Goal: Contribute content: Add original content to the website for others to see

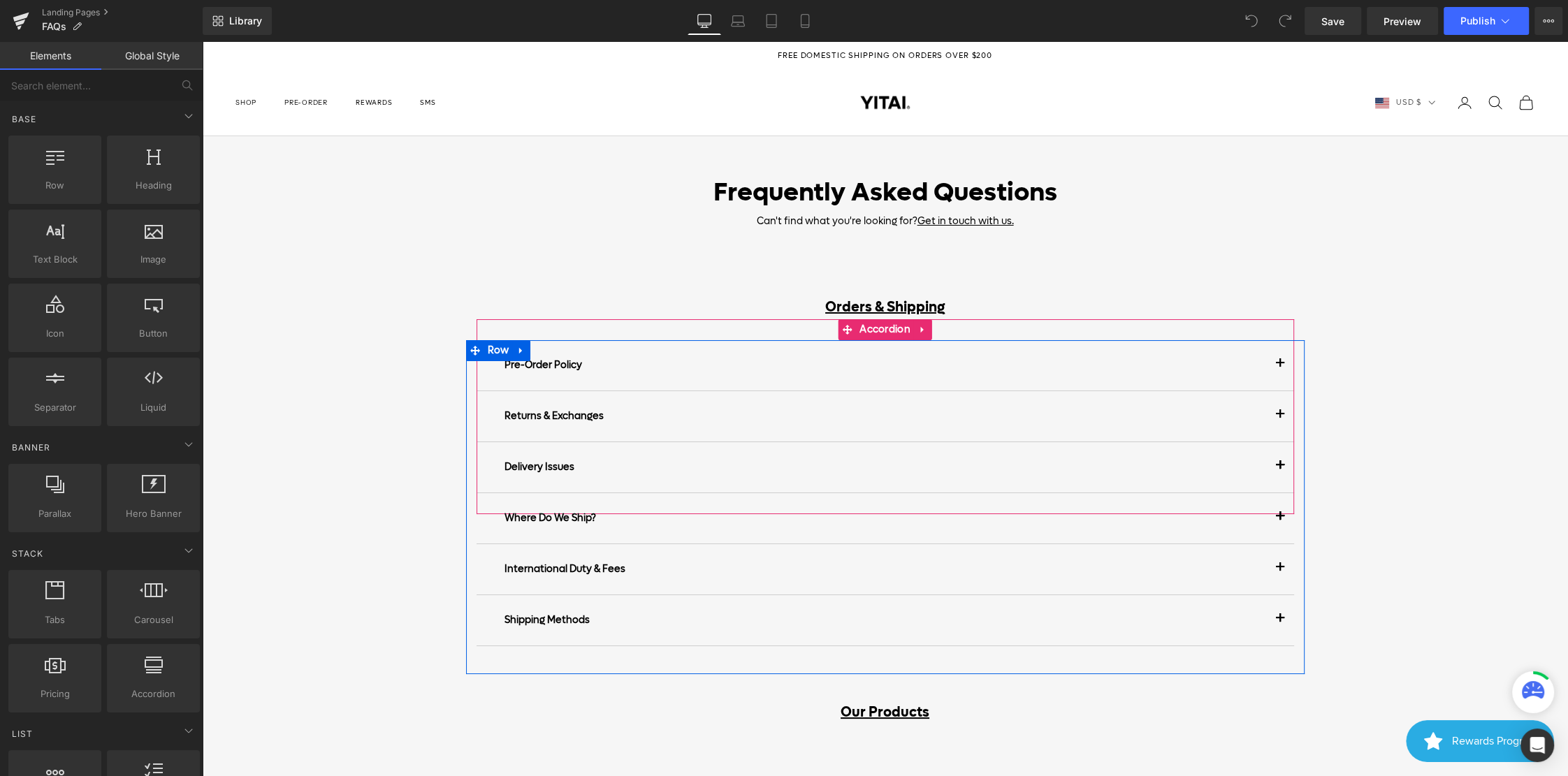
click at [680, 360] on p "Pre-Order Policy" at bounding box center [885, 365] width 762 height 29
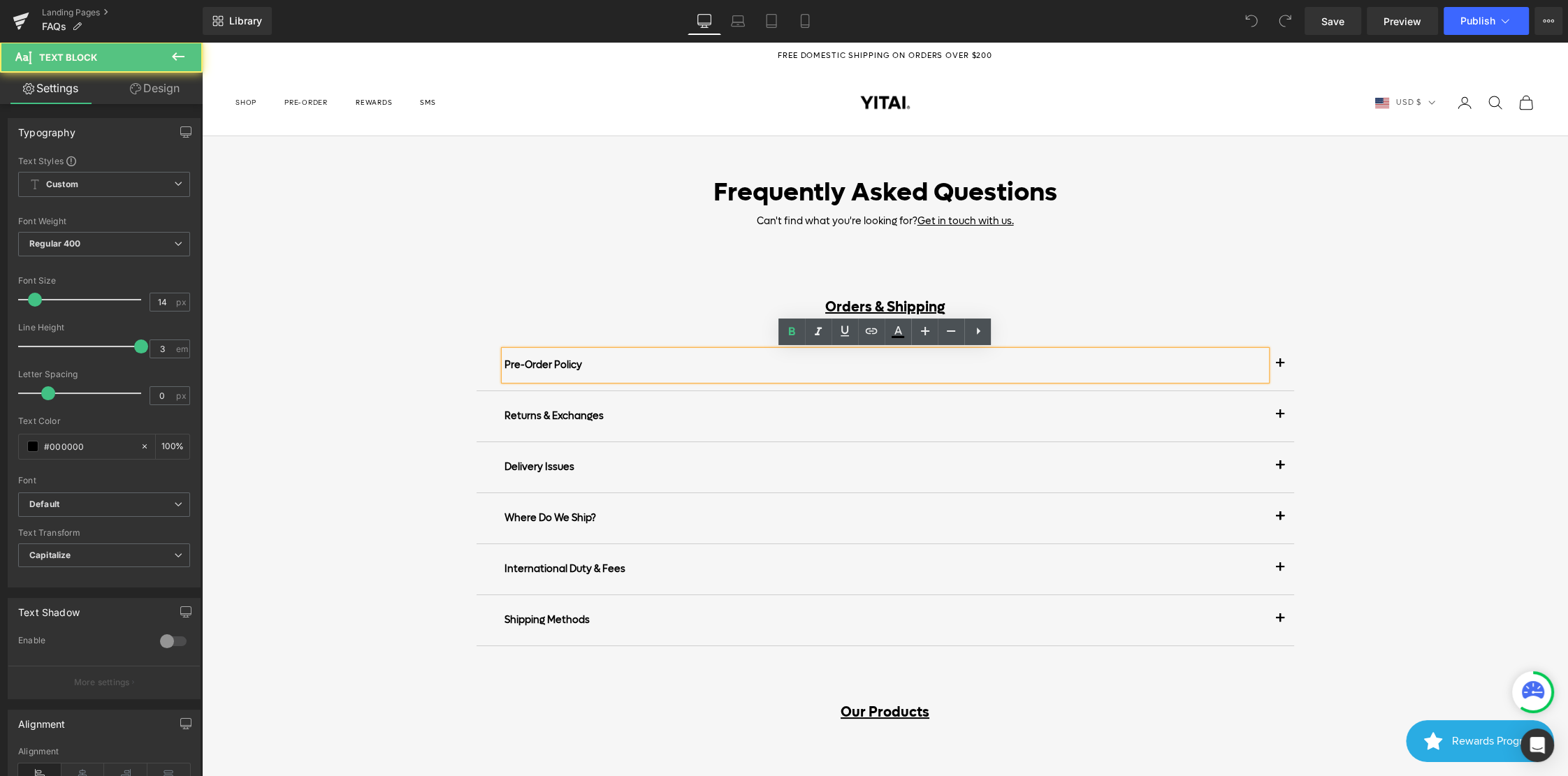
click at [1287, 365] on button "button" at bounding box center [1280, 365] width 28 height 51
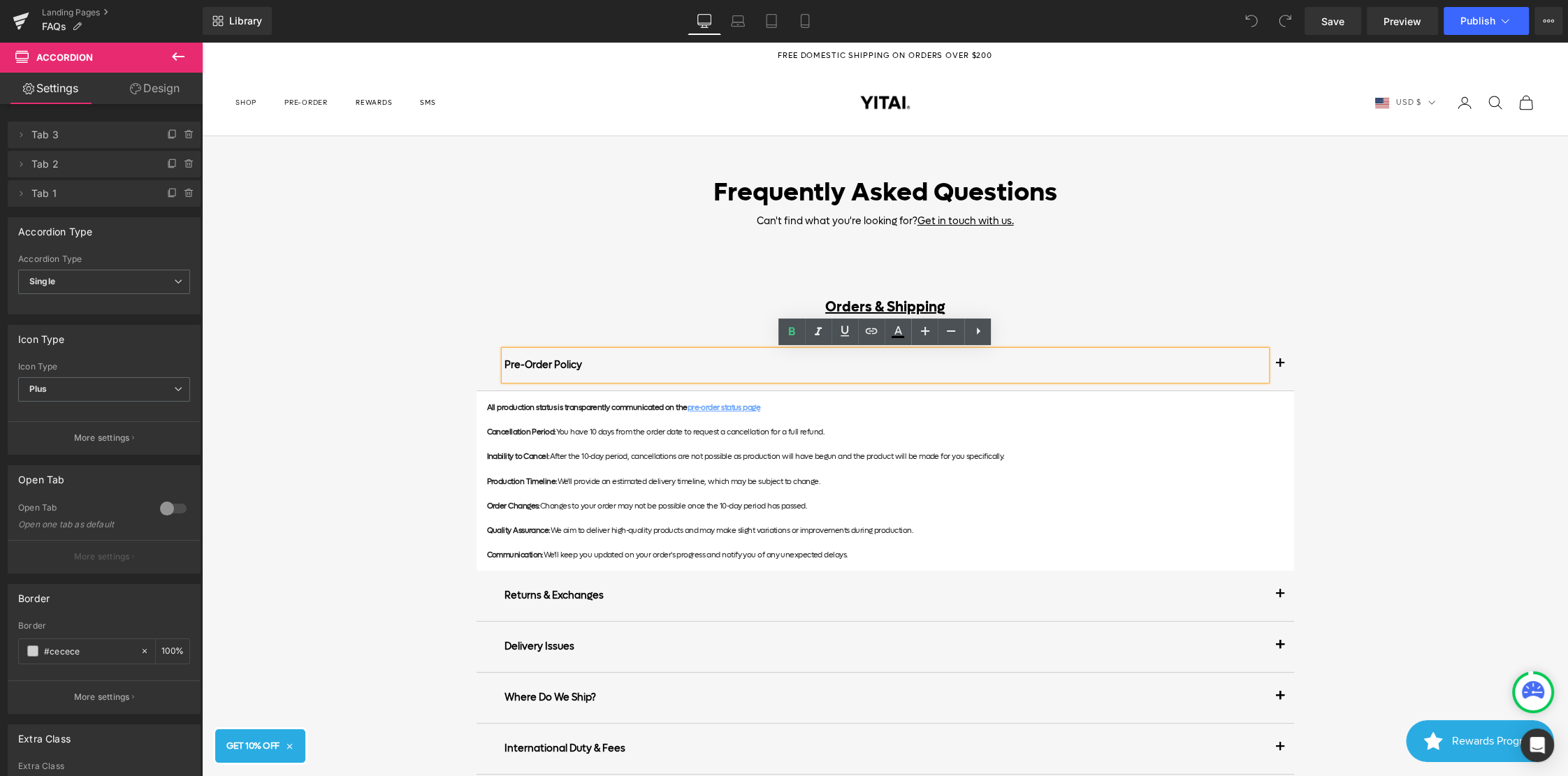
click at [600, 470] on p at bounding box center [885, 469] width 797 height 13
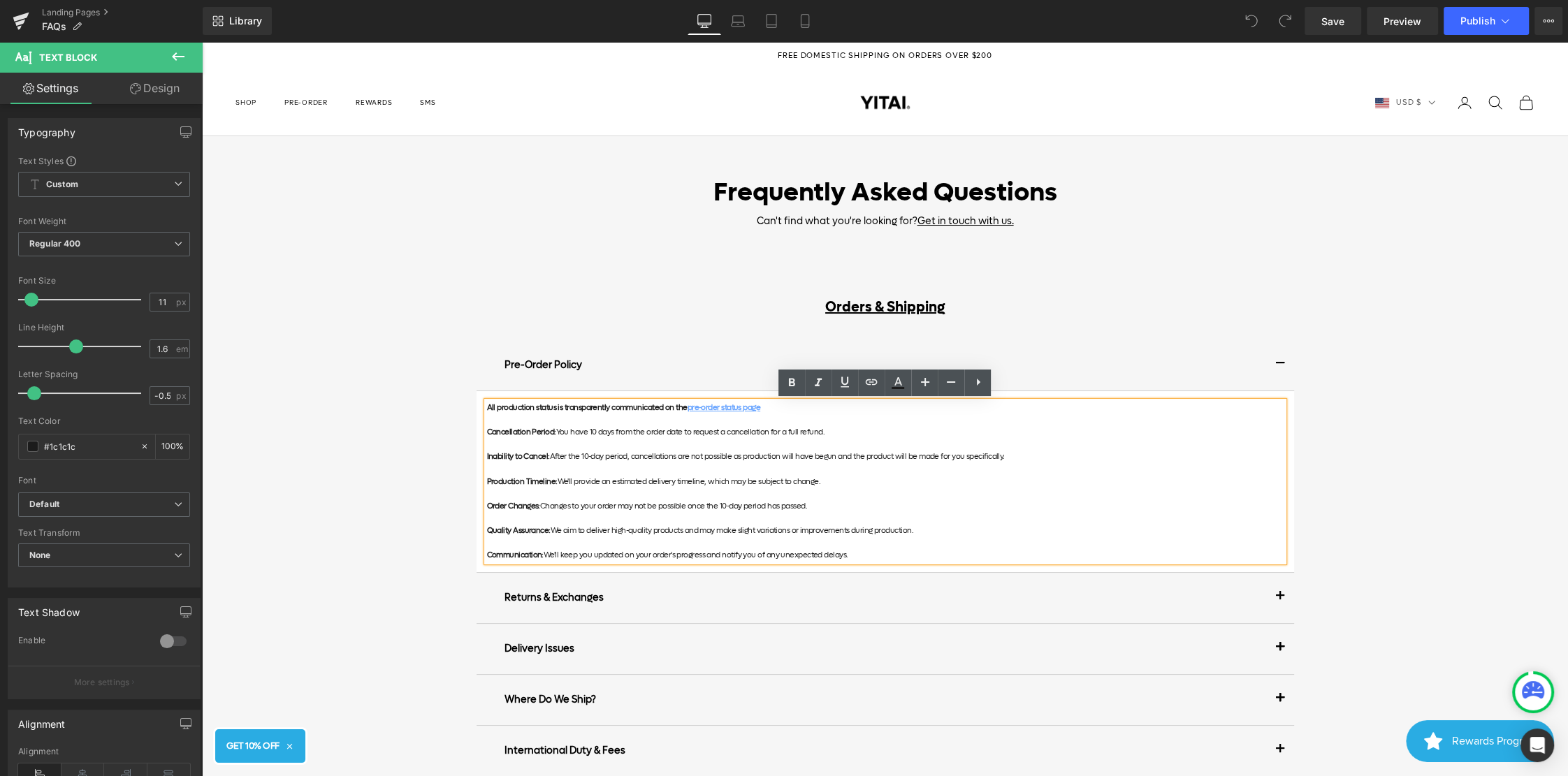
click at [615, 466] on p at bounding box center [885, 469] width 797 height 13
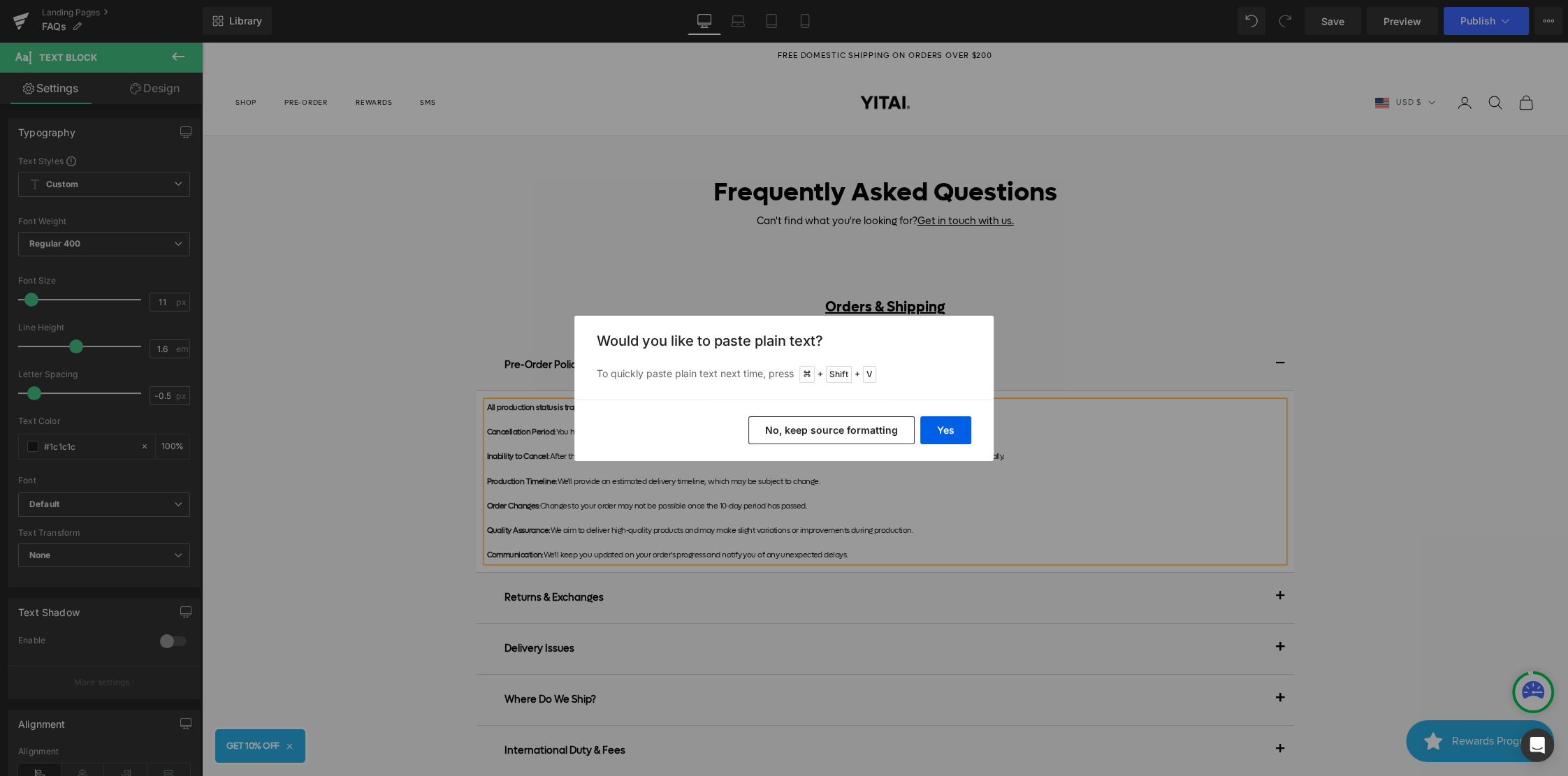
click at [896, 436] on button "No, keep source formatting" at bounding box center [831, 430] width 167 height 28
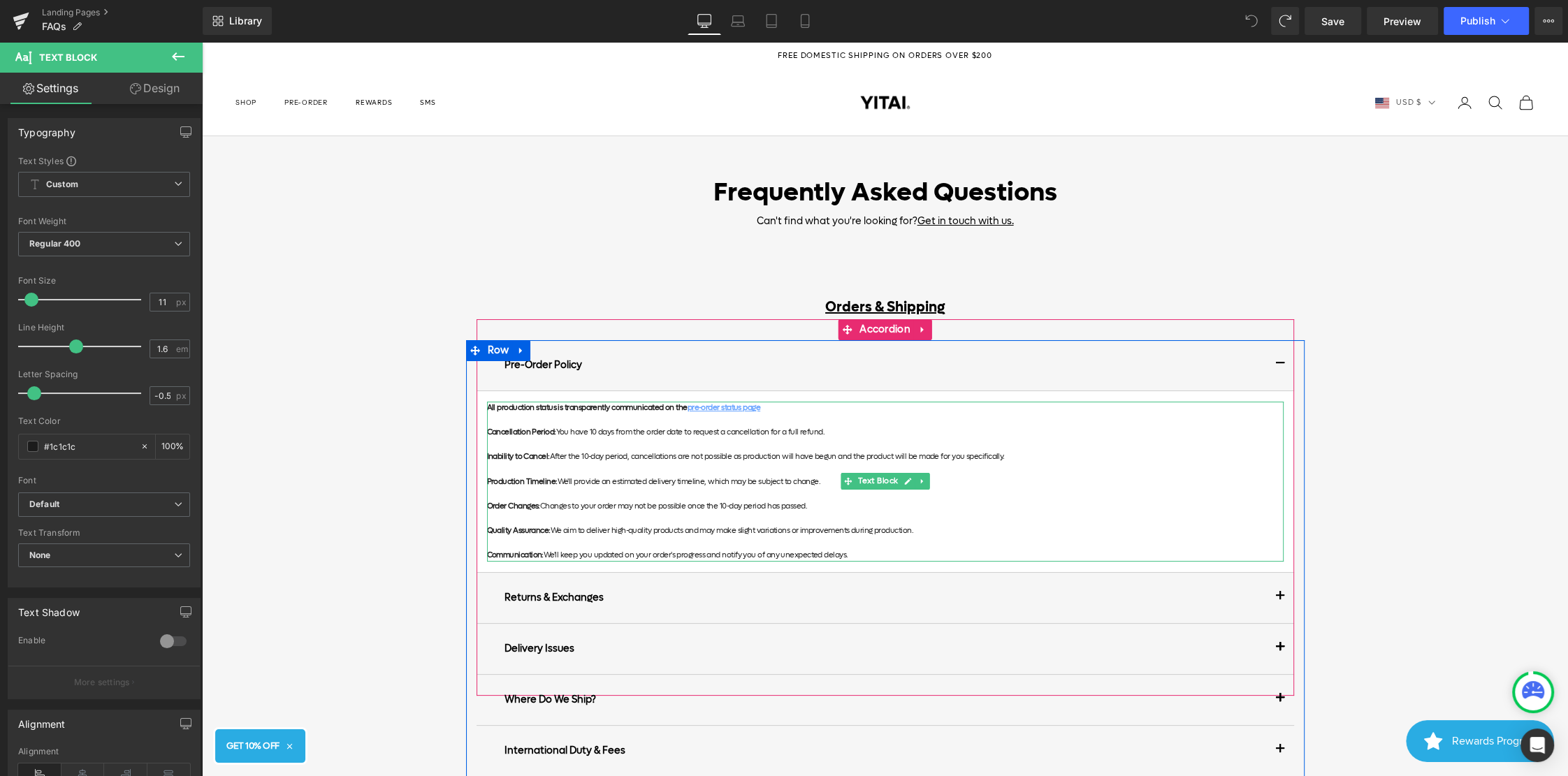
click at [891, 446] on p at bounding box center [885, 445] width 797 height 13
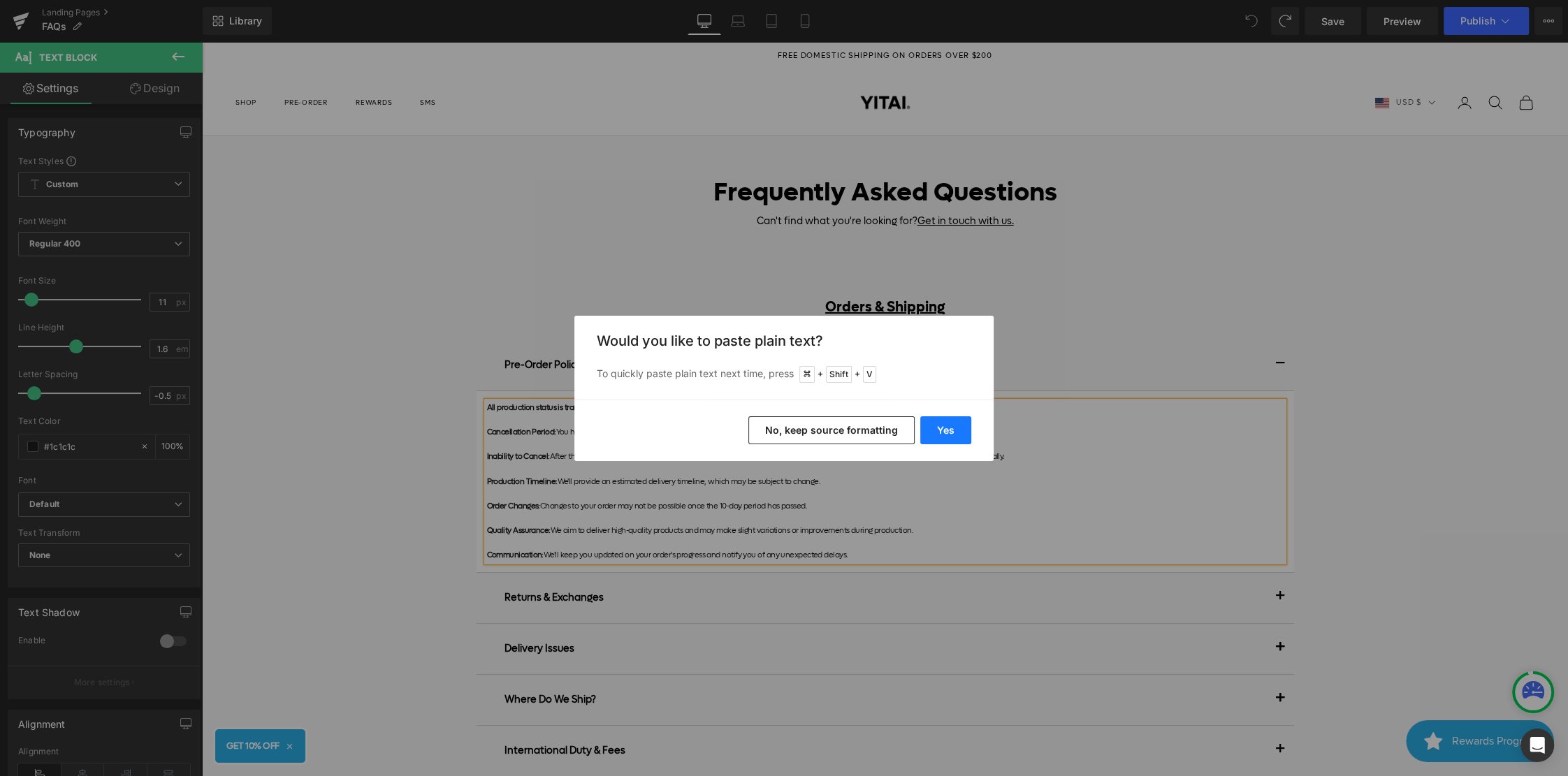
click at [929, 430] on button "Yes" at bounding box center [946, 430] width 51 height 28
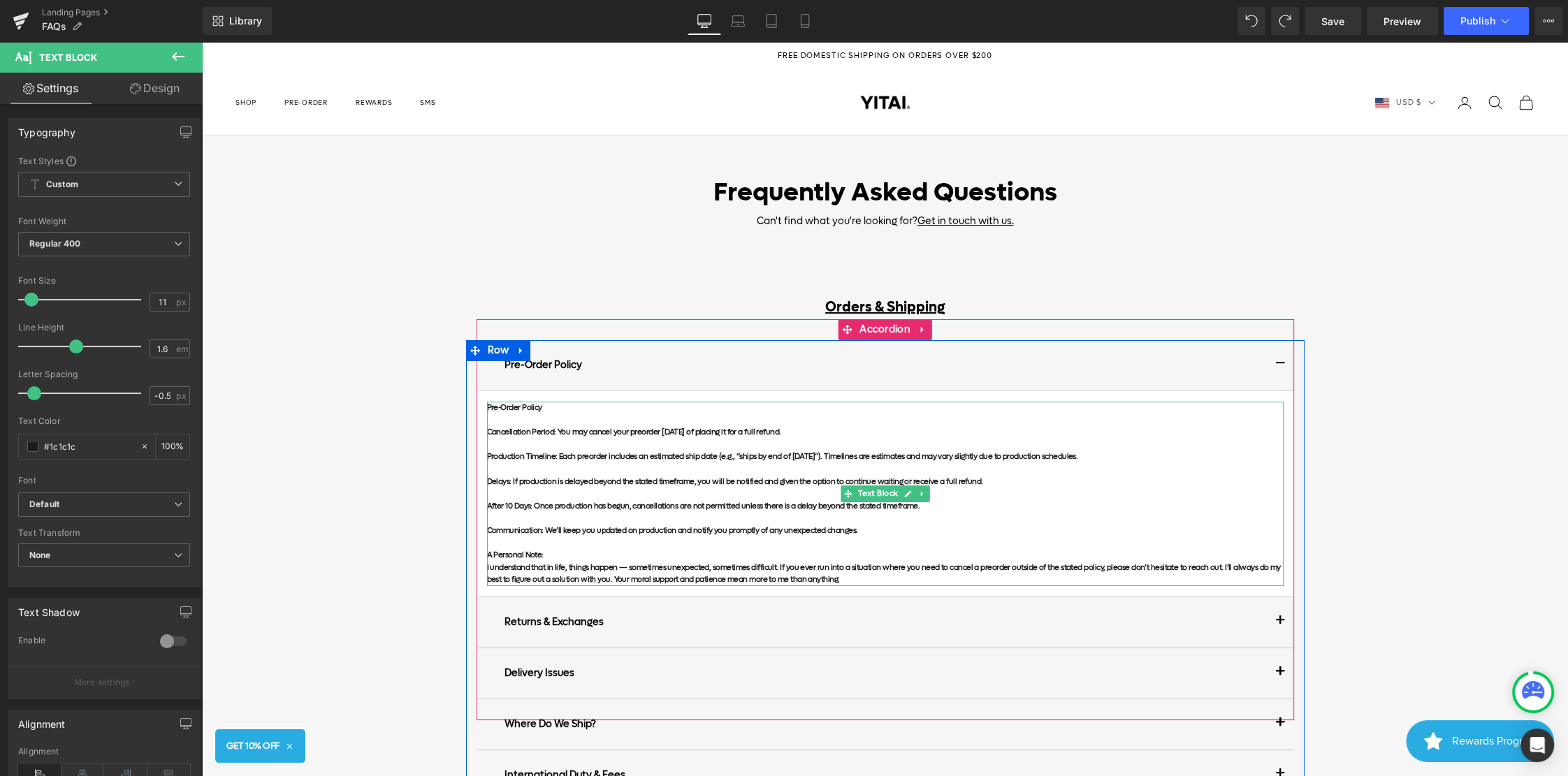
click at [713, 540] on p at bounding box center [885, 543] width 797 height 13
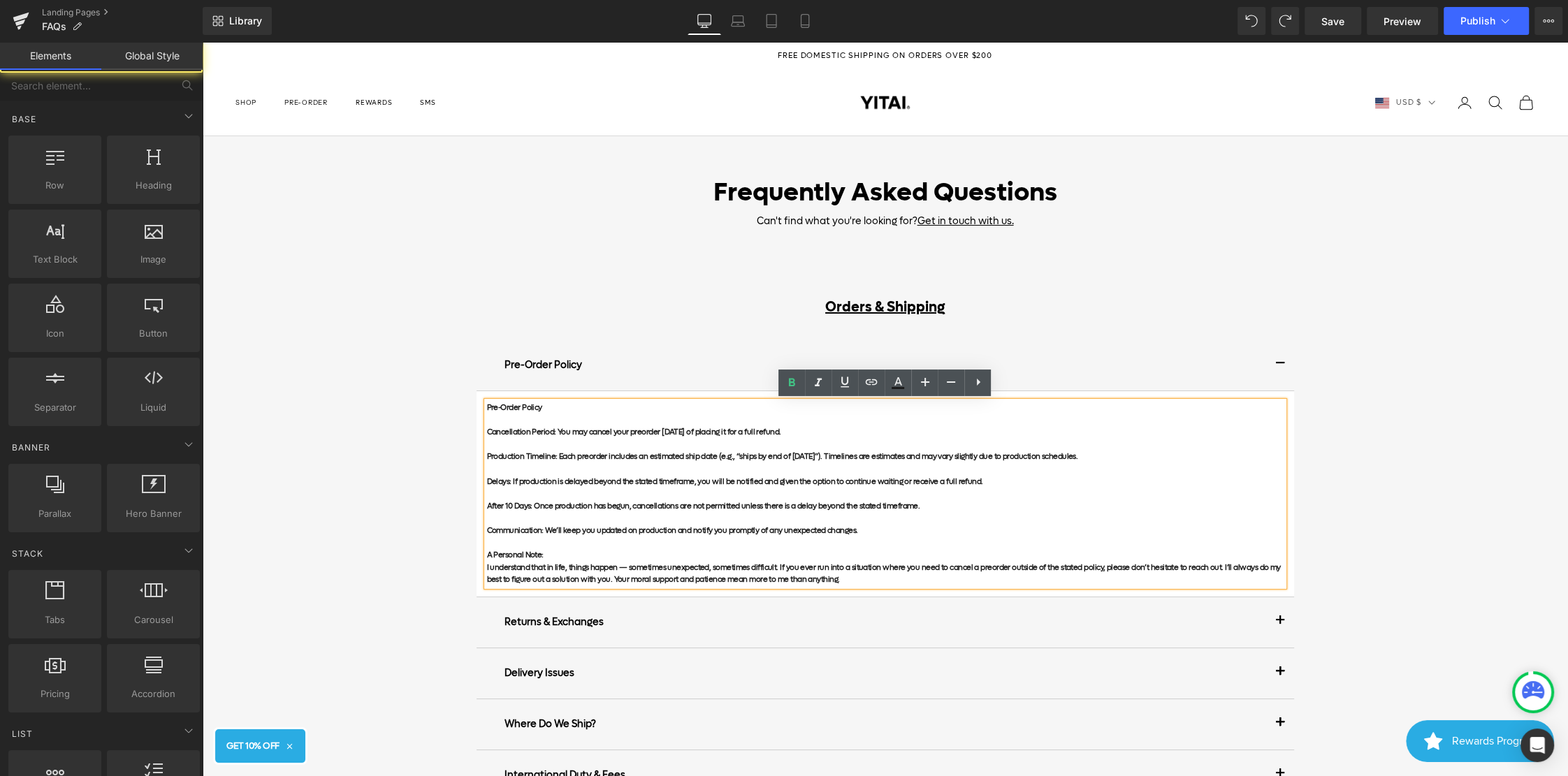
click at [380, 401] on div "Frequently Asked Questions Heading Can't find what you're looking for? Get in t…" at bounding box center [884, 743] width 1365 height 1214
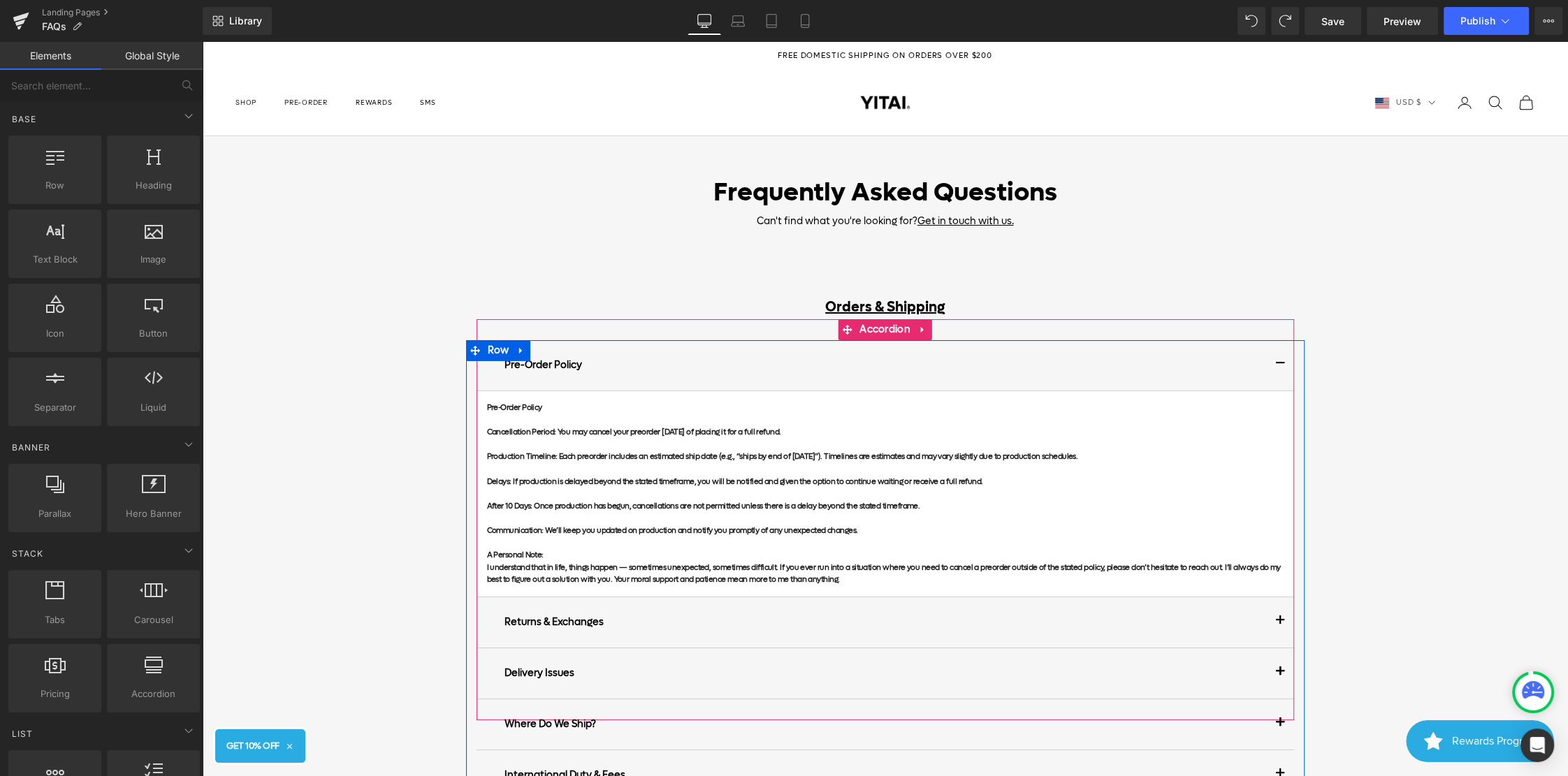
click at [1275, 399] on article "Pre-Order Policy Cancellation Period: You may cancel your preorder [DATE] of pl…" at bounding box center [884, 495] width 817 height 206
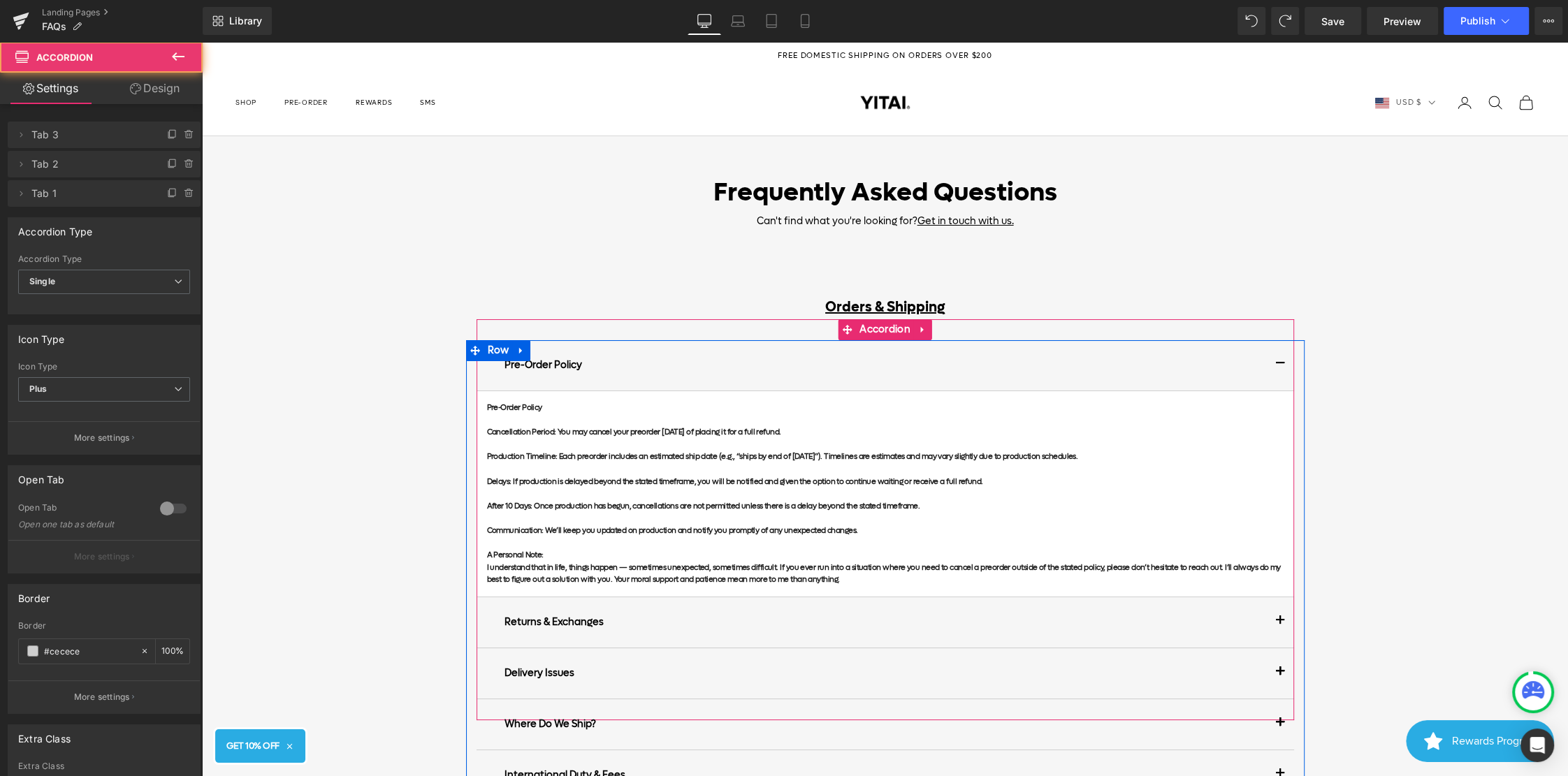
click at [1232, 356] on p "Pre-Order Policy" at bounding box center [885, 365] width 762 height 29
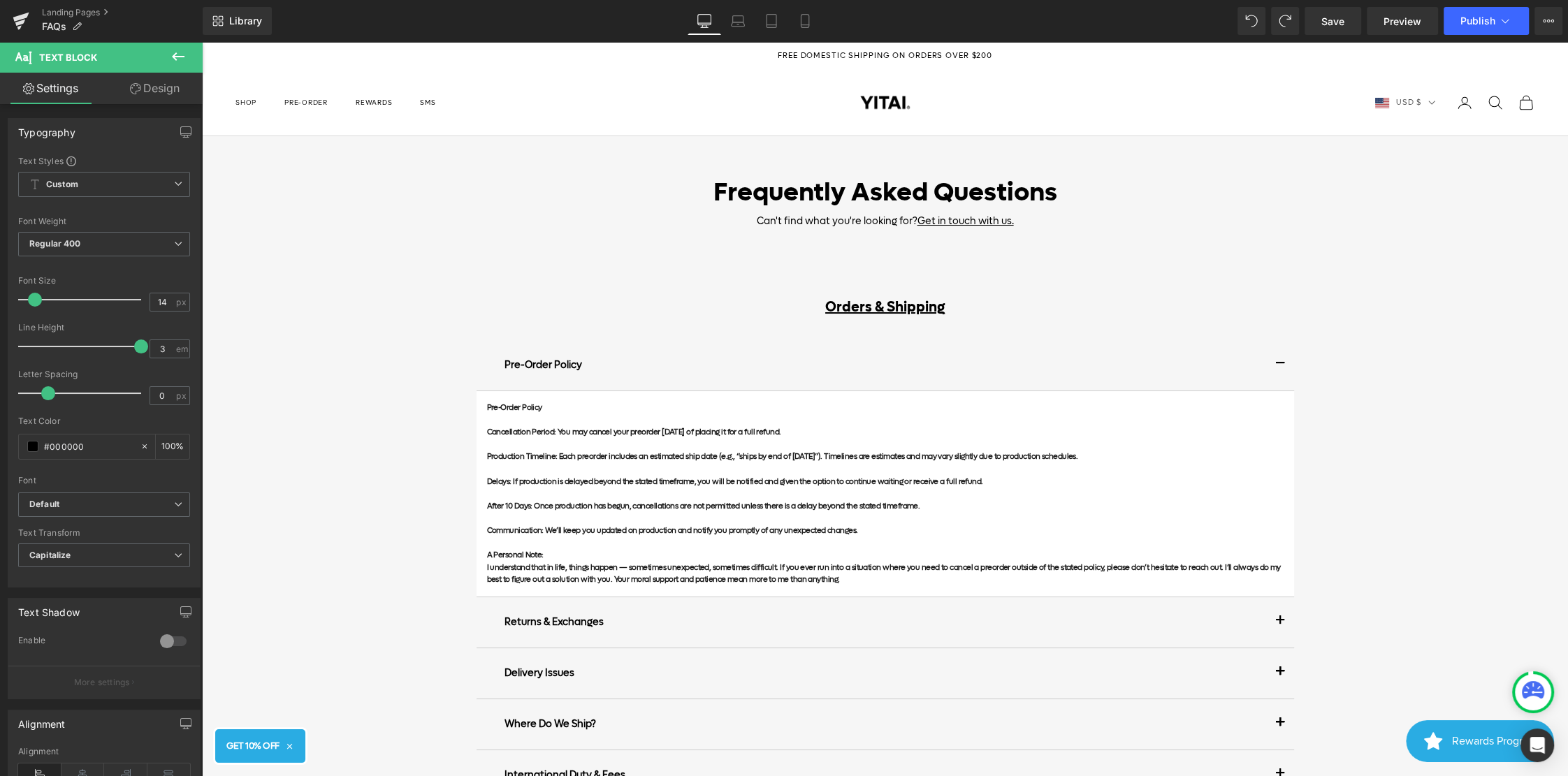
click at [130, 92] on icon at bounding box center [134, 88] width 11 height 11
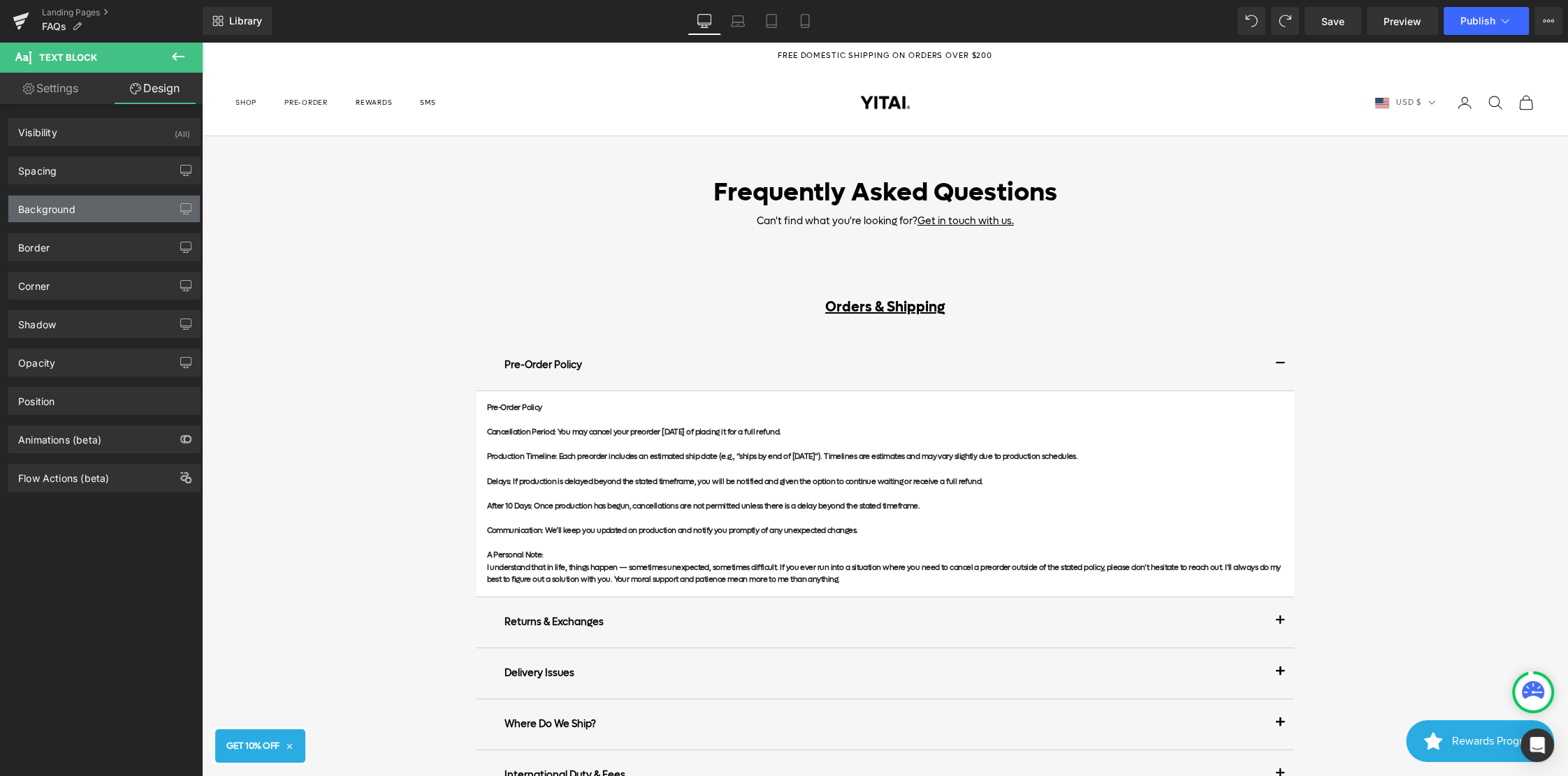
click at [71, 208] on div "Background" at bounding box center [47, 205] width 57 height 19
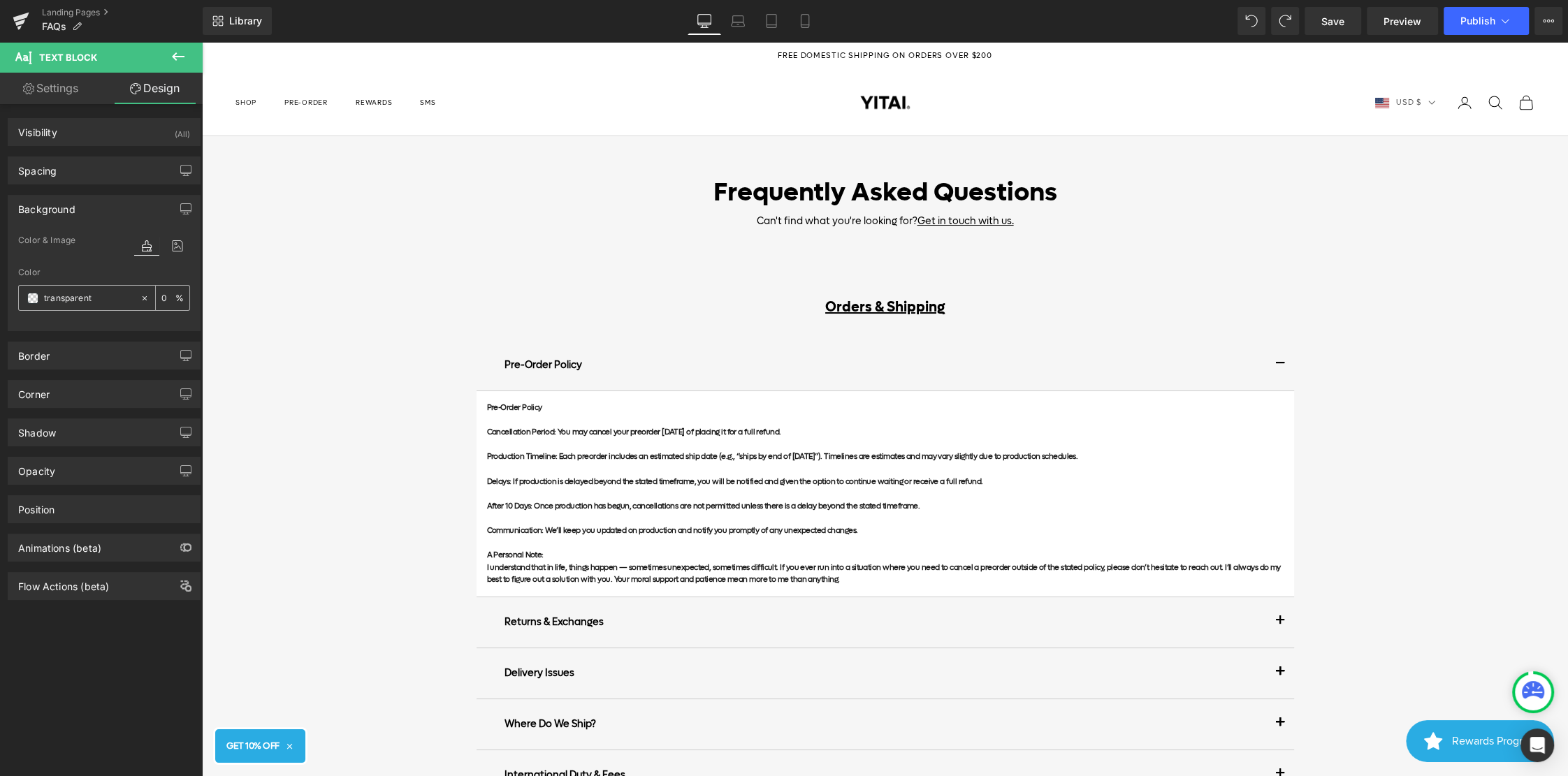
click at [164, 300] on input "0" at bounding box center [168, 298] width 14 height 16
click at [113, 298] on input "transparent" at bounding box center [89, 298] width 90 height 16
type input "f6f"
type input "100"
type input "f6f6f"
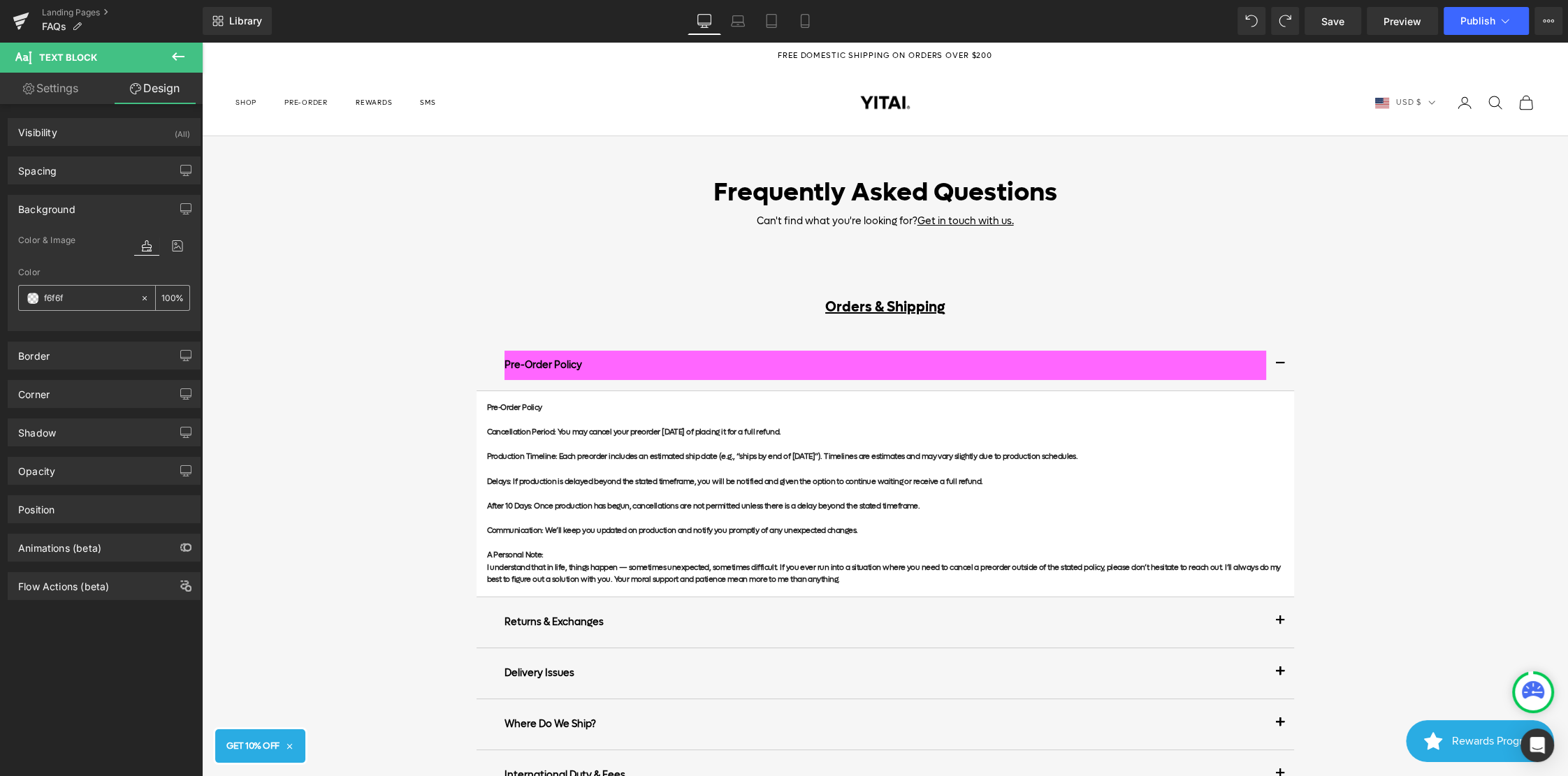
type input "0"
type input "f6f6f6"
type input "100"
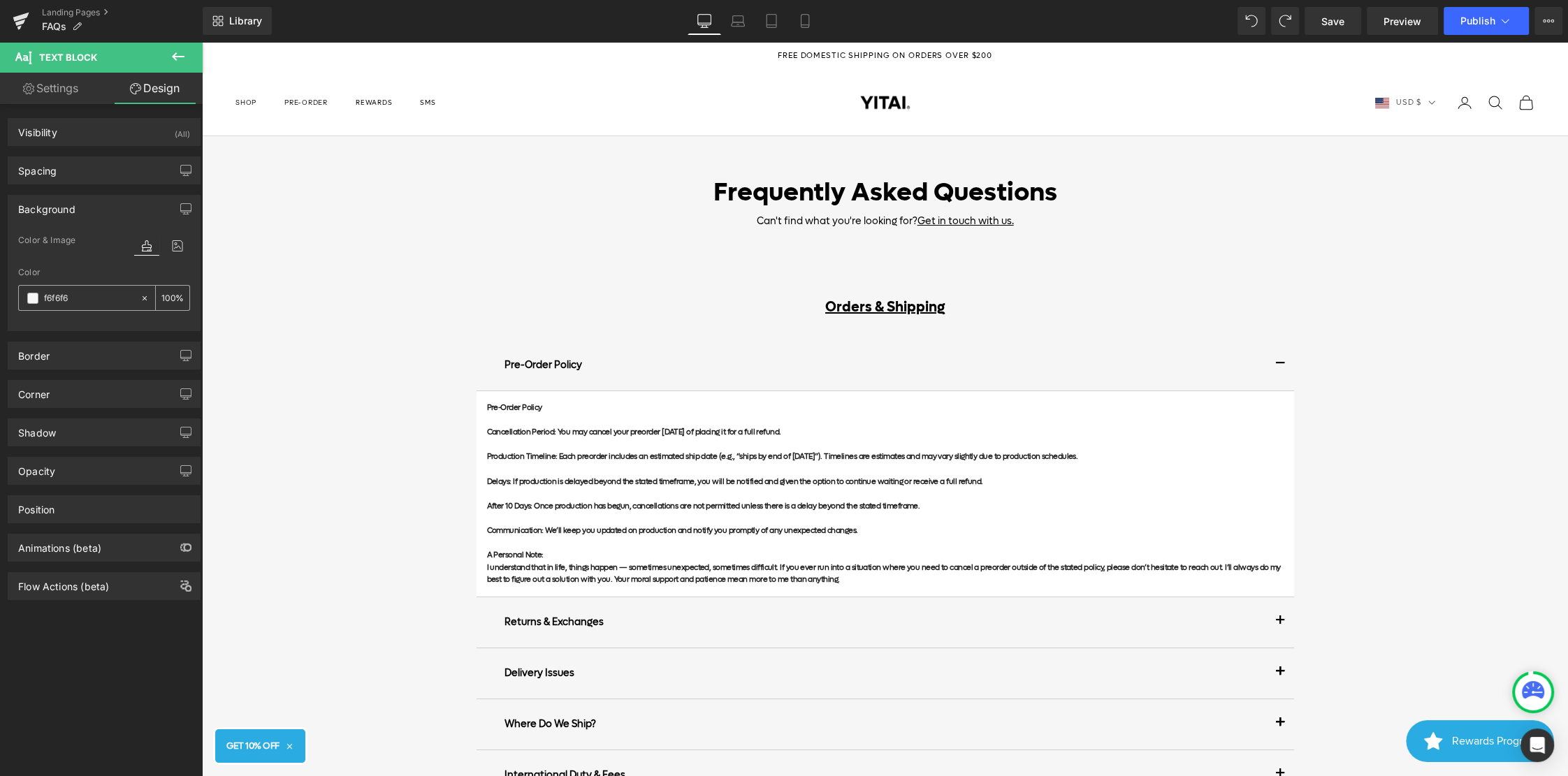
type input "#f6f6f6"
click at [492, 329] on div "Pre-Order Policy Text Block Pre-Order Policy Cancellation Period: You may cance…" at bounding box center [884, 520] width 817 height 401
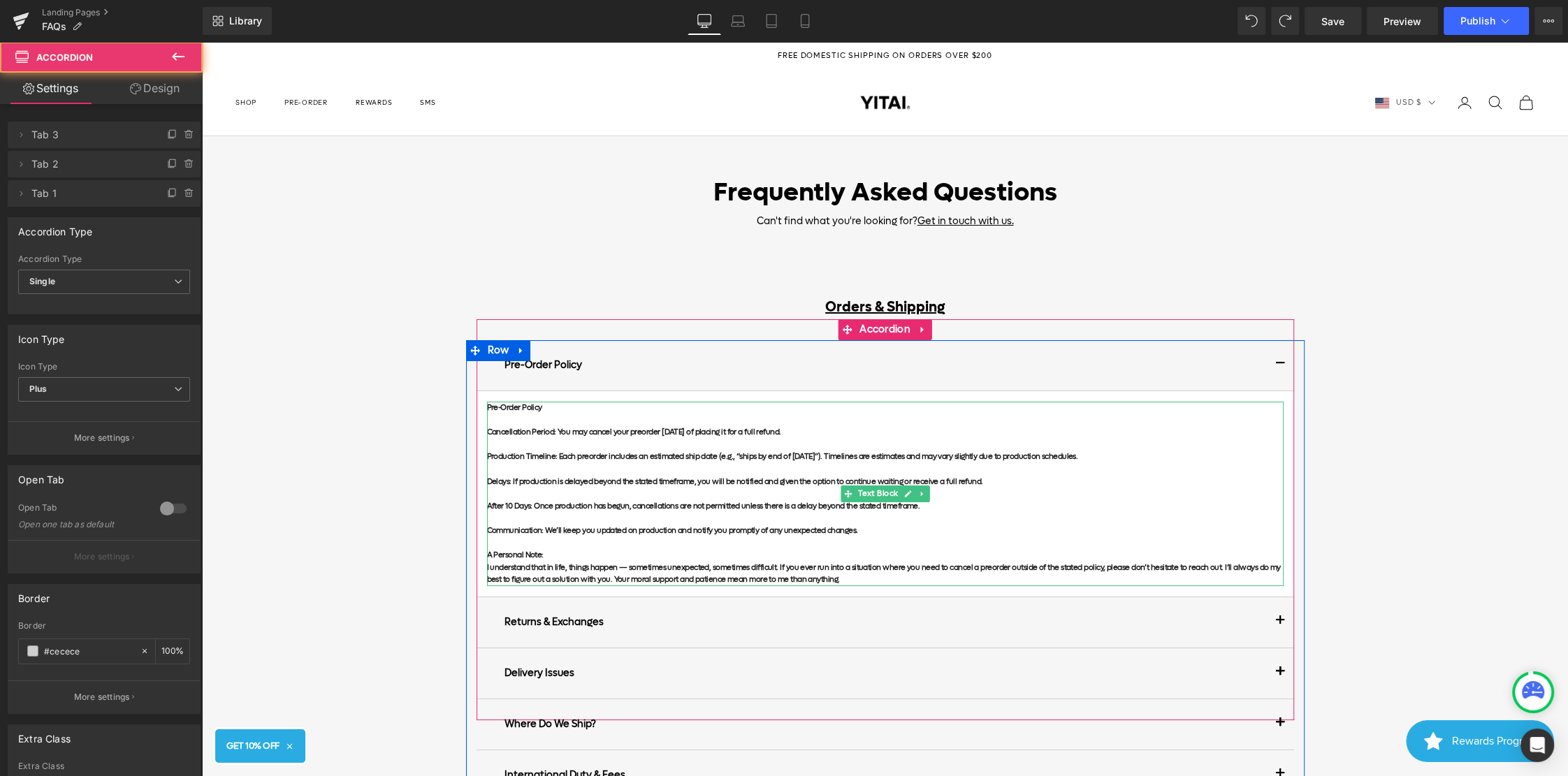
click at [642, 412] on p "Pre-Order Policy" at bounding box center [885, 407] width 797 height 13
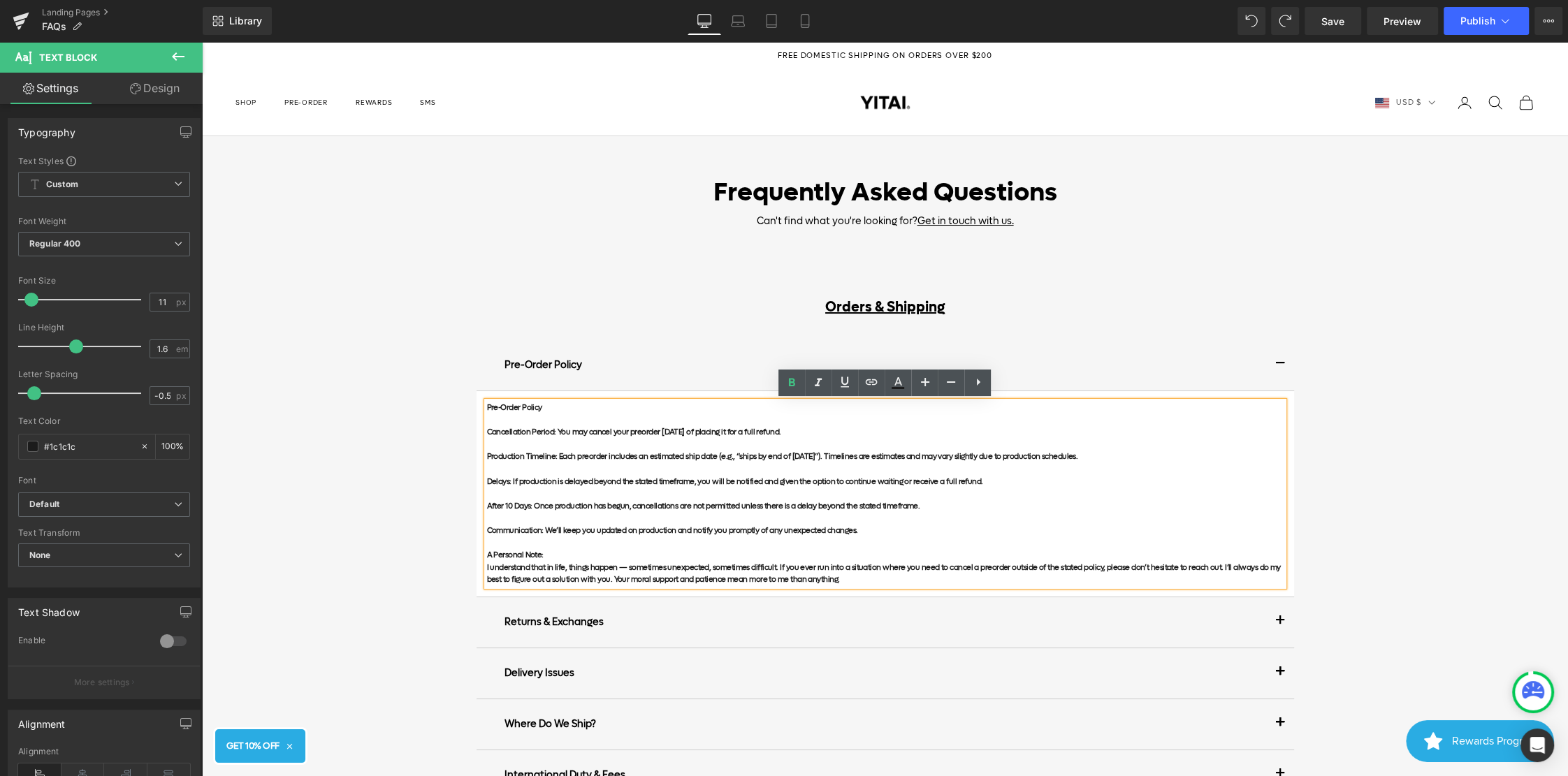
click at [644, 404] on p "Pre-Order Policy" at bounding box center [885, 407] width 797 height 13
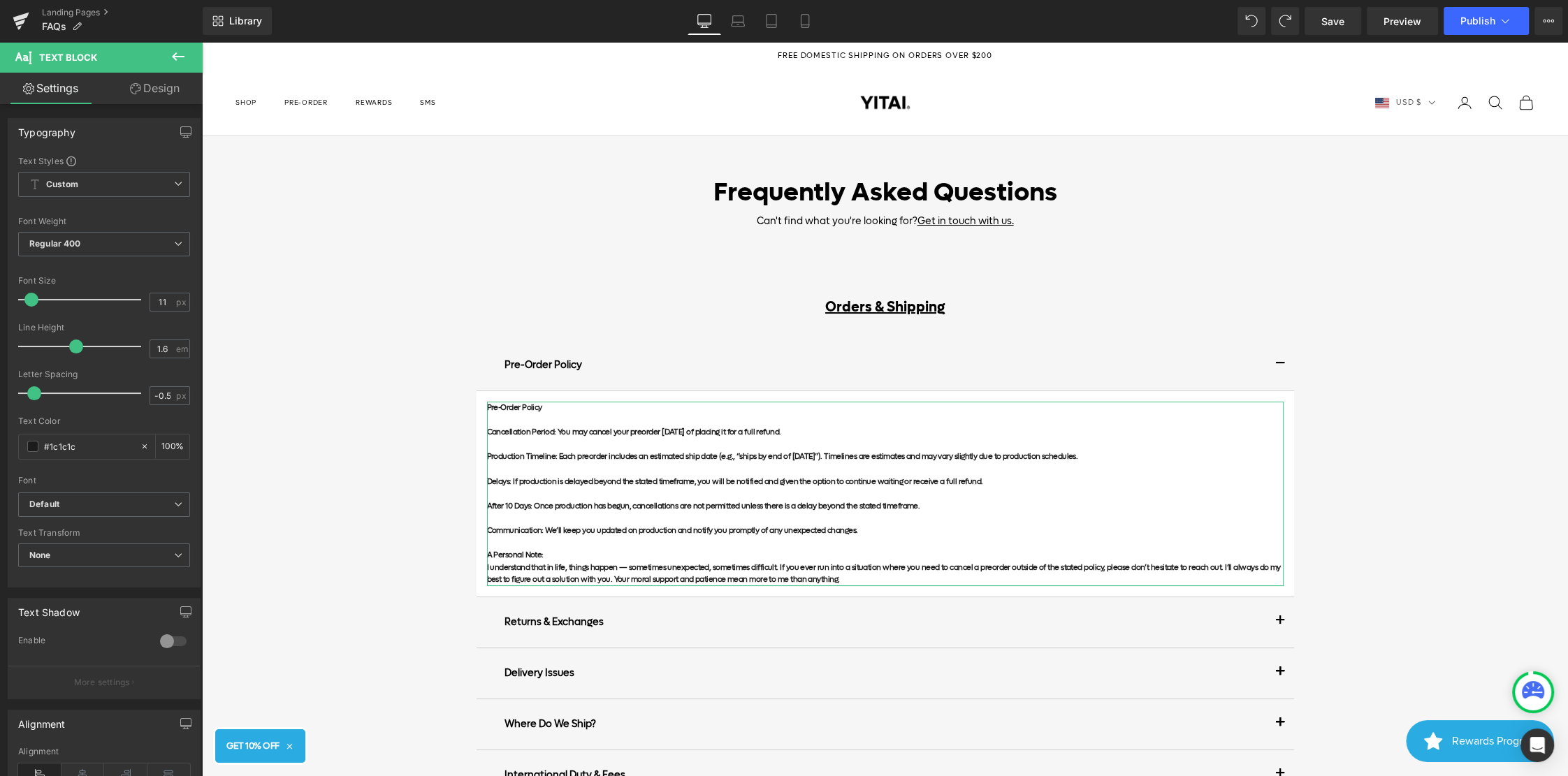
click at [164, 94] on link "Design" at bounding box center [155, 89] width 101 height 31
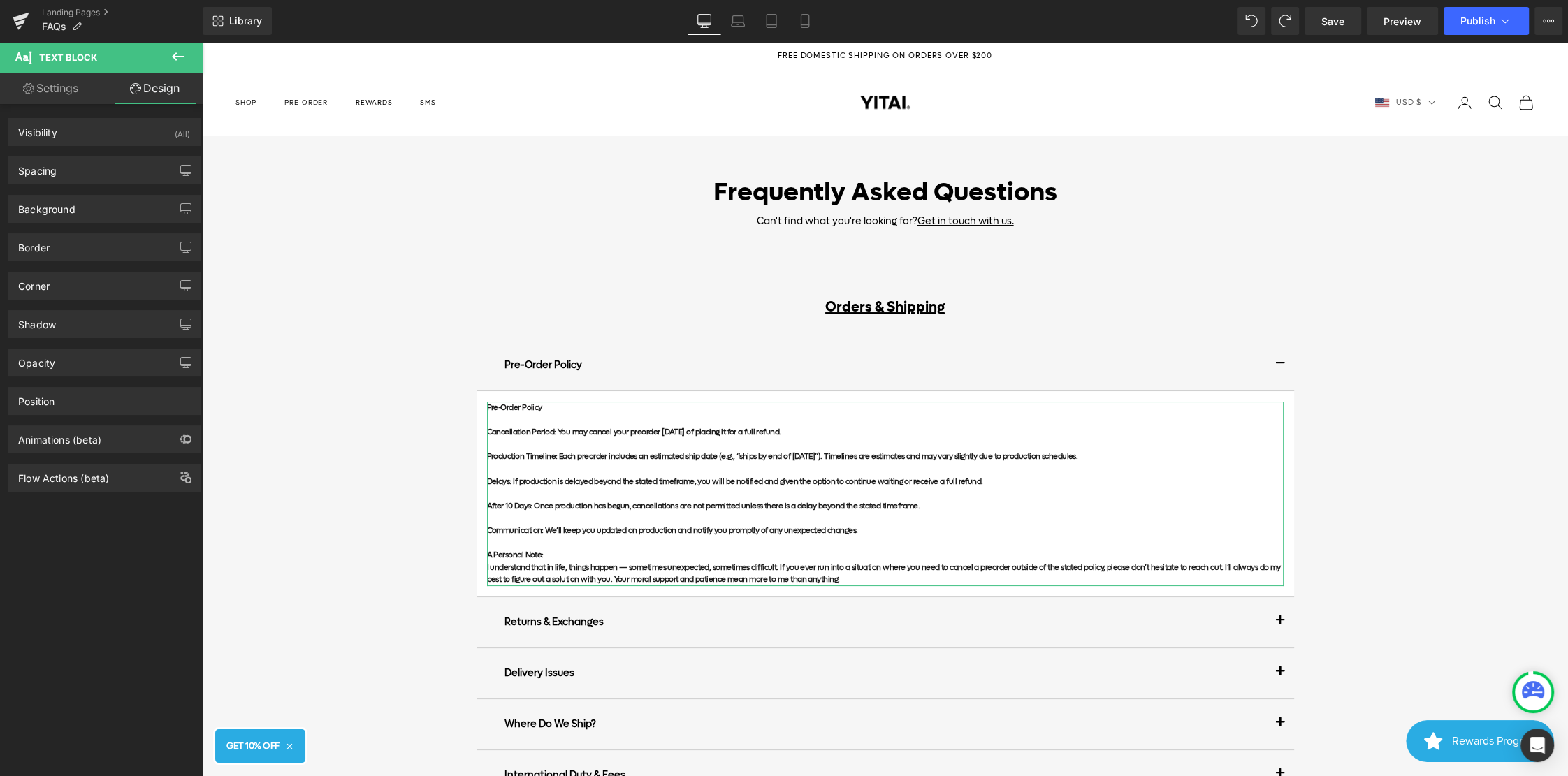
type input "transparent"
type input "0"
click at [93, 202] on div "Background" at bounding box center [104, 208] width 192 height 26
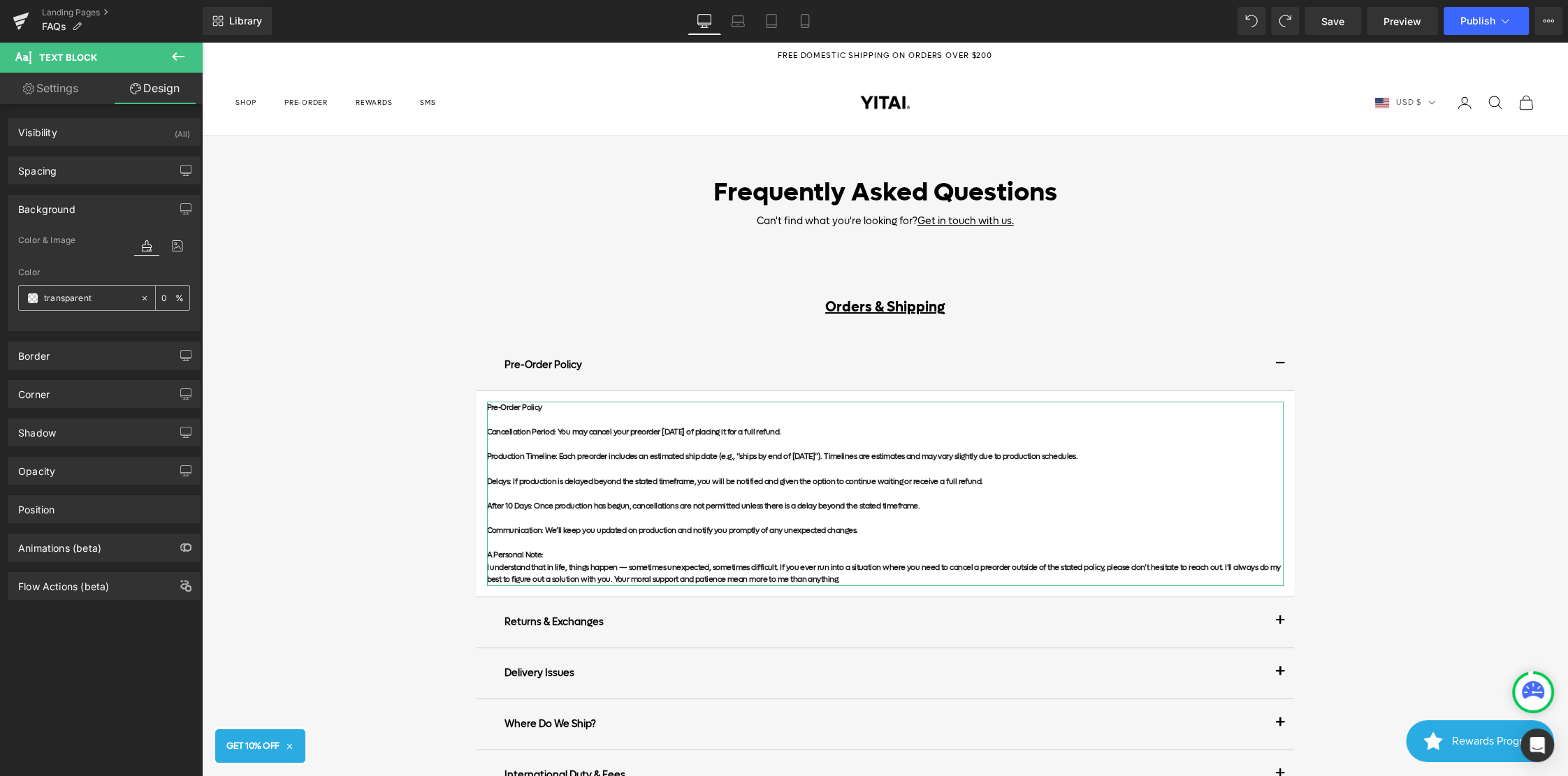
click at [96, 292] on input "transparent" at bounding box center [89, 298] width 90 height 16
type input "f6f"
type input "100"
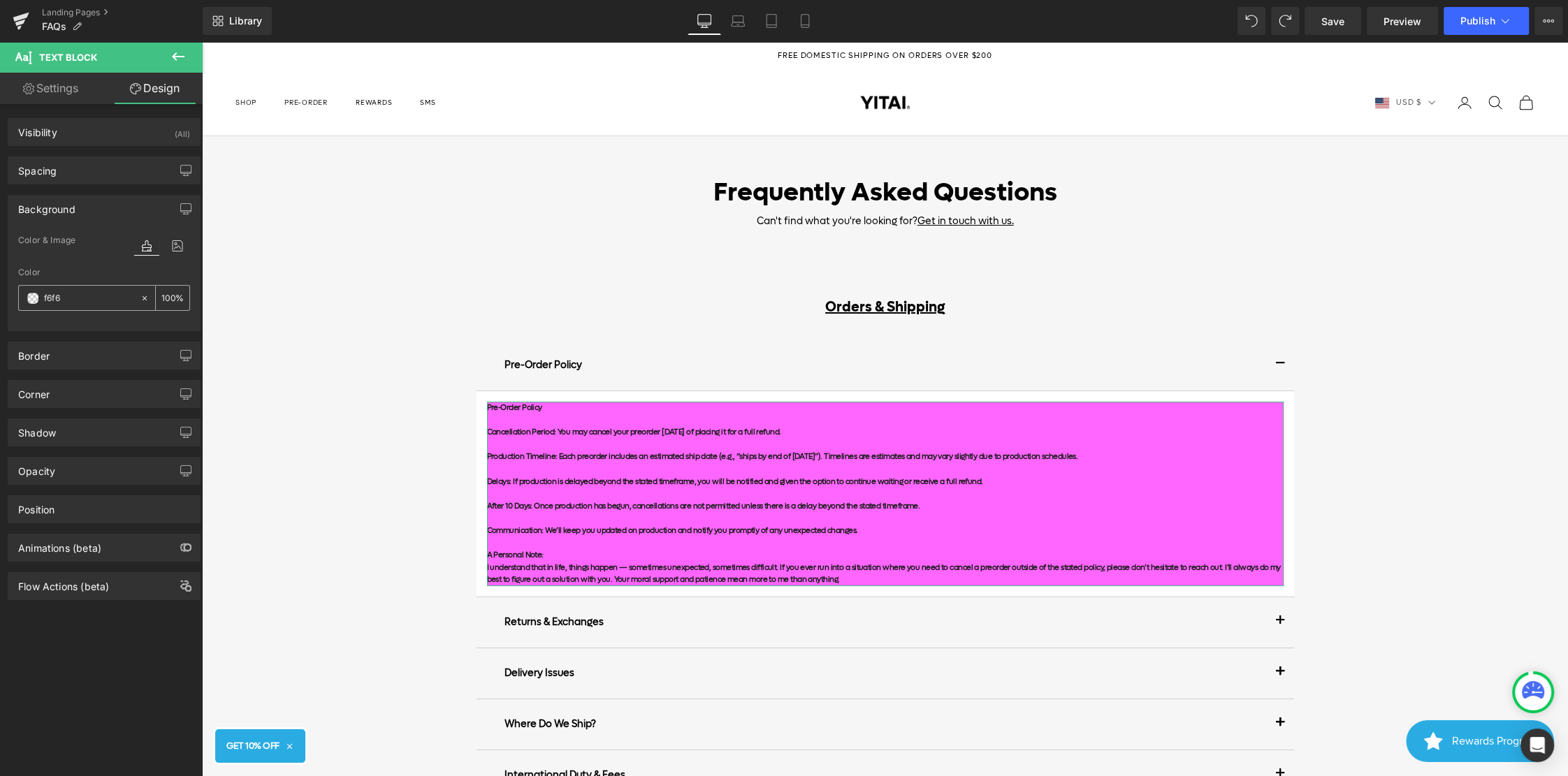
type input "f6f6f"
type input "0"
type input "f6f6f6"
type input "100"
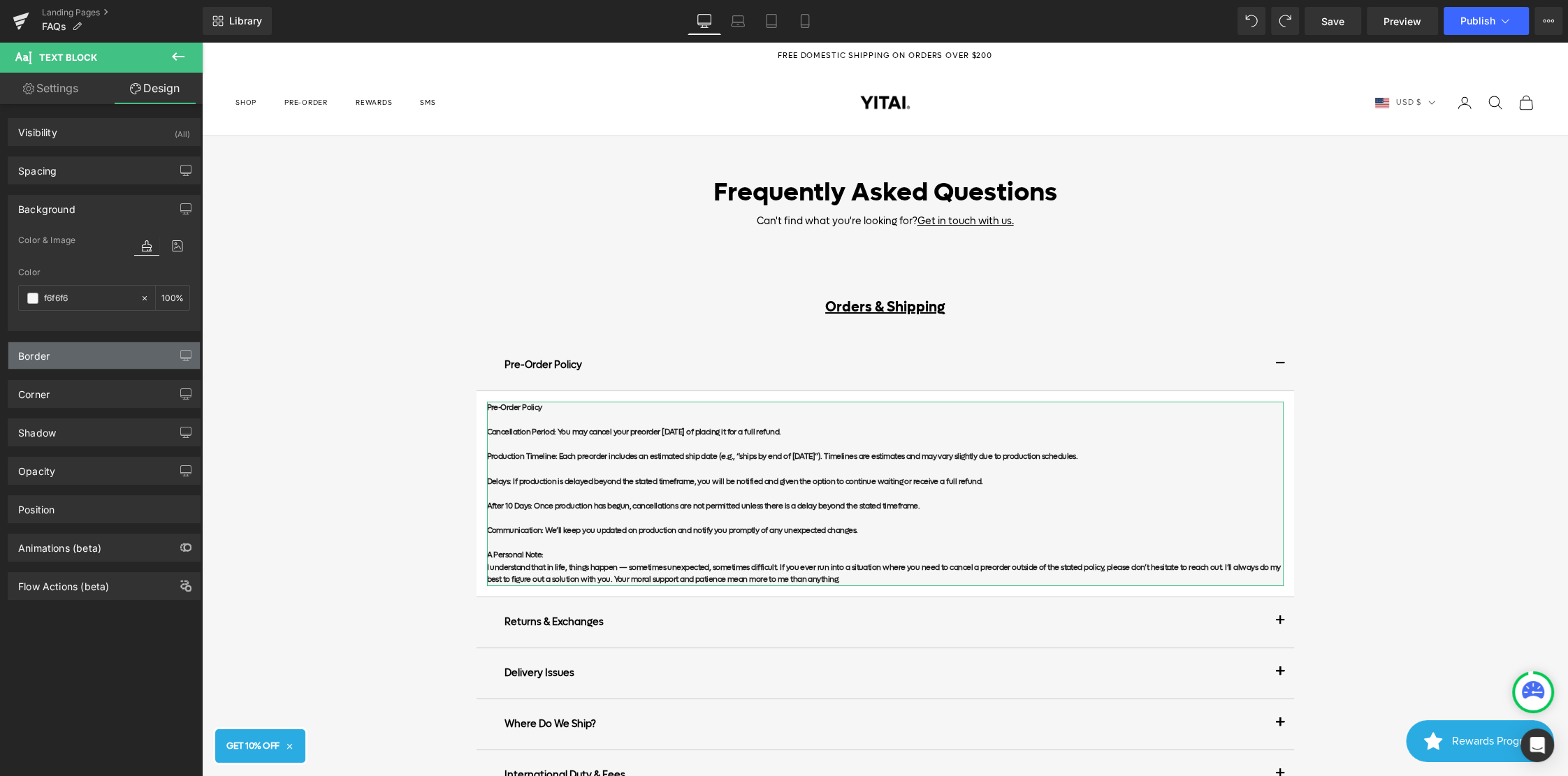
type input "#f6f6f6"
click at [163, 356] on div "Border" at bounding box center [104, 355] width 192 height 26
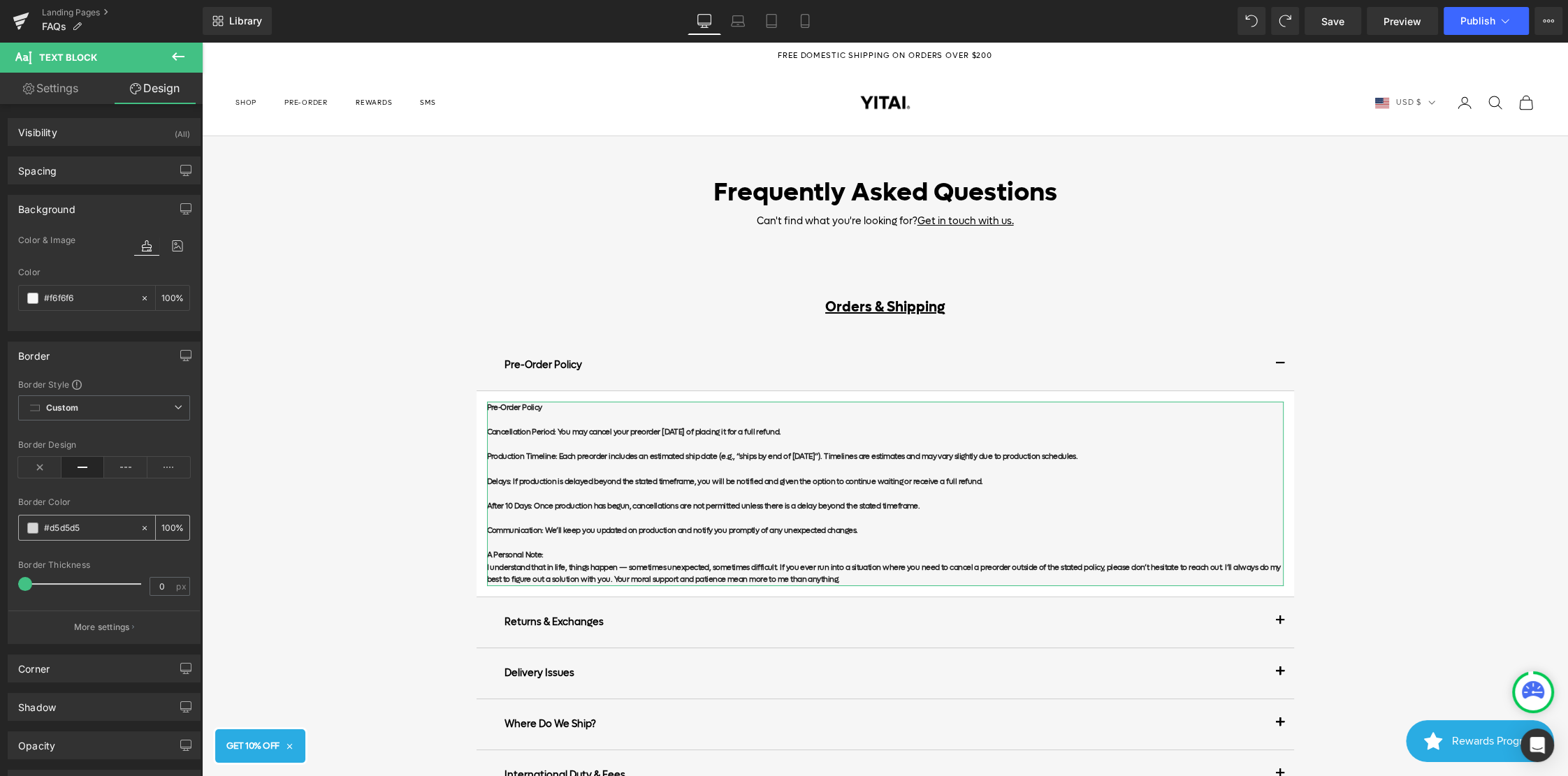
click at [114, 526] on input "#d5d5d5" at bounding box center [89, 528] width 90 height 16
type input "f"
type input "0"
type input "f6f6"
type input "40"
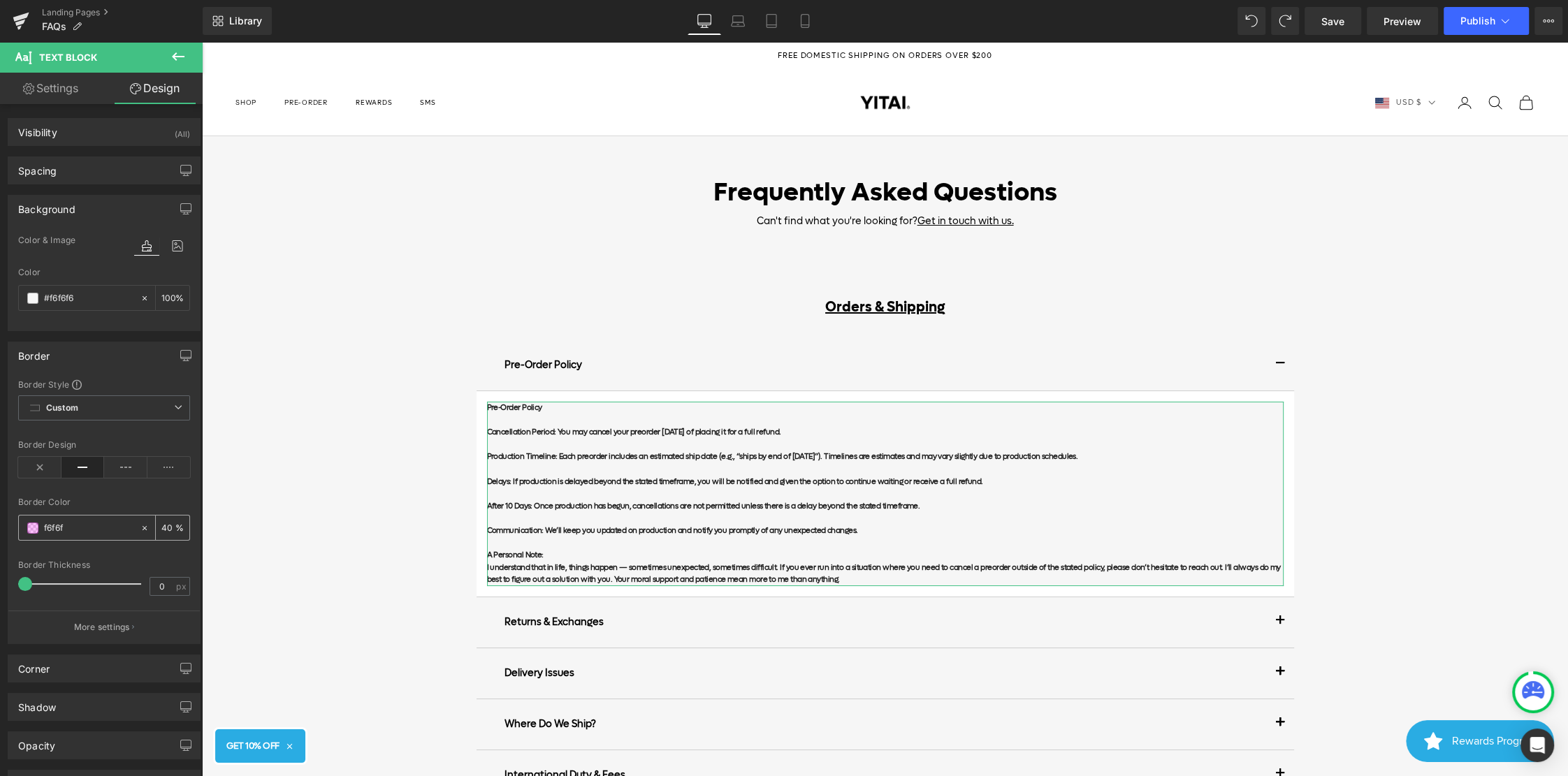
type input "f6f6f6"
type input "100"
type input "#f6f6f6"
click at [144, 300] on icon at bounding box center [144, 298] width 10 height 10
type input "none"
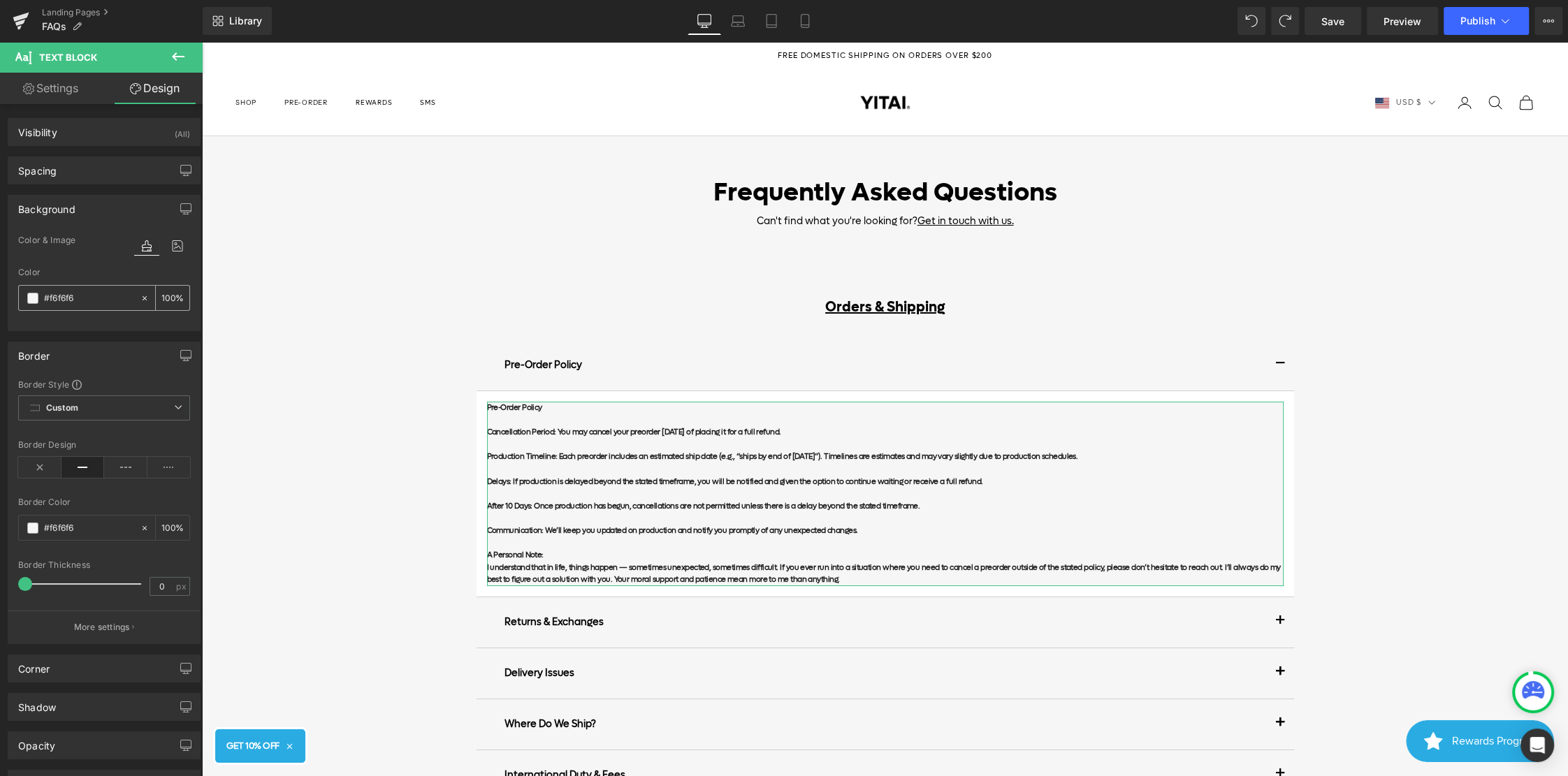
type input "0"
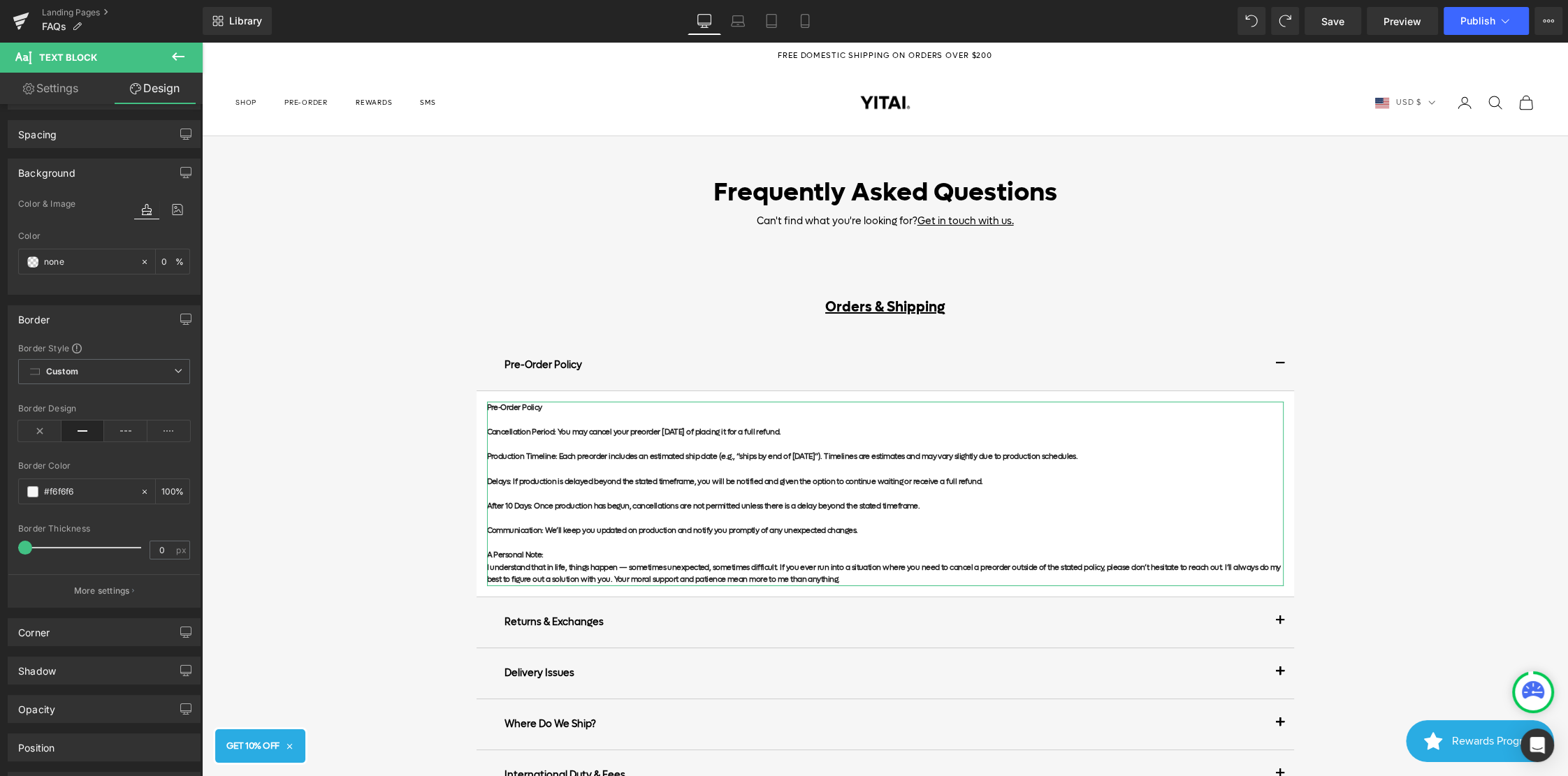
scroll to position [42, 0]
click at [593, 483] on b "Delays: If production is delayed beyond the stated timeframe, you will be notif…" at bounding box center [734, 481] width 496 height 11
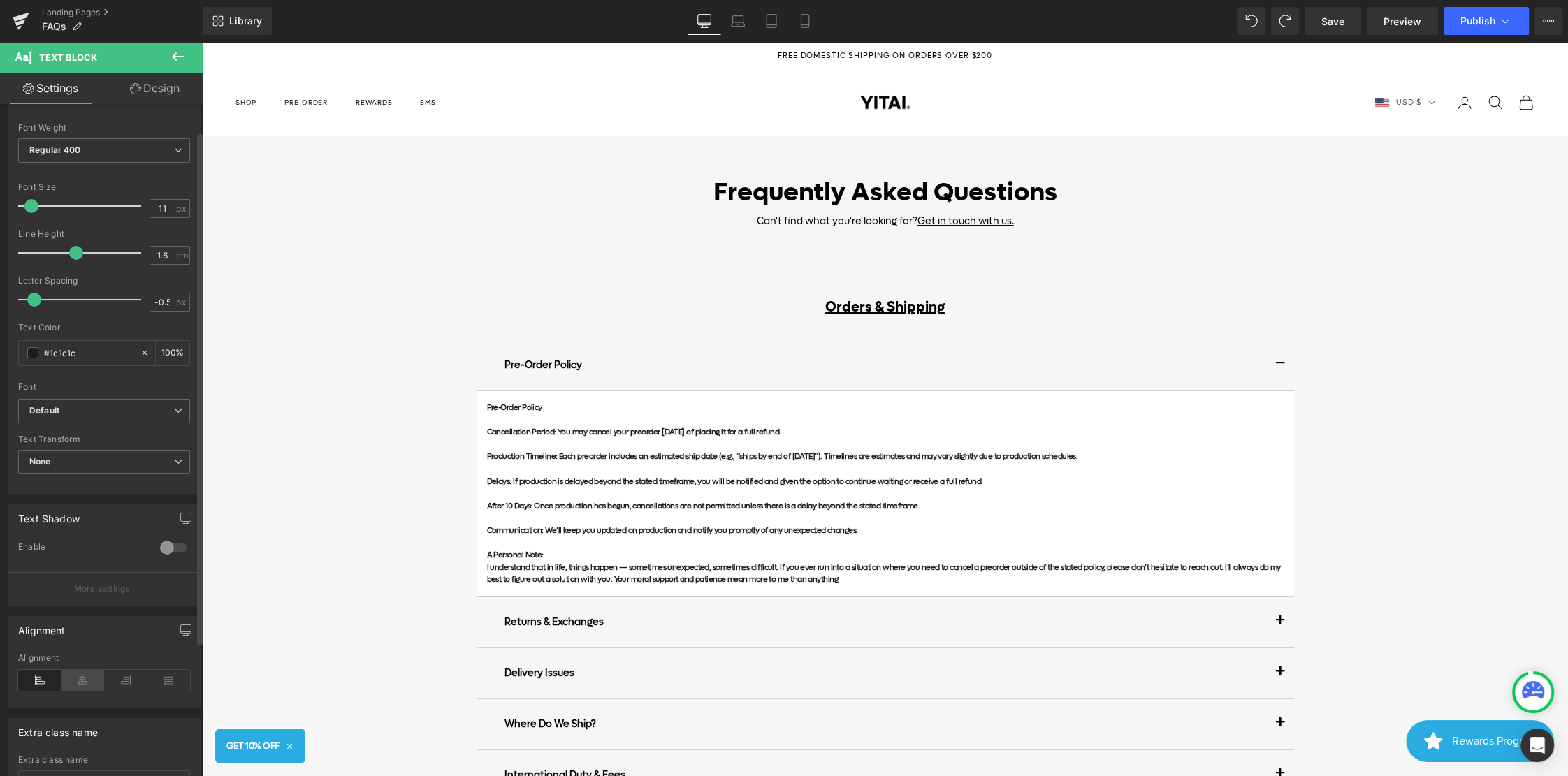
scroll to position [0, 0]
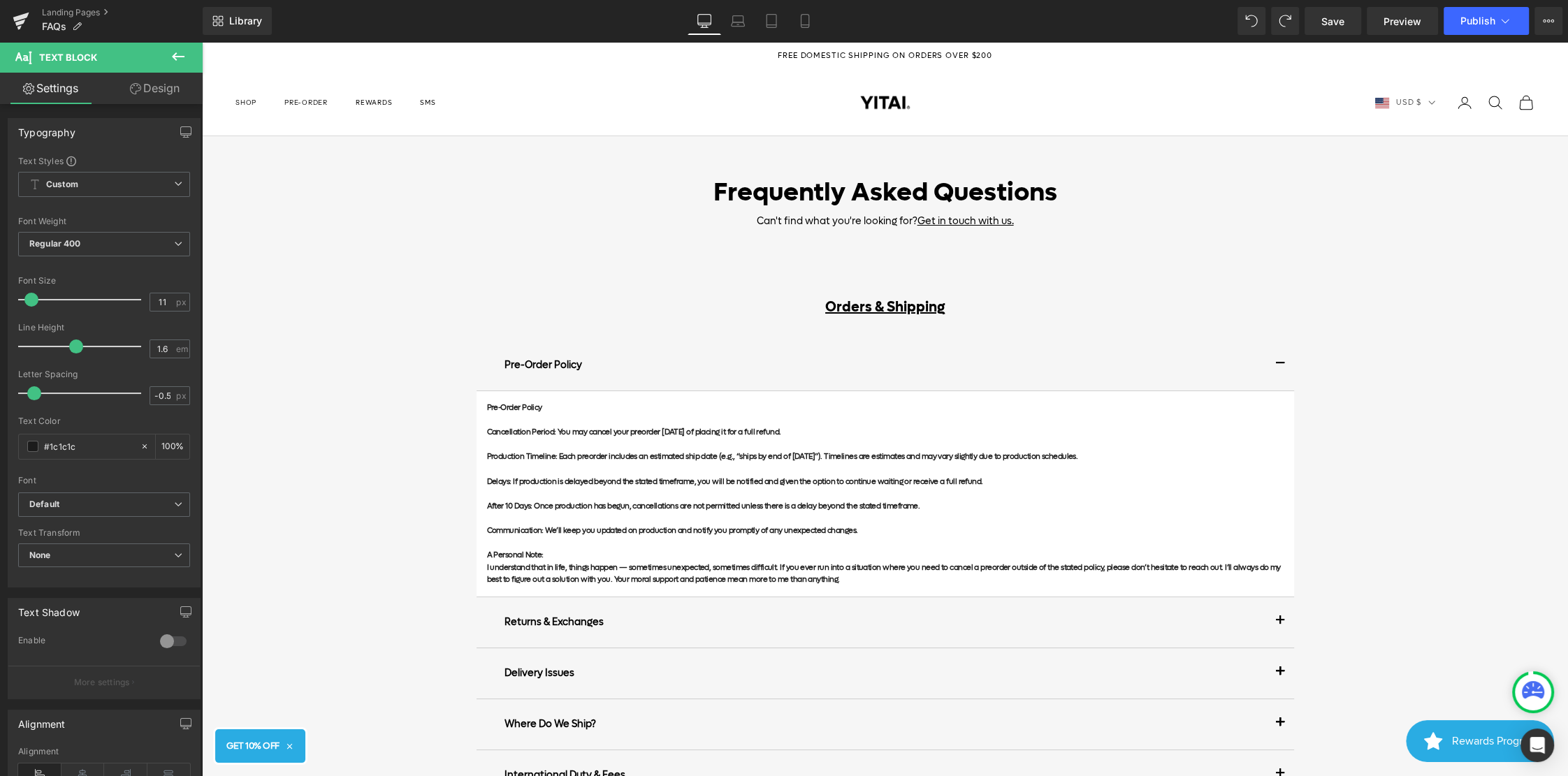
click at [155, 91] on link "Design" at bounding box center [155, 89] width 101 height 31
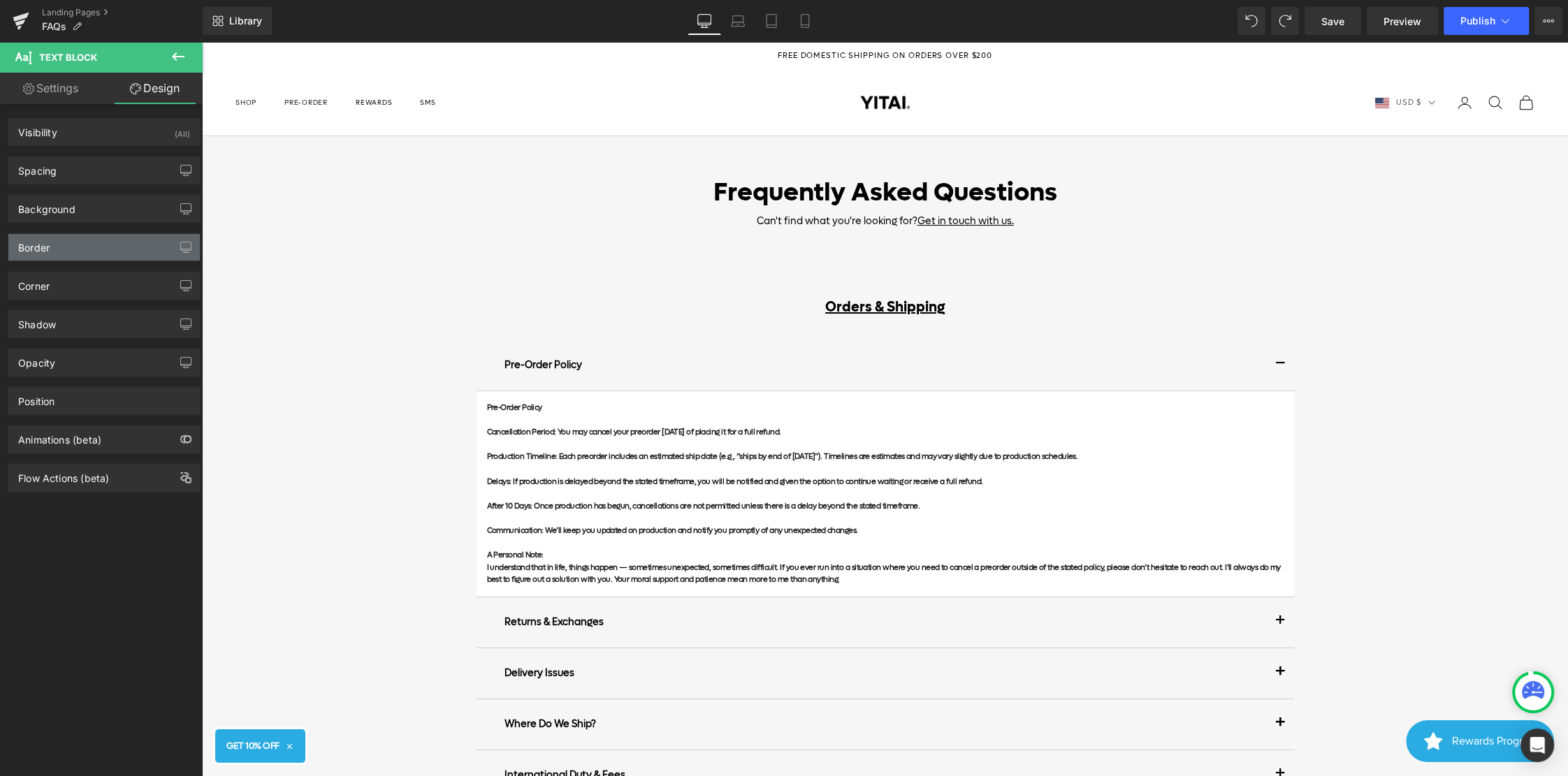
click at [75, 248] on div "Border" at bounding box center [104, 246] width 192 height 26
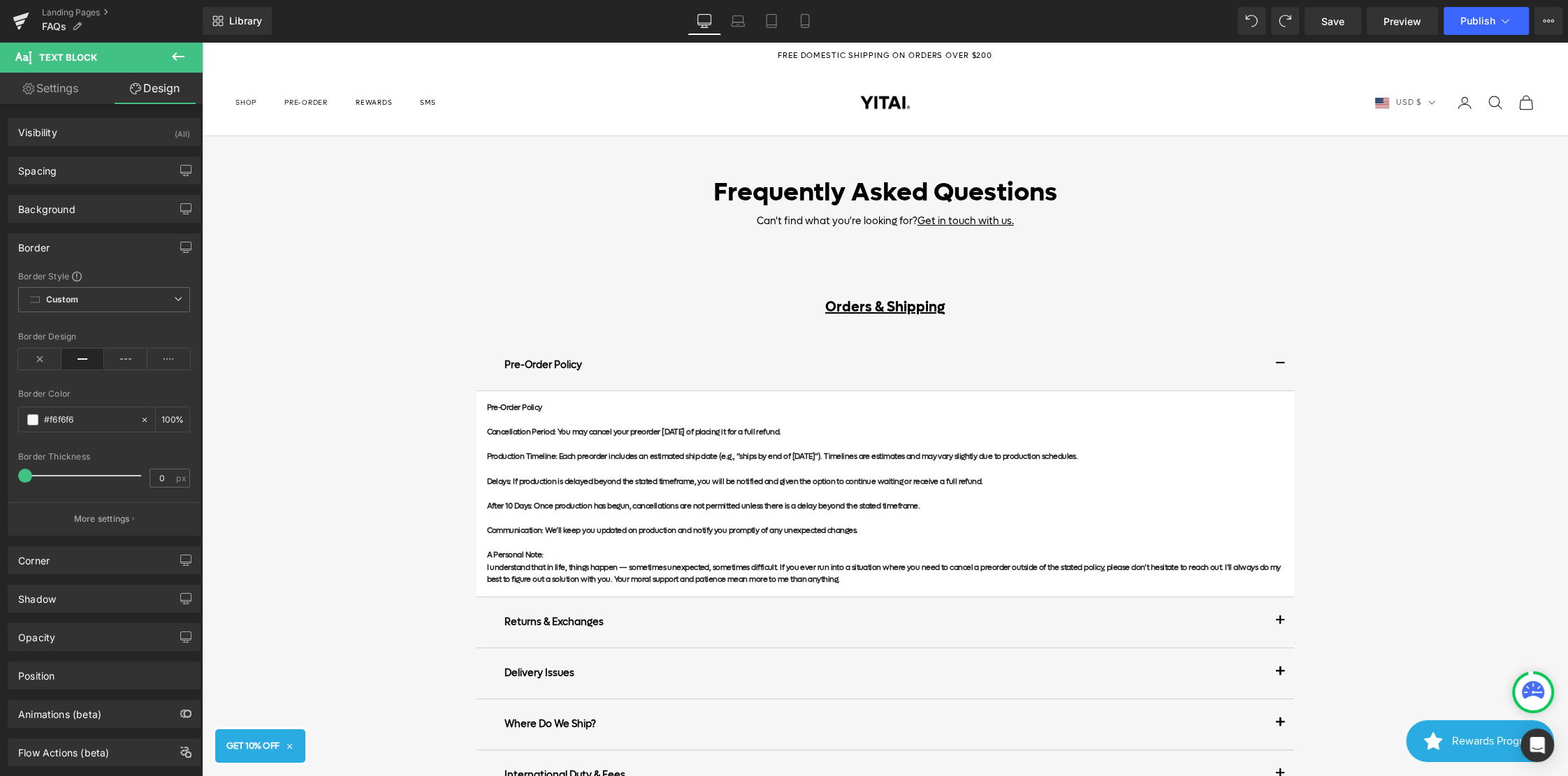
click at [80, 248] on div "Border" at bounding box center [104, 246] width 192 height 26
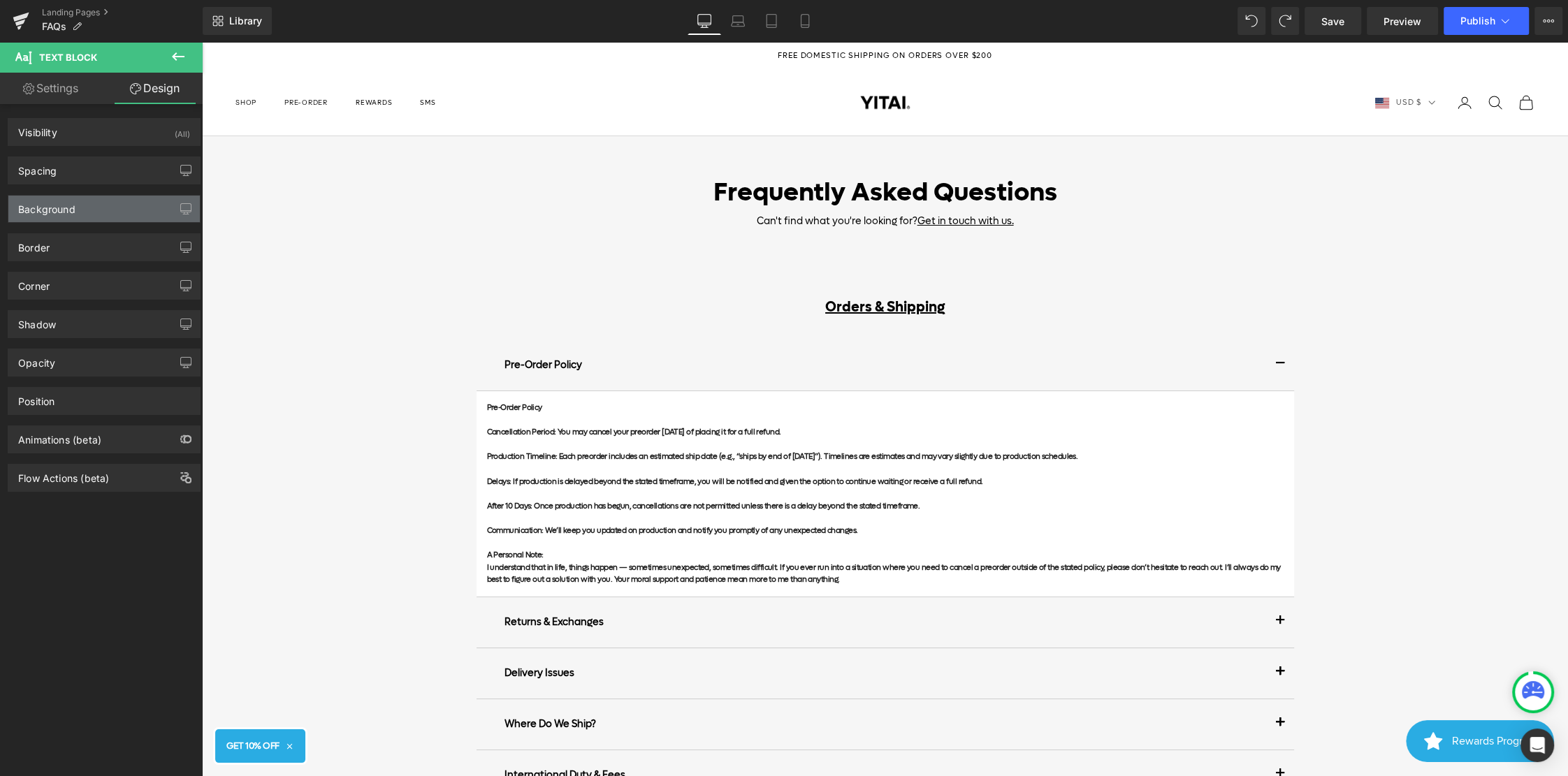
click at [83, 209] on div "Background" at bounding box center [104, 208] width 192 height 26
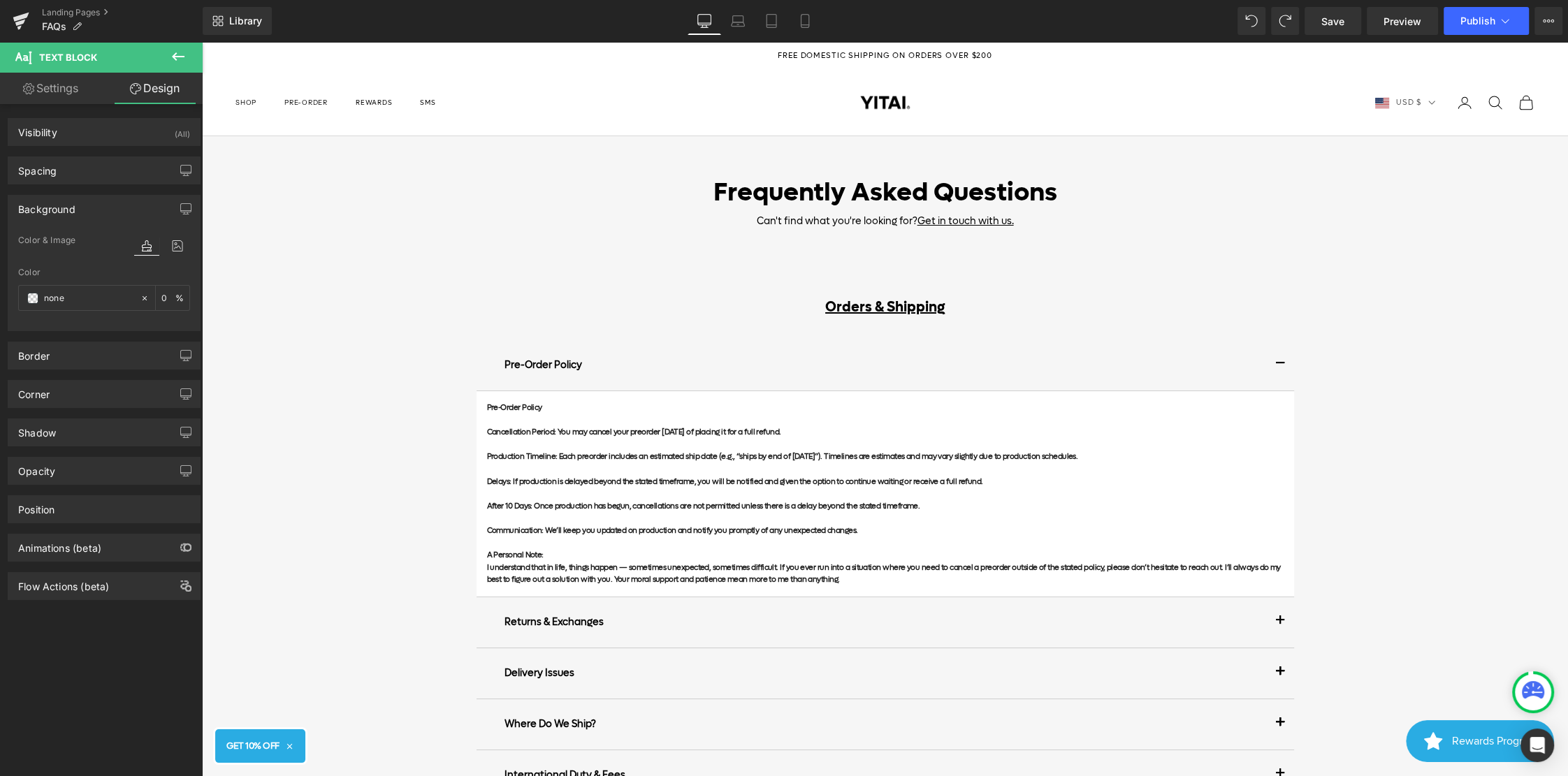
click at [83, 209] on div "Background" at bounding box center [104, 208] width 192 height 26
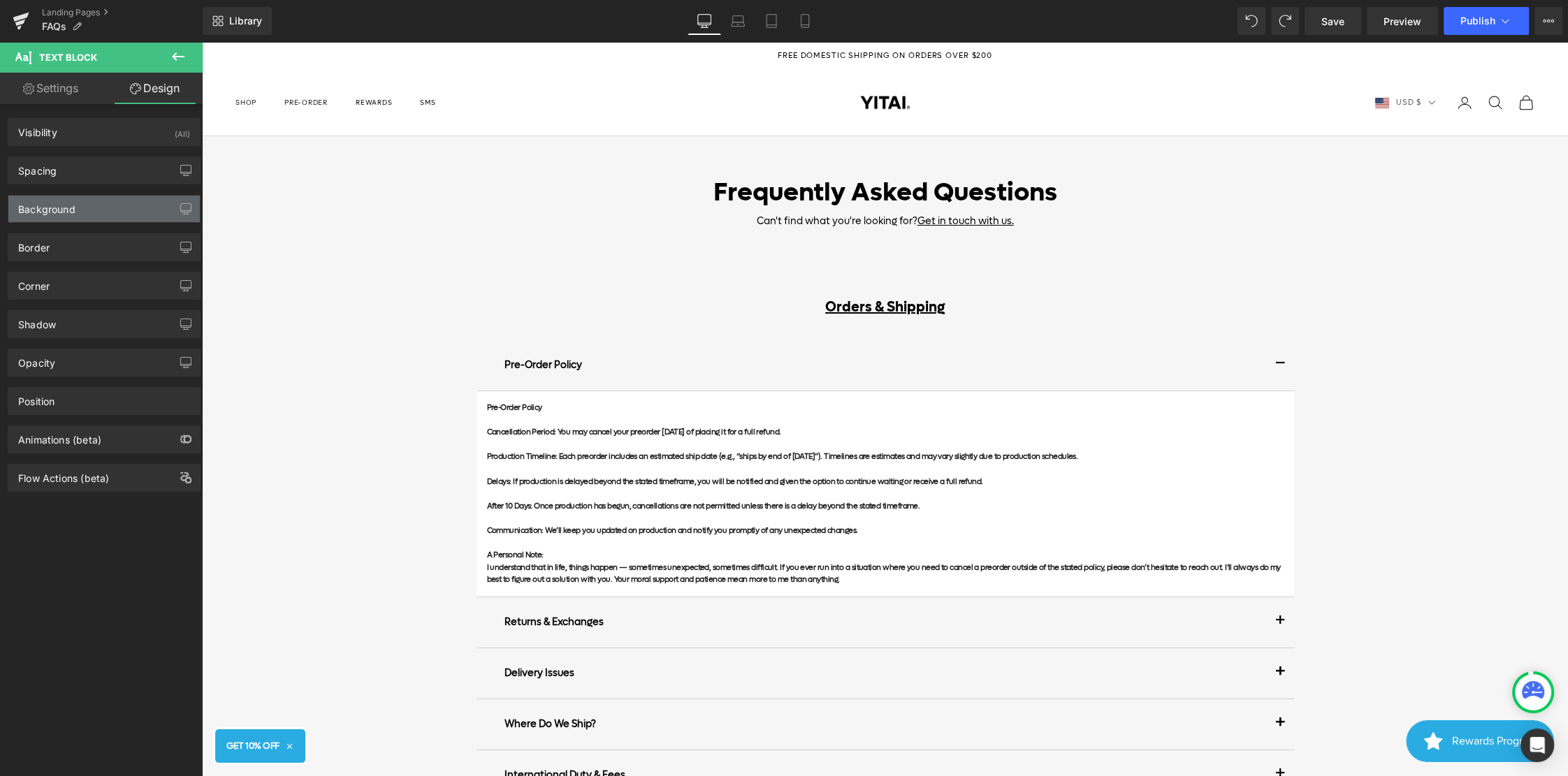
click at [83, 209] on div "Background" at bounding box center [104, 208] width 192 height 26
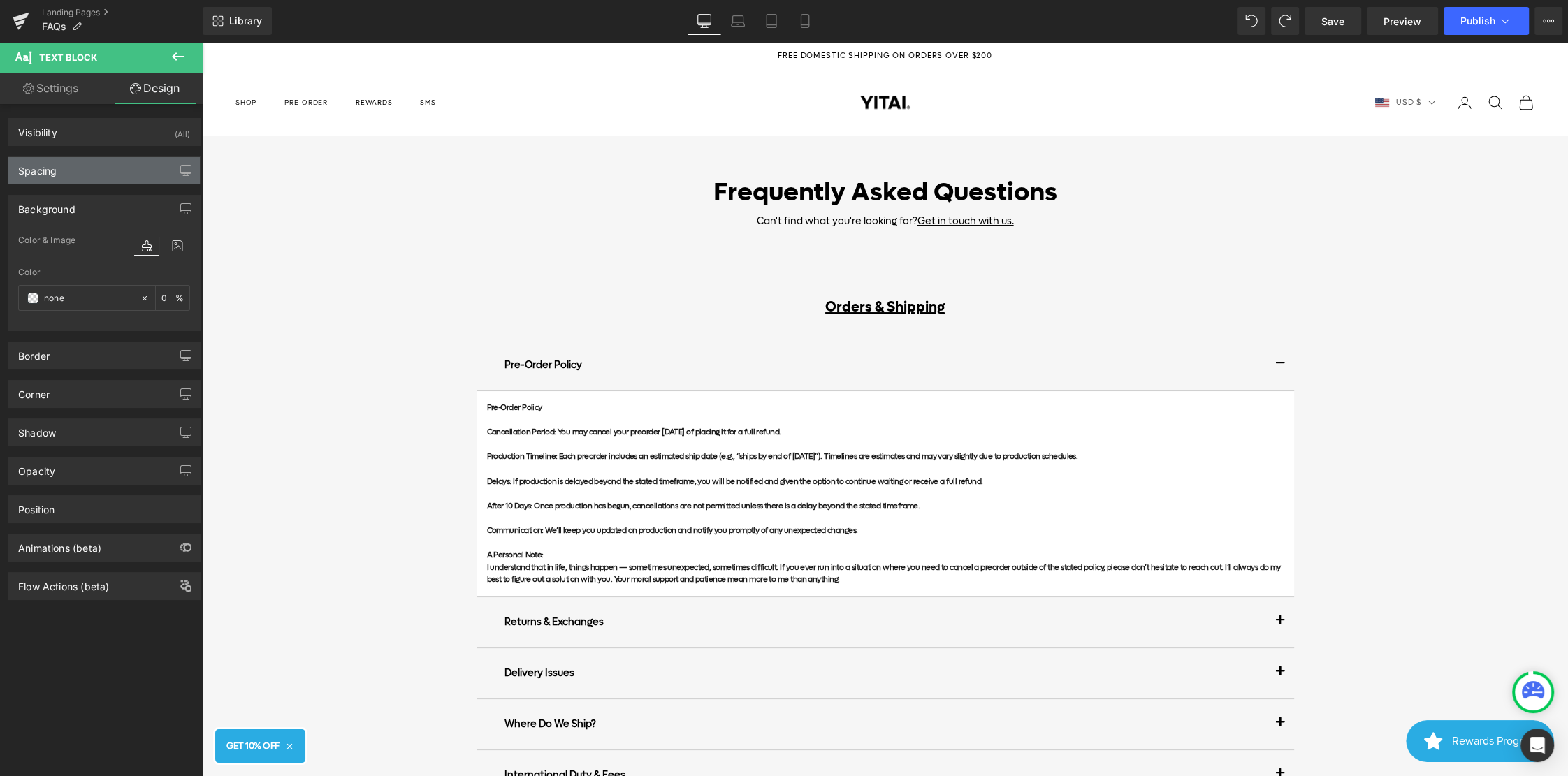
click at [70, 176] on div "Spacing" at bounding box center [104, 169] width 192 height 26
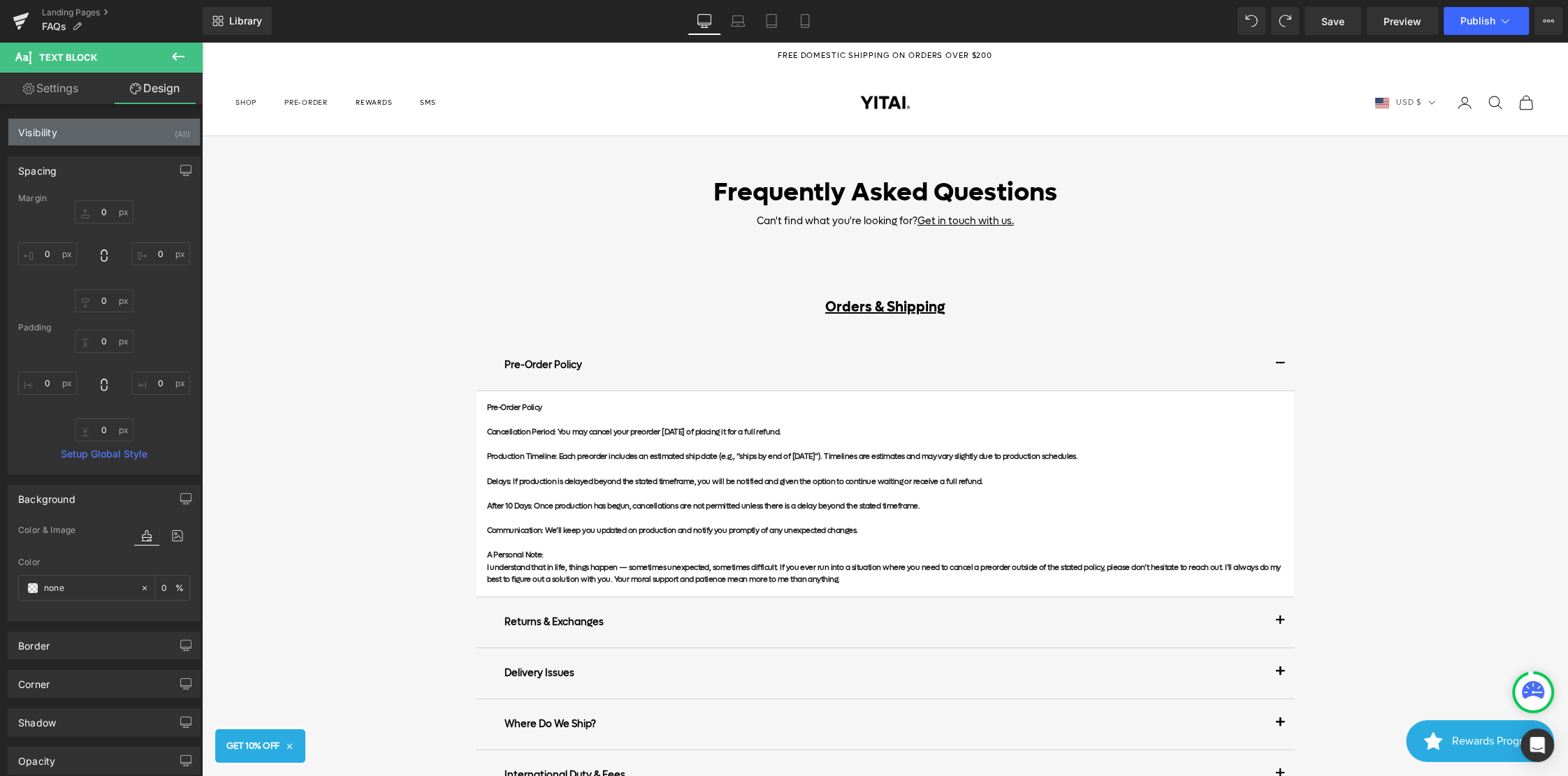
click at [71, 131] on div "Visibility (All)" at bounding box center [104, 131] width 192 height 26
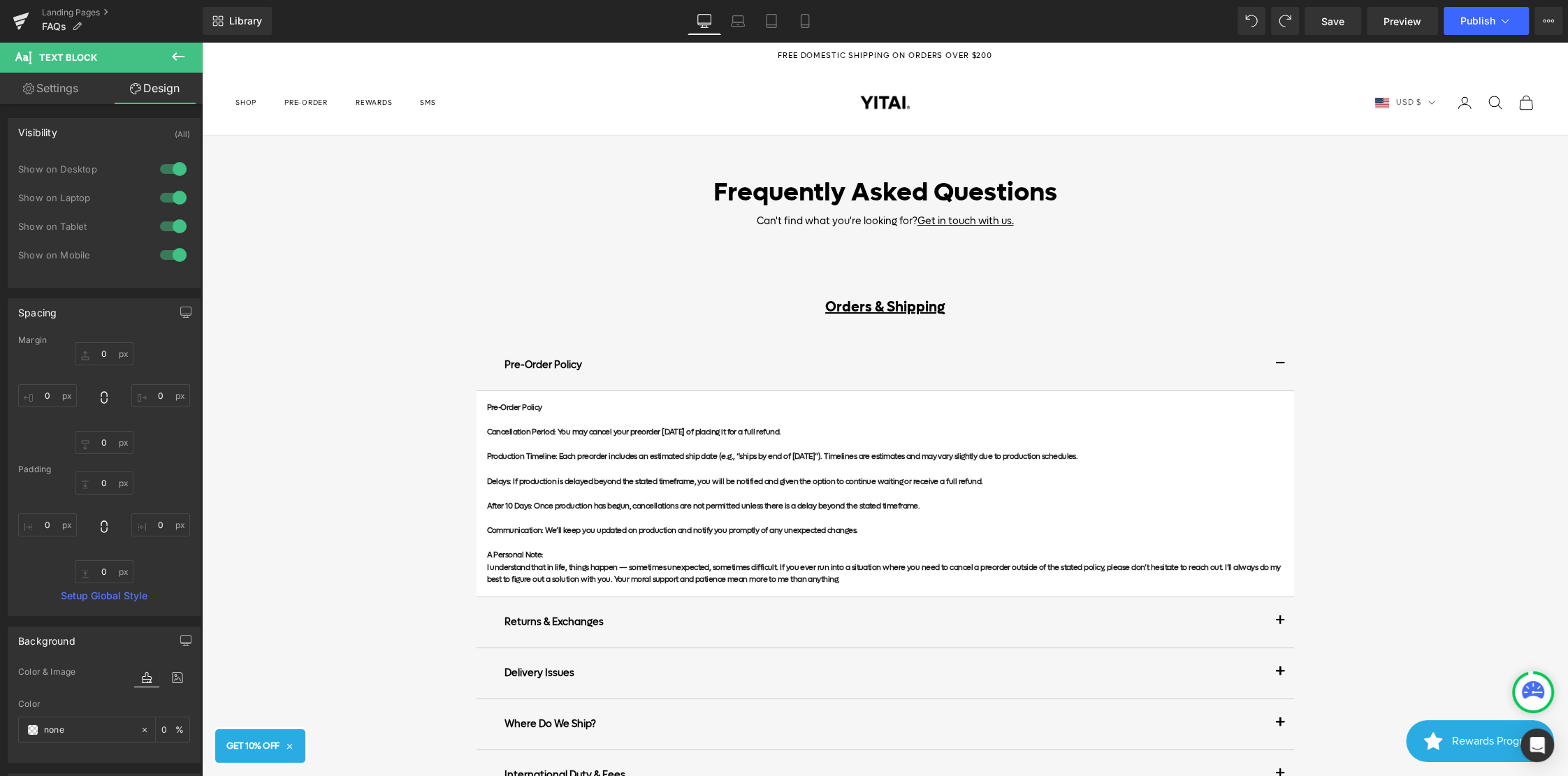
click at [58, 95] on link "Settings" at bounding box center [51, 89] width 101 height 31
type input "100"
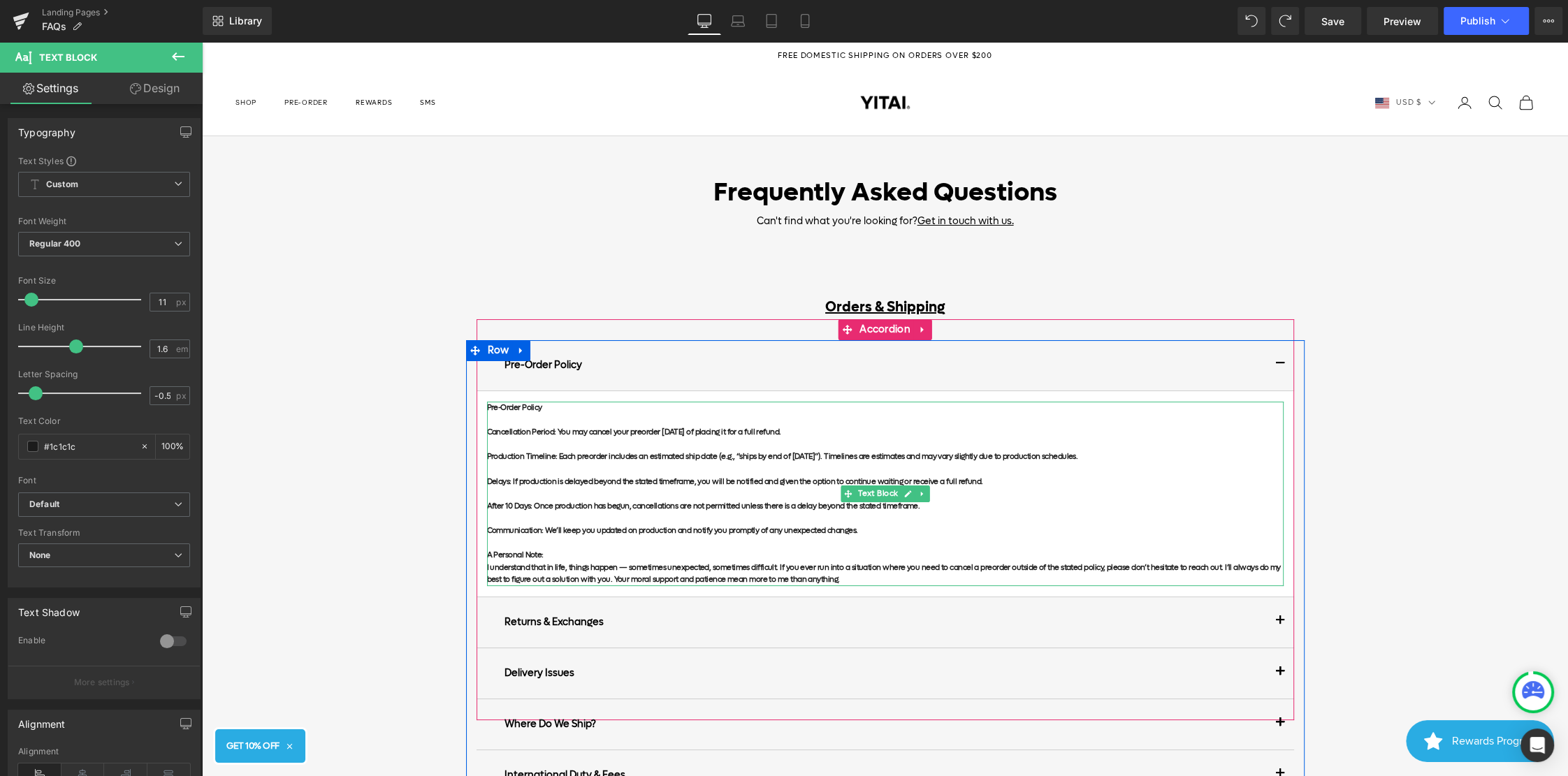
click at [805, 428] on p "Cancellation Period: You may cancel your preorder [DATE] of placing it for a fu…" at bounding box center [885, 432] width 797 height 13
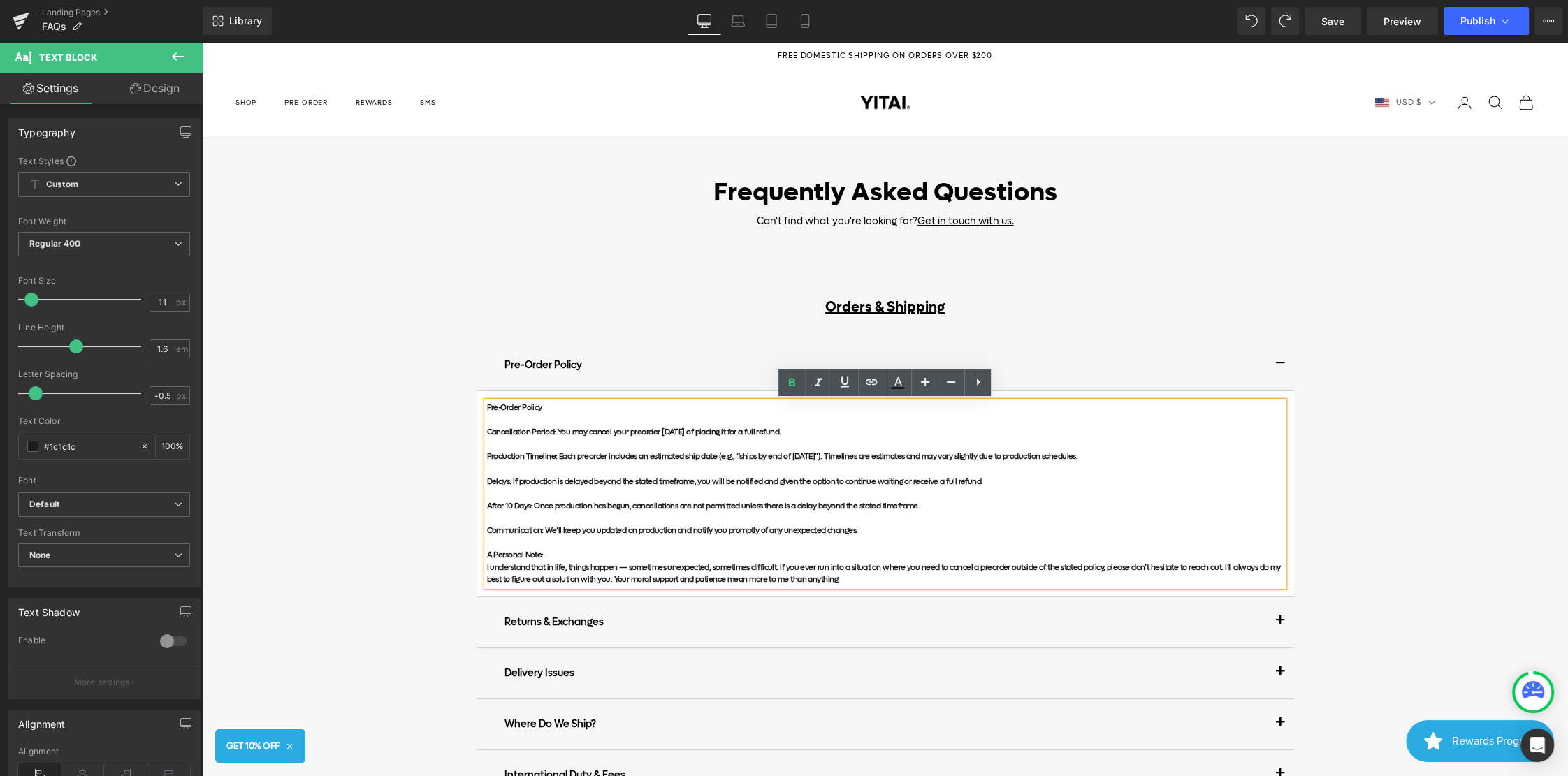
drag, startPoint x: 772, startPoint y: 428, endPoint x: 555, endPoint y: 431, distance: 217.0
click at [555, 431] on p "Cancellation Period: You may cancel your preorder [DATE] of placing it for a fu…" at bounding box center [885, 432] width 797 height 13
drag, startPoint x: 1130, startPoint y: 461, endPoint x: 556, endPoint y: 455, distance: 574.0
click at [556, 455] on p "Production Timeline: Each preorder includes an estimated ship date (e.g., “ship…" at bounding box center [885, 457] width 797 height 13
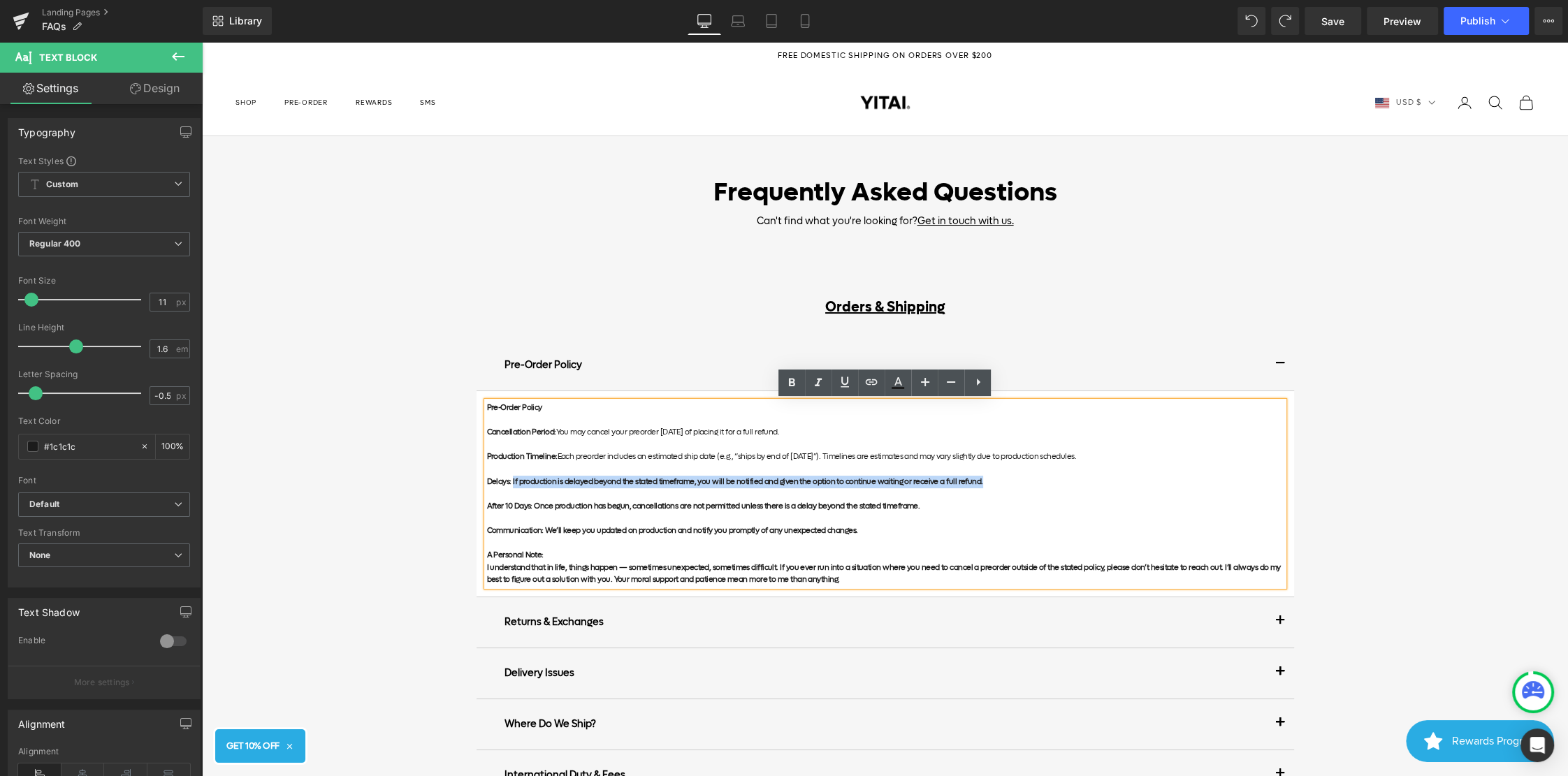
drag, startPoint x: 997, startPoint y: 481, endPoint x: 512, endPoint y: 482, distance: 485.0
click at [512, 482] on p "Delays: If production is delayed beyond the stated timeframe, you will be notif…" at bounding box center [885, 482] width 797 height 13
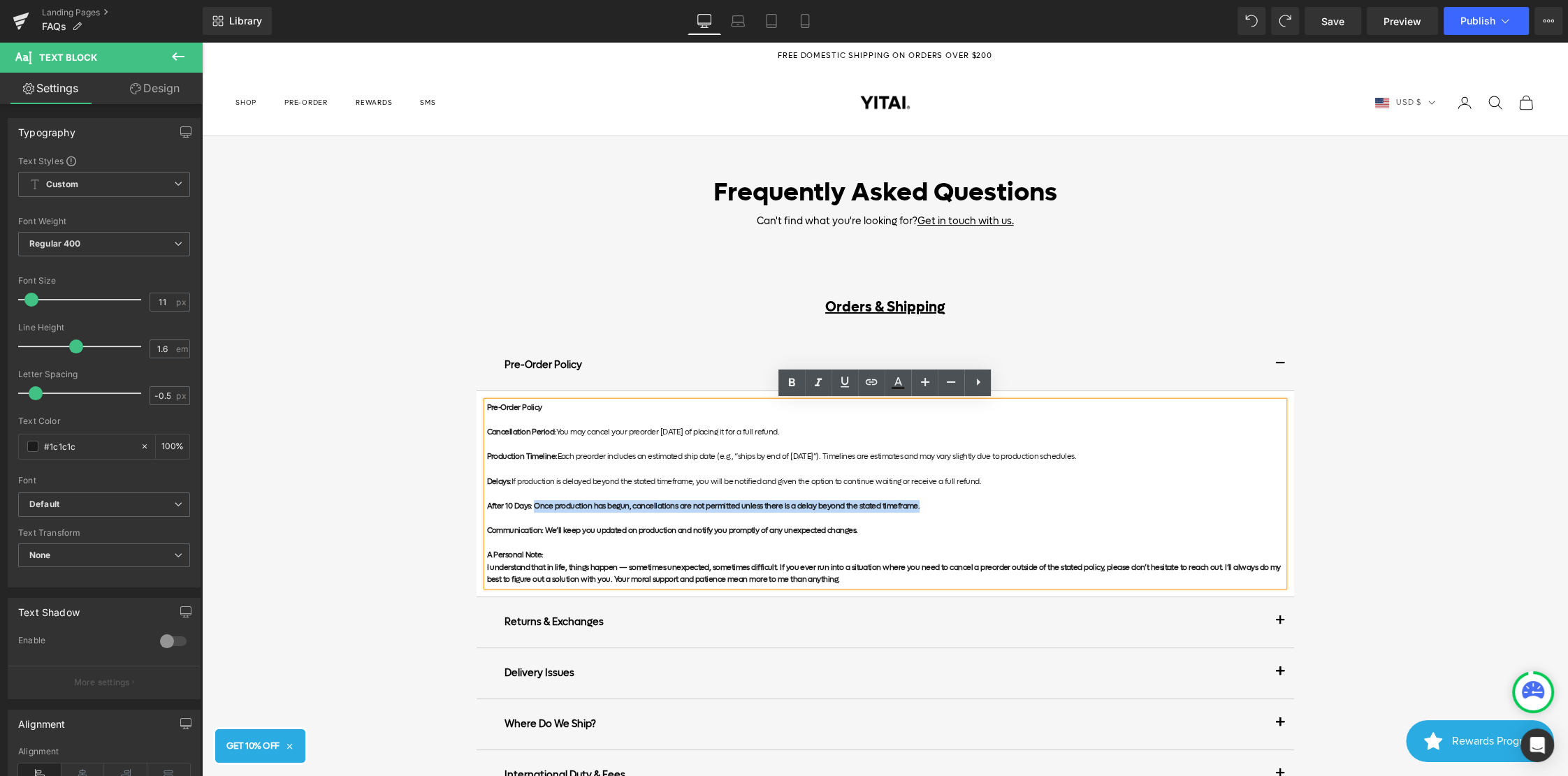
drag, startPoint x: 943, startPoint y: 512, endPoint x: 536, endPoint y: 508, distance: 407.0
click at [536, 508] on div "Pre-Order Policy Cancellation Period: You may cancel your preorder [DATE] of pl…" at bounding box center [885, 493] width 797 height 184
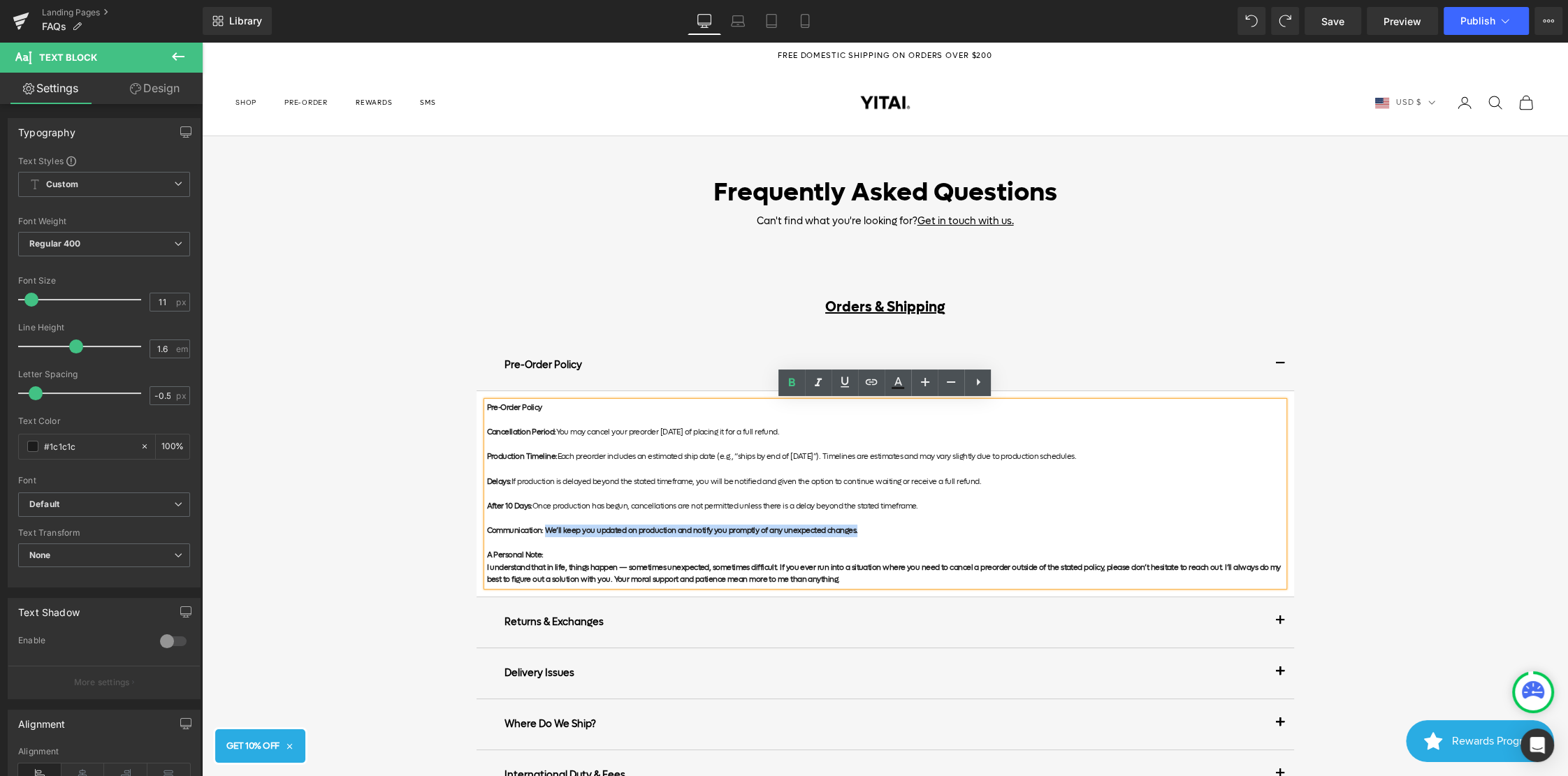
drag, startPoint x: 866, startPoint y: 532, endPoint x: 545, endPoint y: 533, distance: 321.0
click at [545, 533] on p "Communication: We’ll keep you updated on production and notify you promptly of …" at bounding box center [885, 531] width 797 height 13
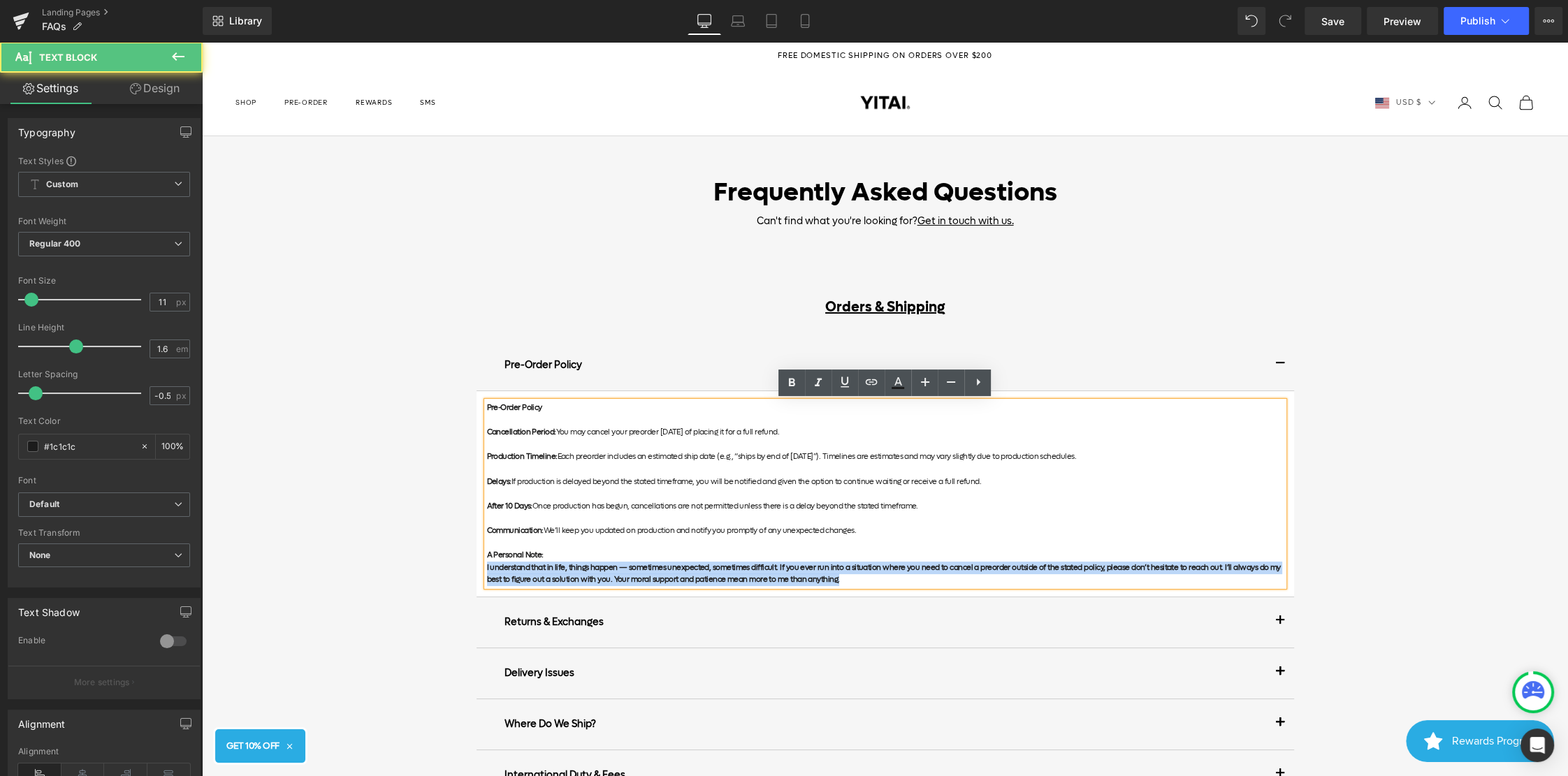
drag, startPoint x: 841, startPoint y: 584, endPoint x: 422, endPoint y: 562, distance: 419.6
click at [422, 562] on div "Frequently Asked Questions Heading Can't find what you're looking for? Get in t…" at bounding box center [884, 743] width 1365 height 1214
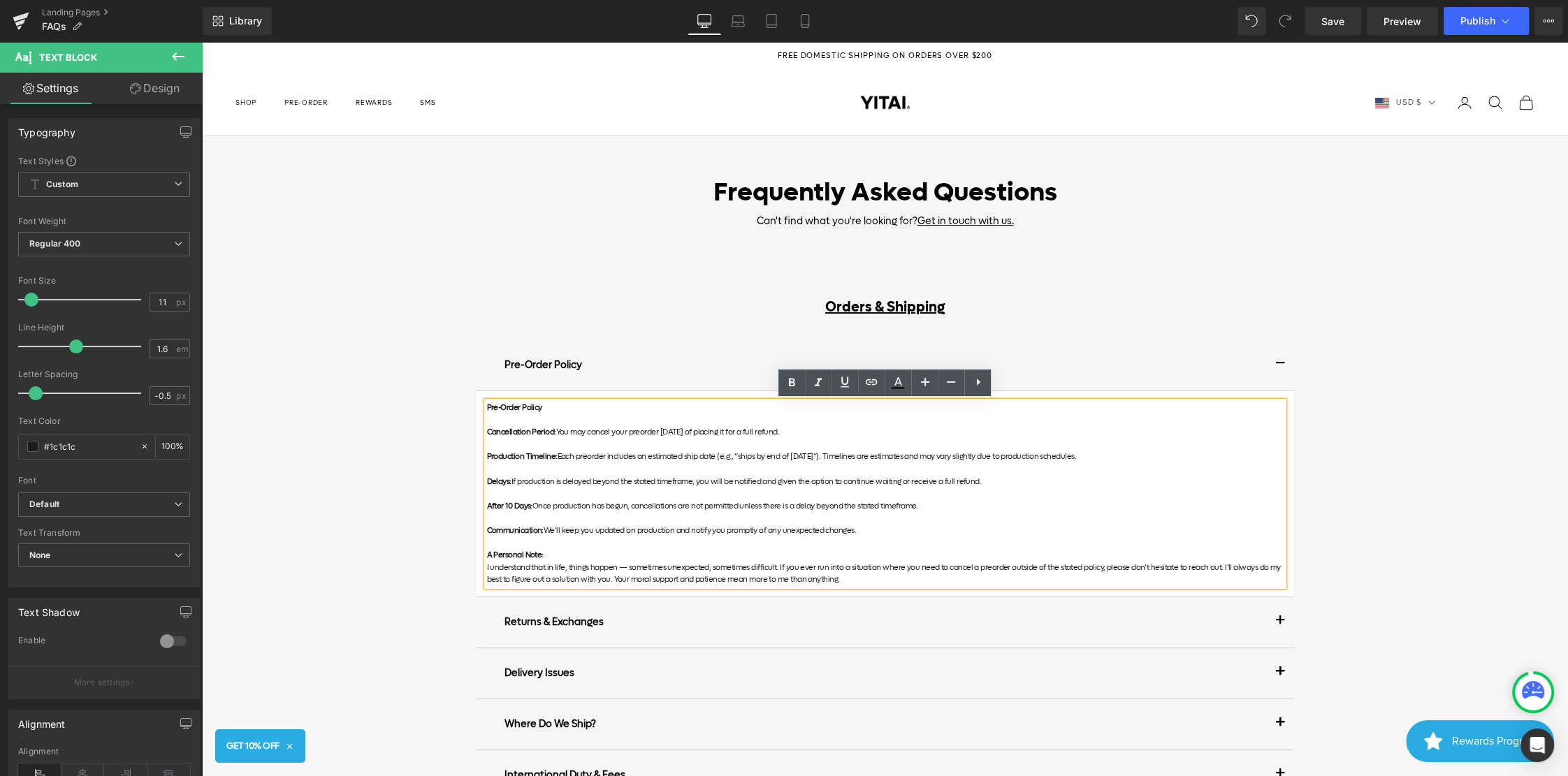
click at [439, 491] on div "Frequently Asked Questions Heading Can't find what you're looking for? Get in t…" at bounding box center [884, 743] width 1365 height 1214
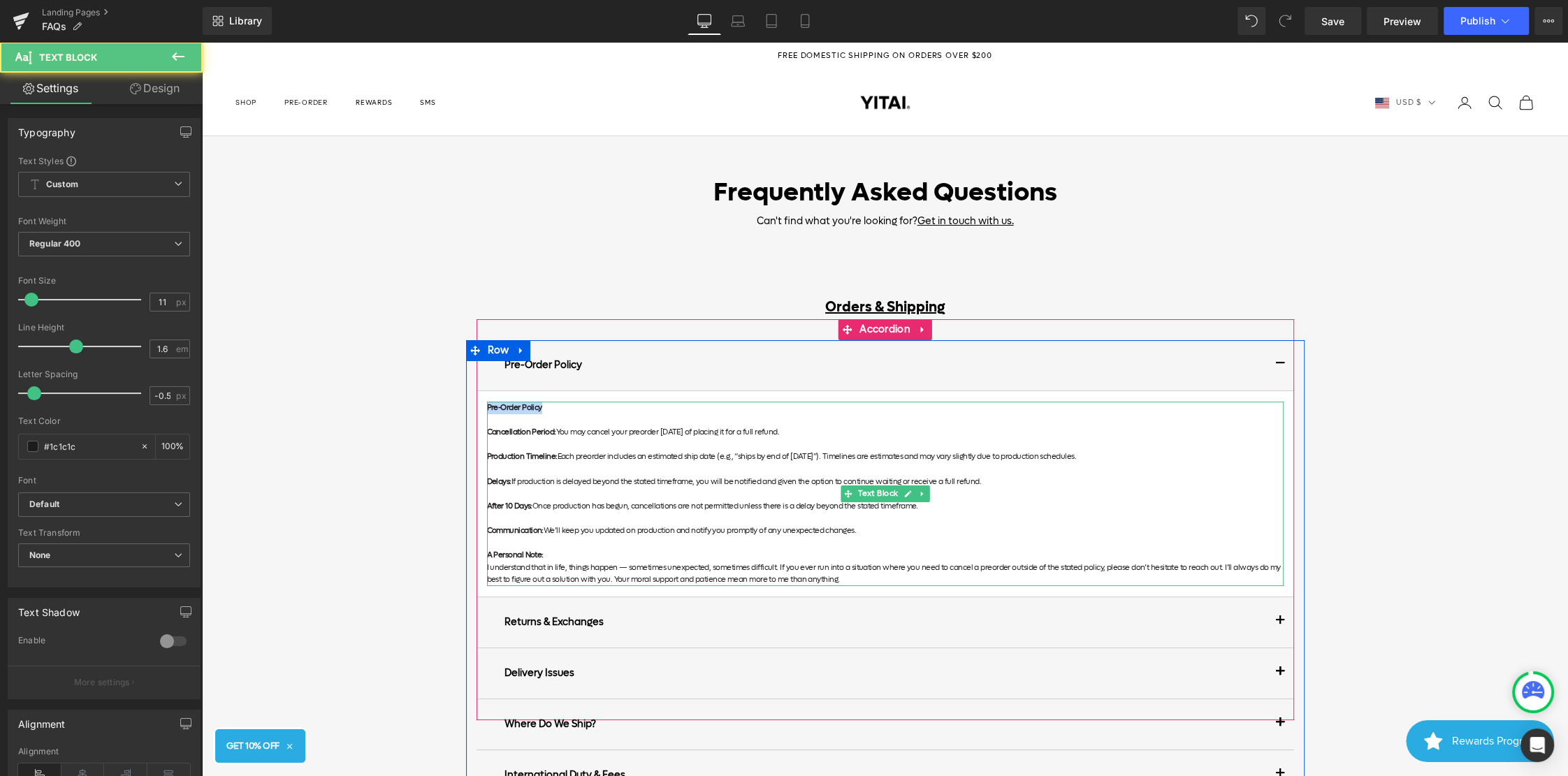
drag, startPoint x: 556, startPoint y: 406, endPoint x: 431, endPoint y: 404, distance: 125.0
click at [431, 404] on div "Frequently Asked Questions Heading Can't find what you're looking for? Get in t…" at bounding box center [884, 743] width 1365 height 1214
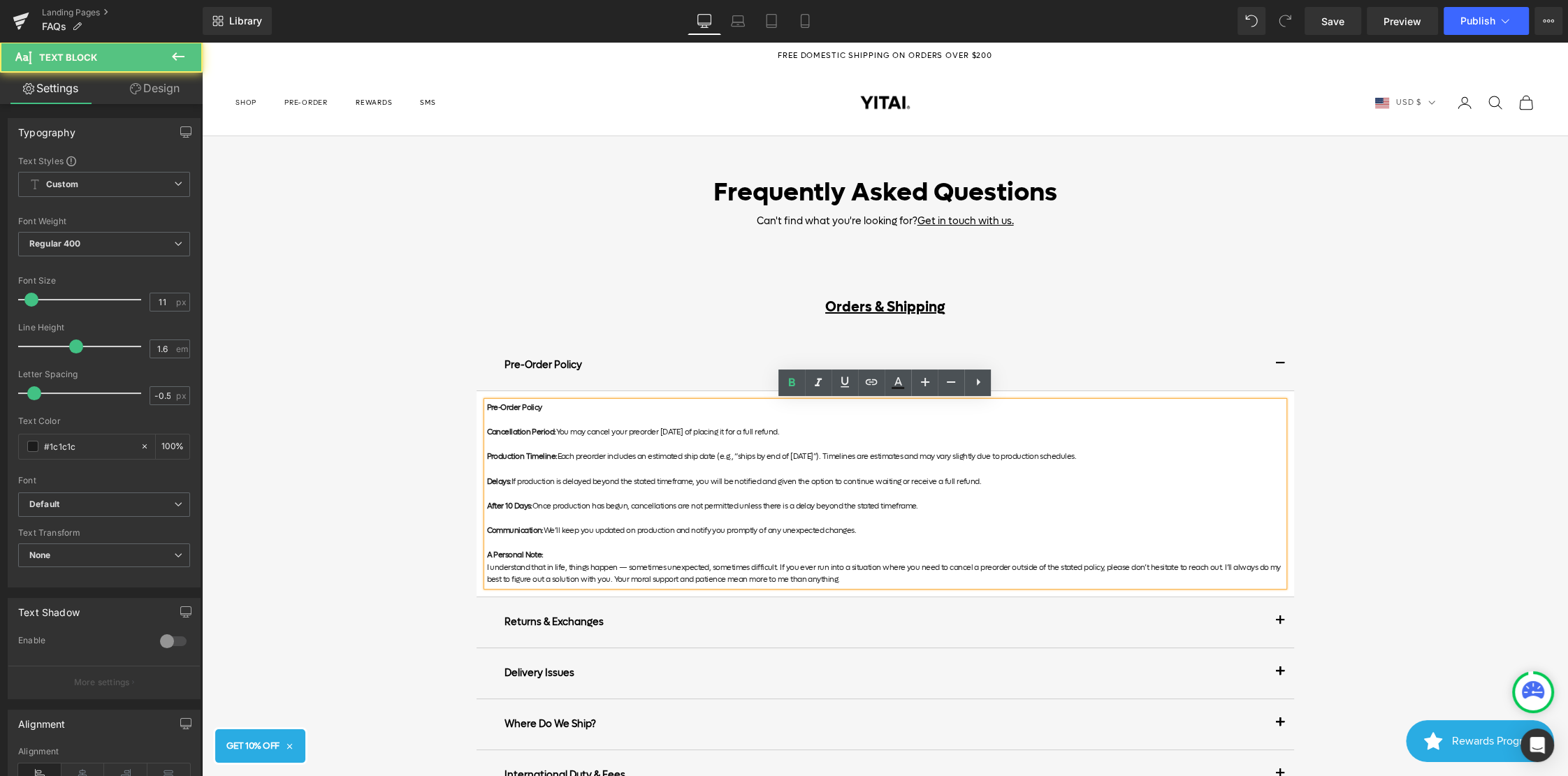
click at [429, 415] on div "Frequently Asked Questions Heading Can't find what you're looking for? Get in t…" at bounding box center [884, 743] width 1365 height 1214
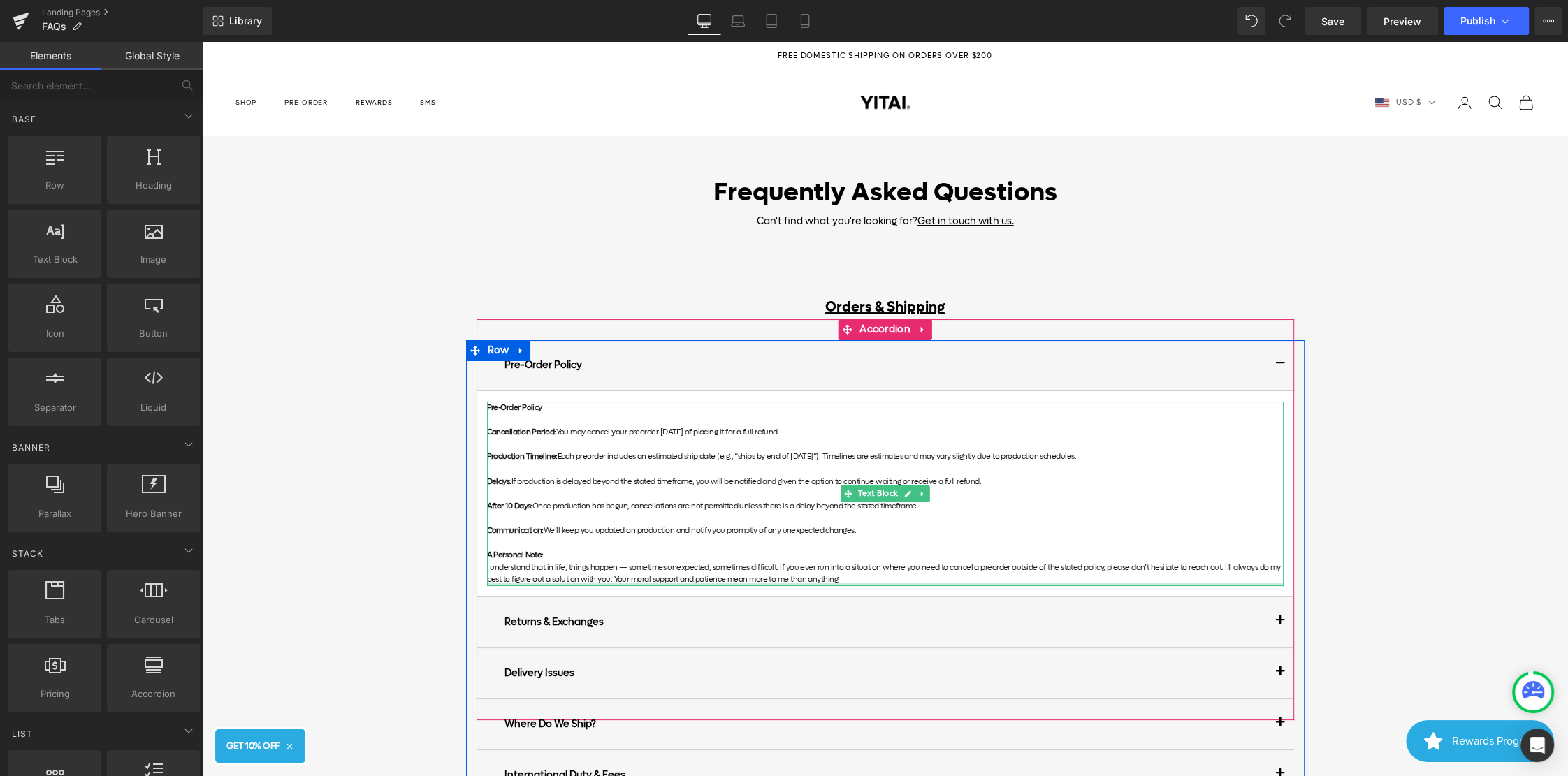
click at [862, 583] on div at bounding box center [885, 584] width 797 height 4
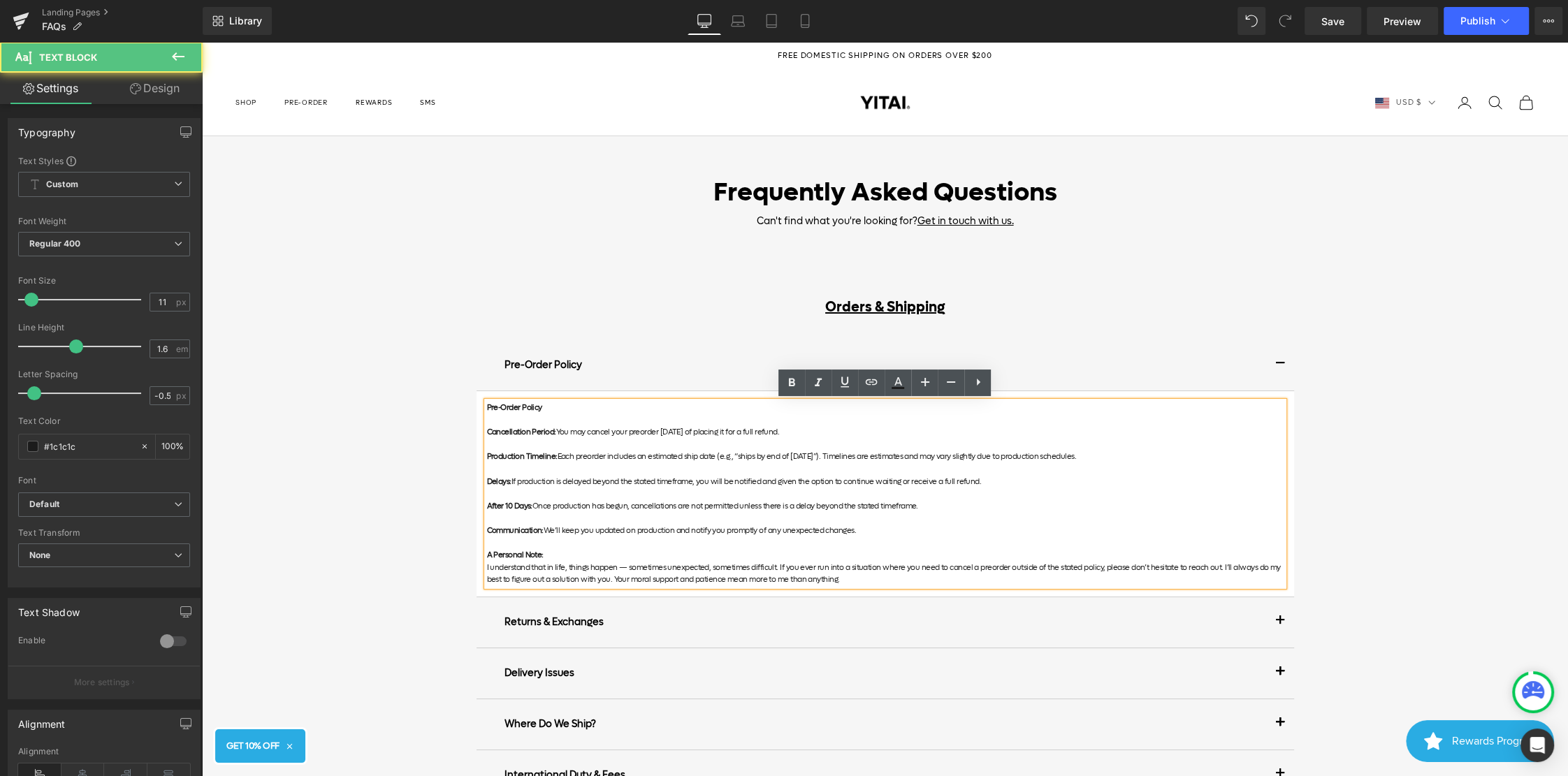
click at [1000, 573] on p "I understand that in life, things happen — sometimes unexpected, sometimes diff…" at bounding box center [885, 573] width 797 height 24
drag, startPoint x: 851, startPoint y: 565, endPoint x: 889, endPoint y: 578, distance: 40.2
click at [851, 565] on p "I understand that in life, things happen — sometimes unexpected, sometimes diff…" at bounding box center [885, 573] width 797 height 24
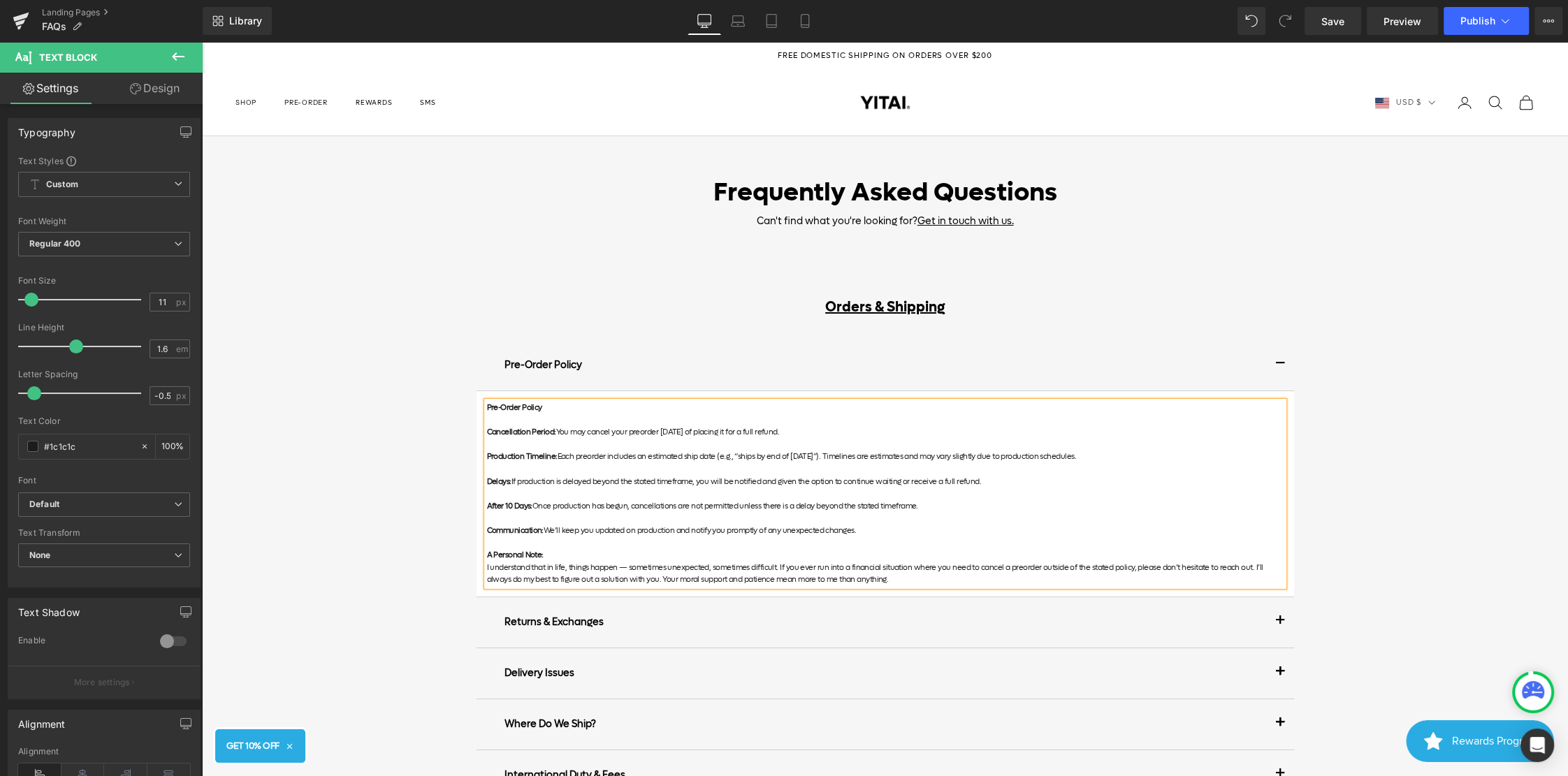
click at [863, 575] on p "I understand that in life, things happen — sometimes unexpected, sometimes diff…" at bounding box center [885, 573] width 797 height 24
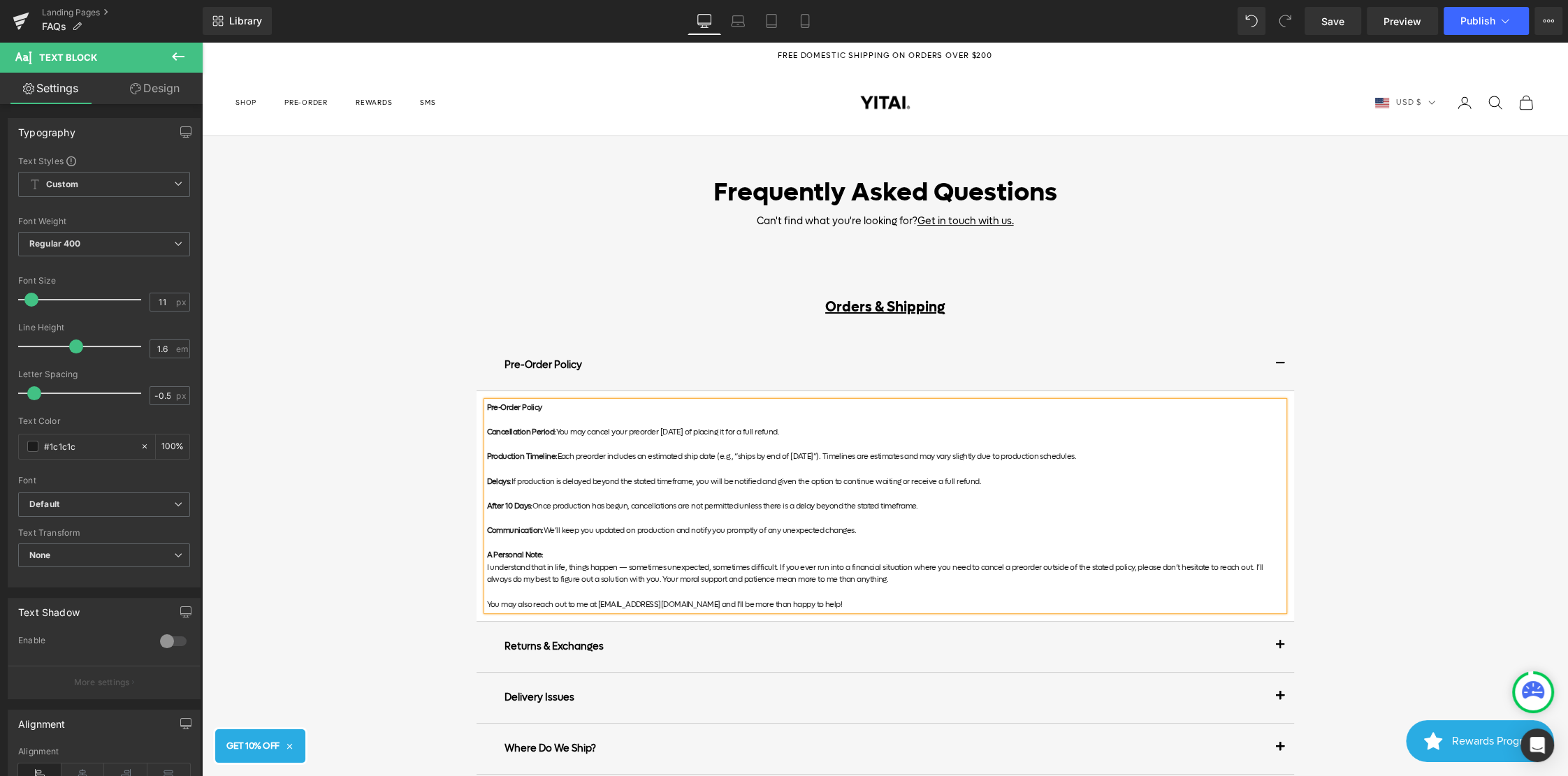
click at [904, 588] on p at bounding box center [885, 592] width 797 height 13
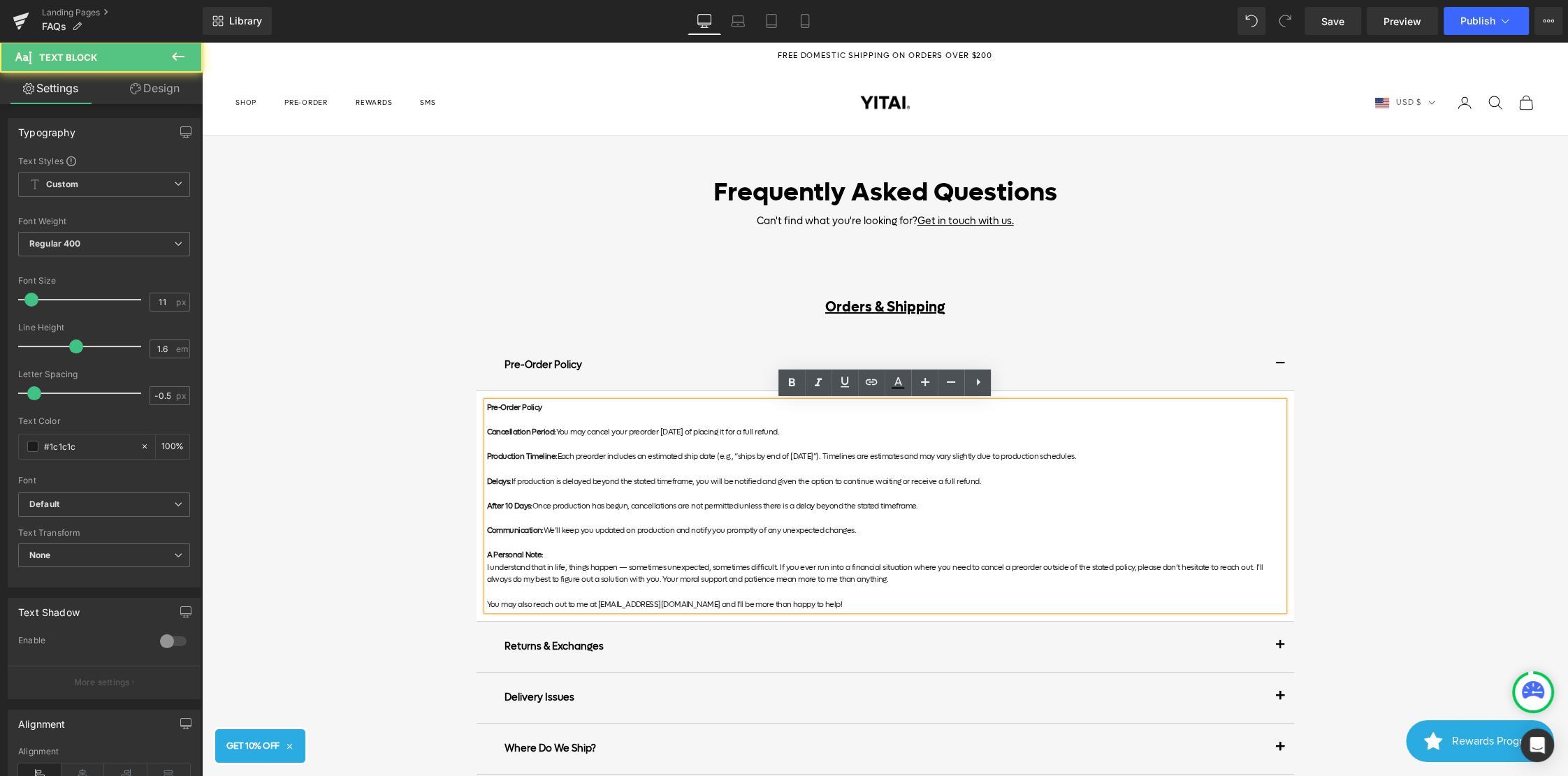
click at [578, 409] on p "Pre-Order Policy" at bounding box center [885, 407] width 797 height 13
drag, startPoint x: 541, startPoint y: 407, endPoint x: 464, endPoint y: 406, distance: 77.0
click at [464, 406] on div "Frequently Asked Questions Heading Can't find what you're looking for? Get in t…" at bounding box center [884, 756] width 1365 height 1238
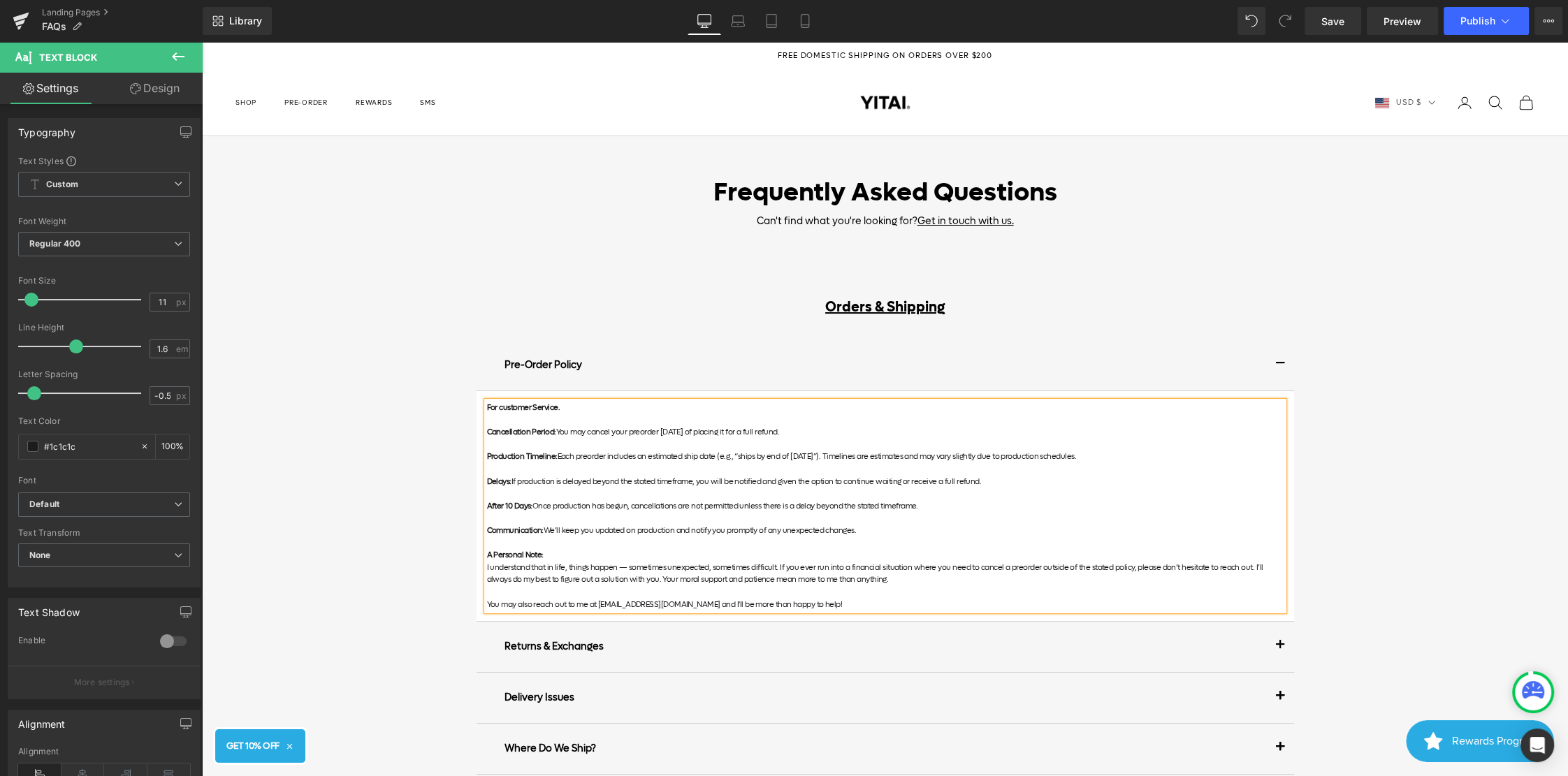
click at [500, 408] on strong "For customer Service." at bounding box center [523, 407] width 73 height 11
click at [568, 405] on p "For Customer Service." at bounding box center [885, 407] width 797 height 13
drag, startPoint x: 629, startPoint y: 407, endPoint x: 581, endPoint y: 407, distance: 48.0
click at [581, 407] on p "For Customer Service, email [EMAIL_ADDRESS][DOMAIN_NAME]" at bounding box center [885, 407] width 797 height 13
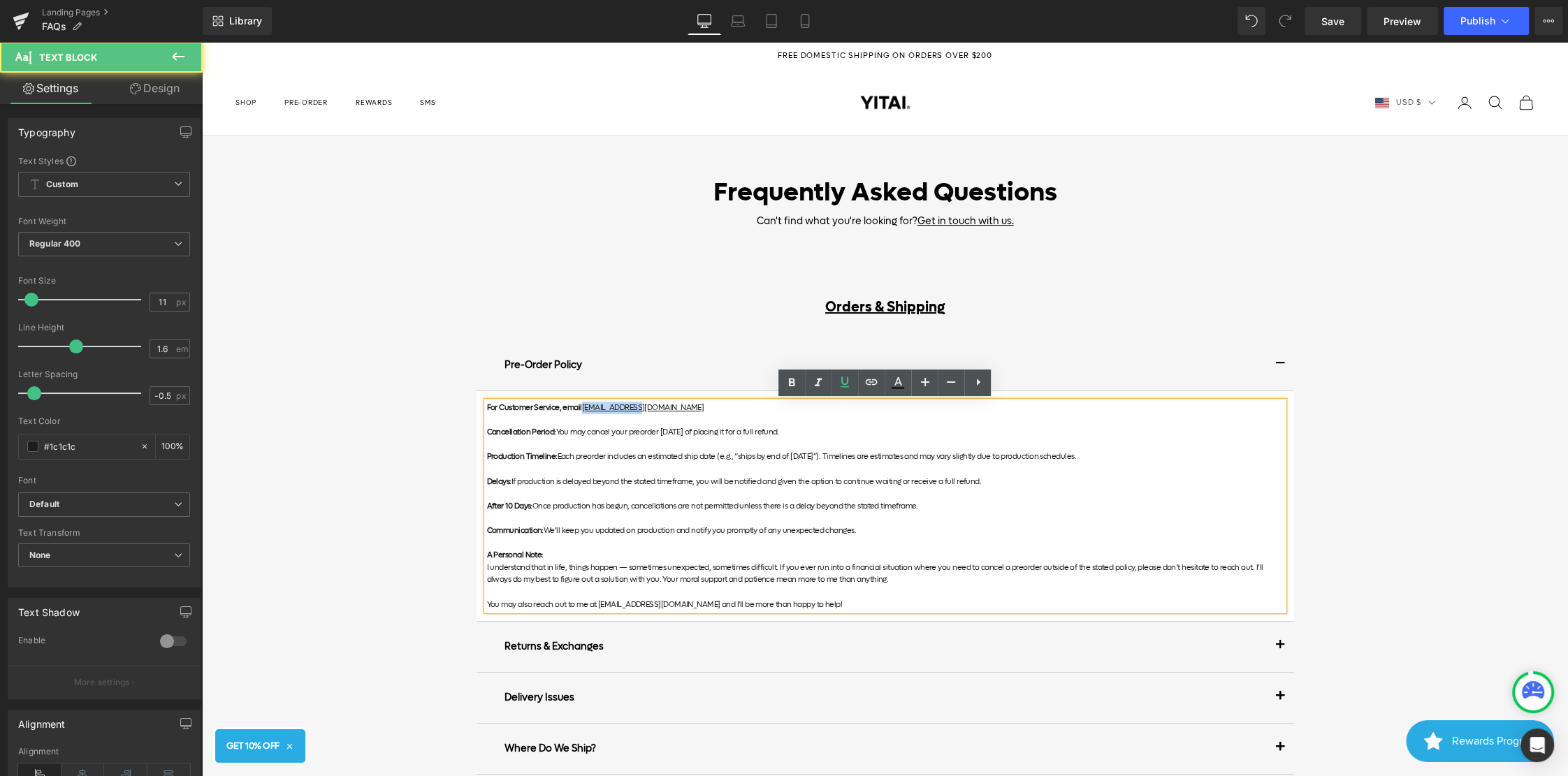
drag, startPoint x: 637, startPoint y: 406, endPoint x: 579, endPoint y: 407, distance: 58.0
click at [579, 407] on p "For Customer Service, email [EMAIL_ADDRESS][DOMAIN_NAME]" at bounding box center [885, 407] width 797 height 13
drag, startPoint x: 639, startPoint y: 404, endPoint x: 580, endPoint y: 405, distance: 59.0
click at [580, 405] on p "For Customer Service, email [EMAIL_ADDRESS][DOMAIN_NAME]" at bounding box center [885, 407] width 797 height 13
drag, startPoint x: 628, startPoint y: 401, endPoint x: 584, endPoint y: 401, distance: 44.0
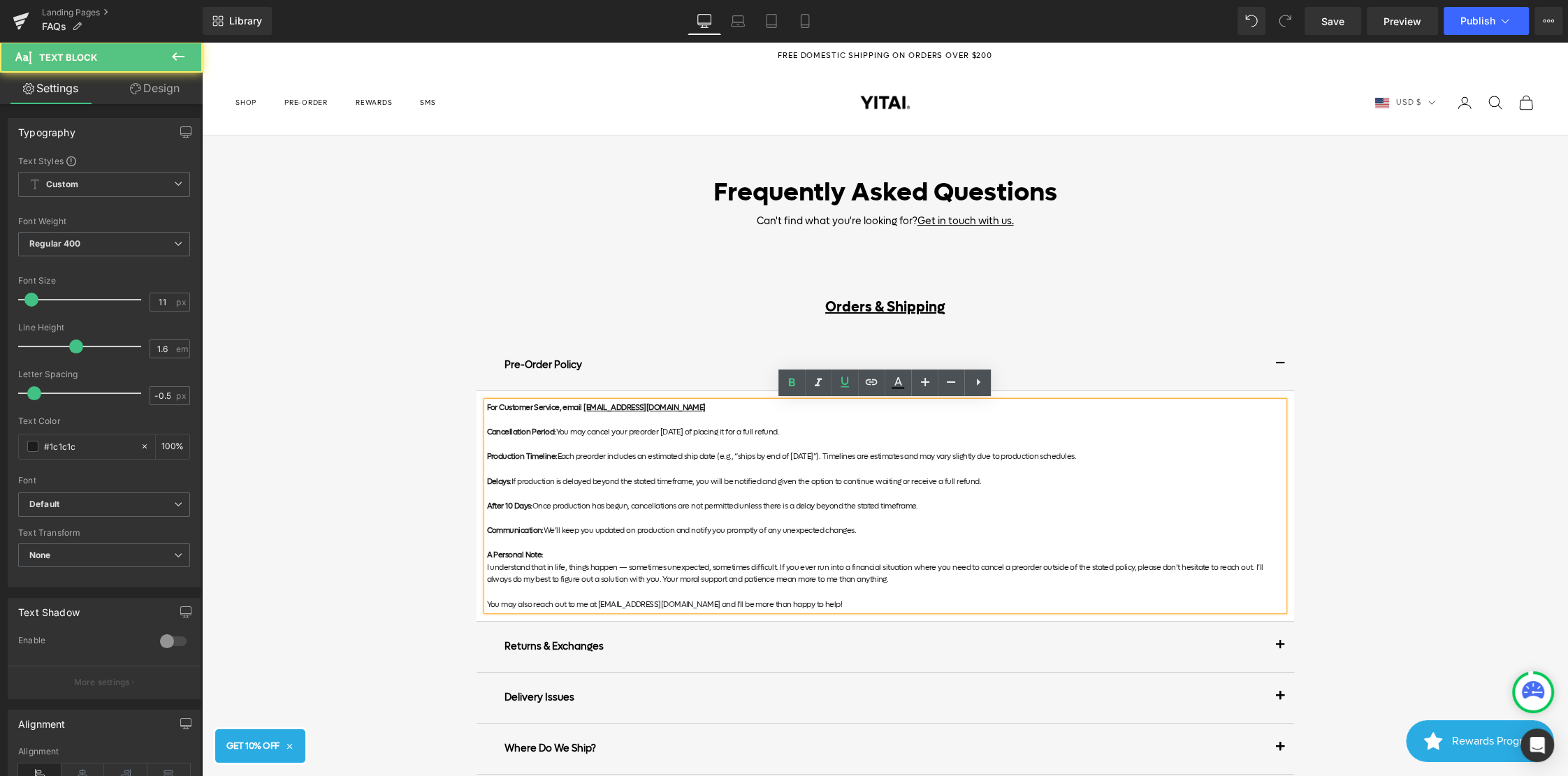
click at [581, 401] on p "For Customer Service, email [EMAIL_ADDRESS][DOMAIN_NAME]" at bounding box center [885, 407] width 797 height 13
drag, startPoint x: 624, startPoint y: 401, endPoint x: 582, endPoint y: 402, distance: 42.0
click at [582, 402] on p "For Customer Service, email [EMAIL_ADDRESS][DOMAIN_NAME]" at bounding box center [885, 407] width 797 height 13
click at [878, 377] on icon at bounding box center [871, 382] width 17 height 17
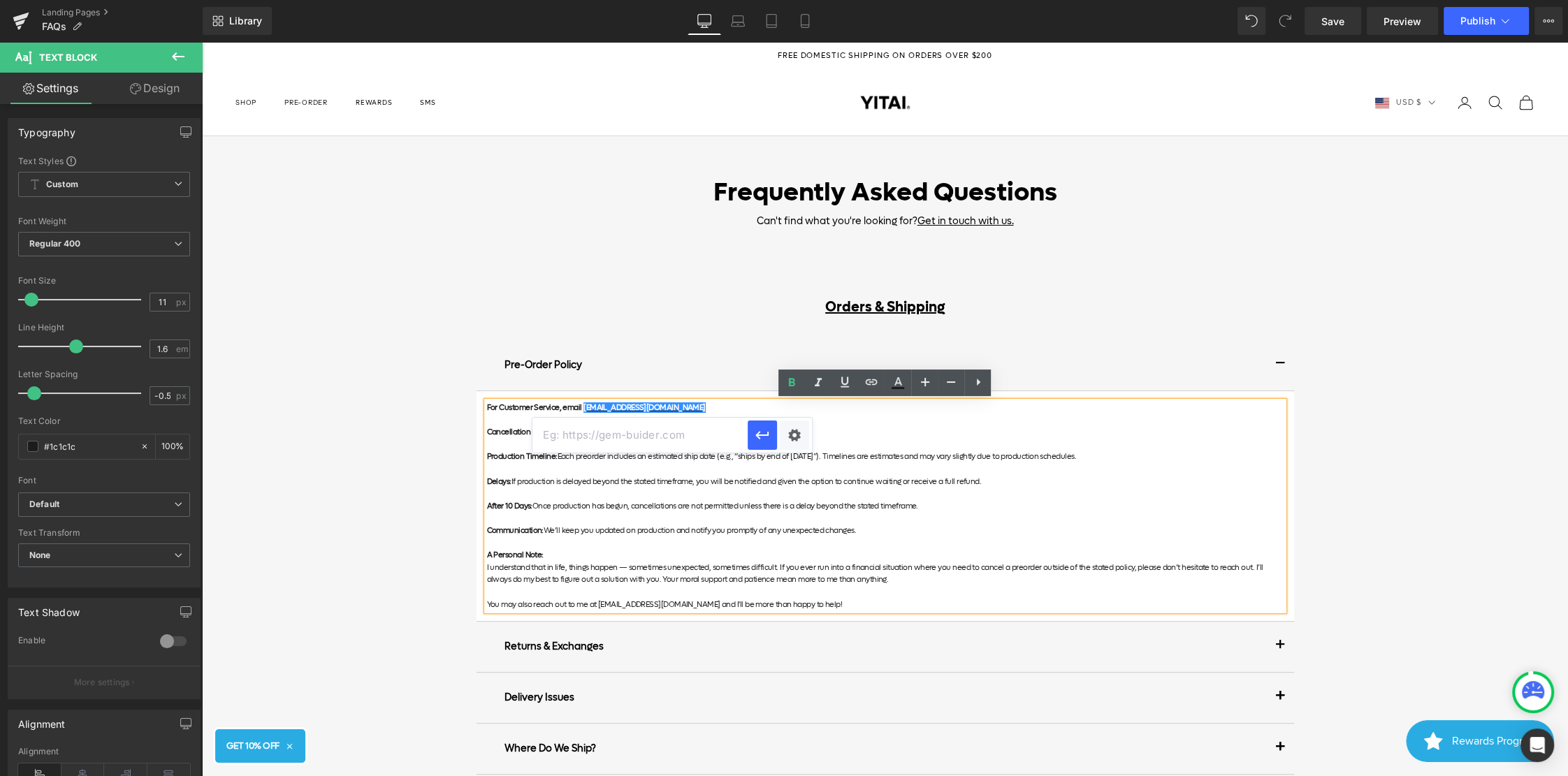
click at [706, 429] on input "text" at bounding box center [640, 435] width 215 height 35
type input "d"
type input "mailto:[EMAIL_ADDRESS][DOMAIN_NAME]"
click at [758, 430] on icon "button" at bounding box center [762, 434] width 17 height 17
click at [671, 386] on div "Pre-Order Policy Text Block" at bounding box center [884, 365] width 817 height 51
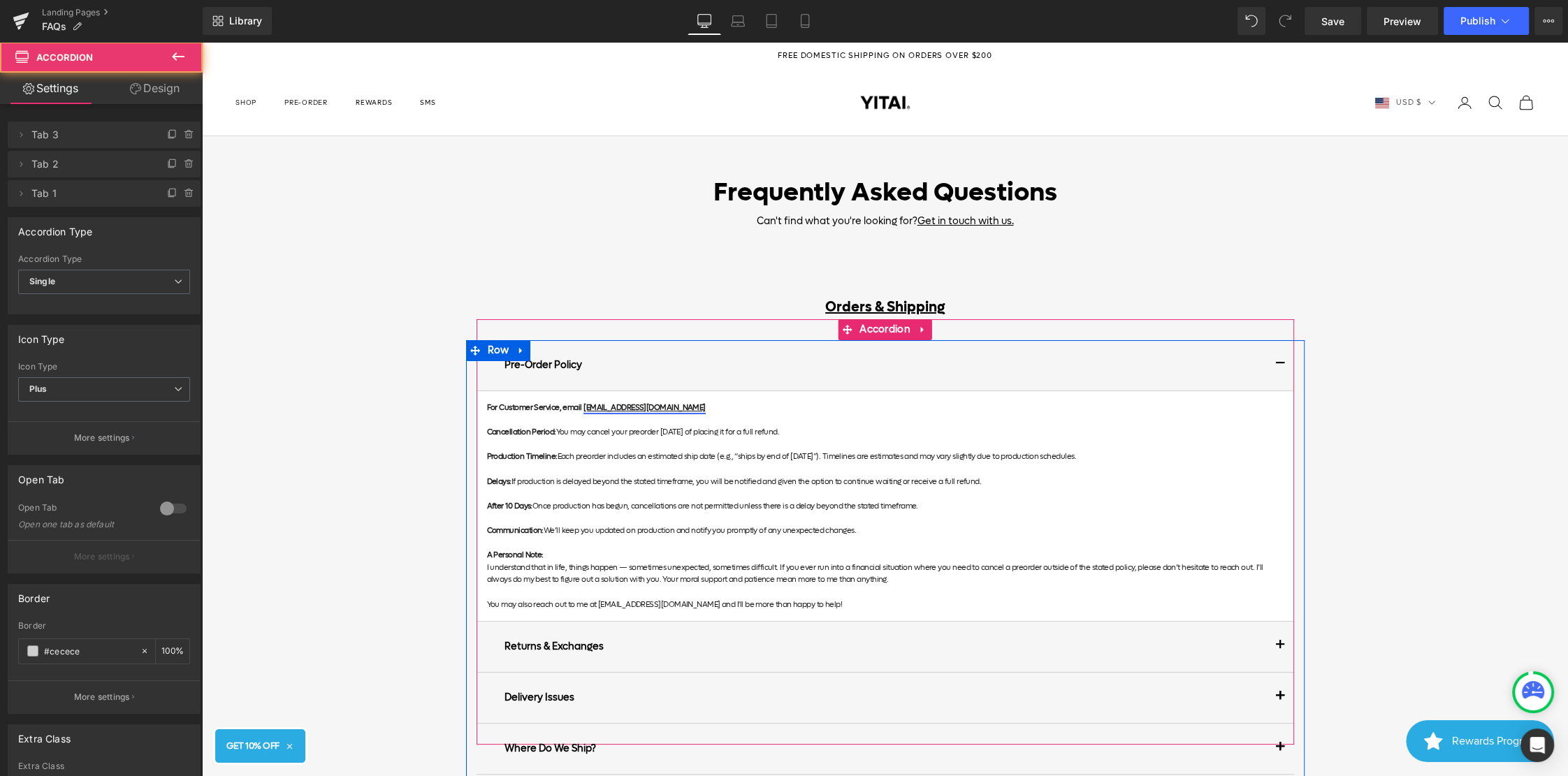
click at [612, 406] on link "[EMAIL_ADDRESS][DOMAIN_NAME]" at bounding box center [645, 407] width 123 height 11
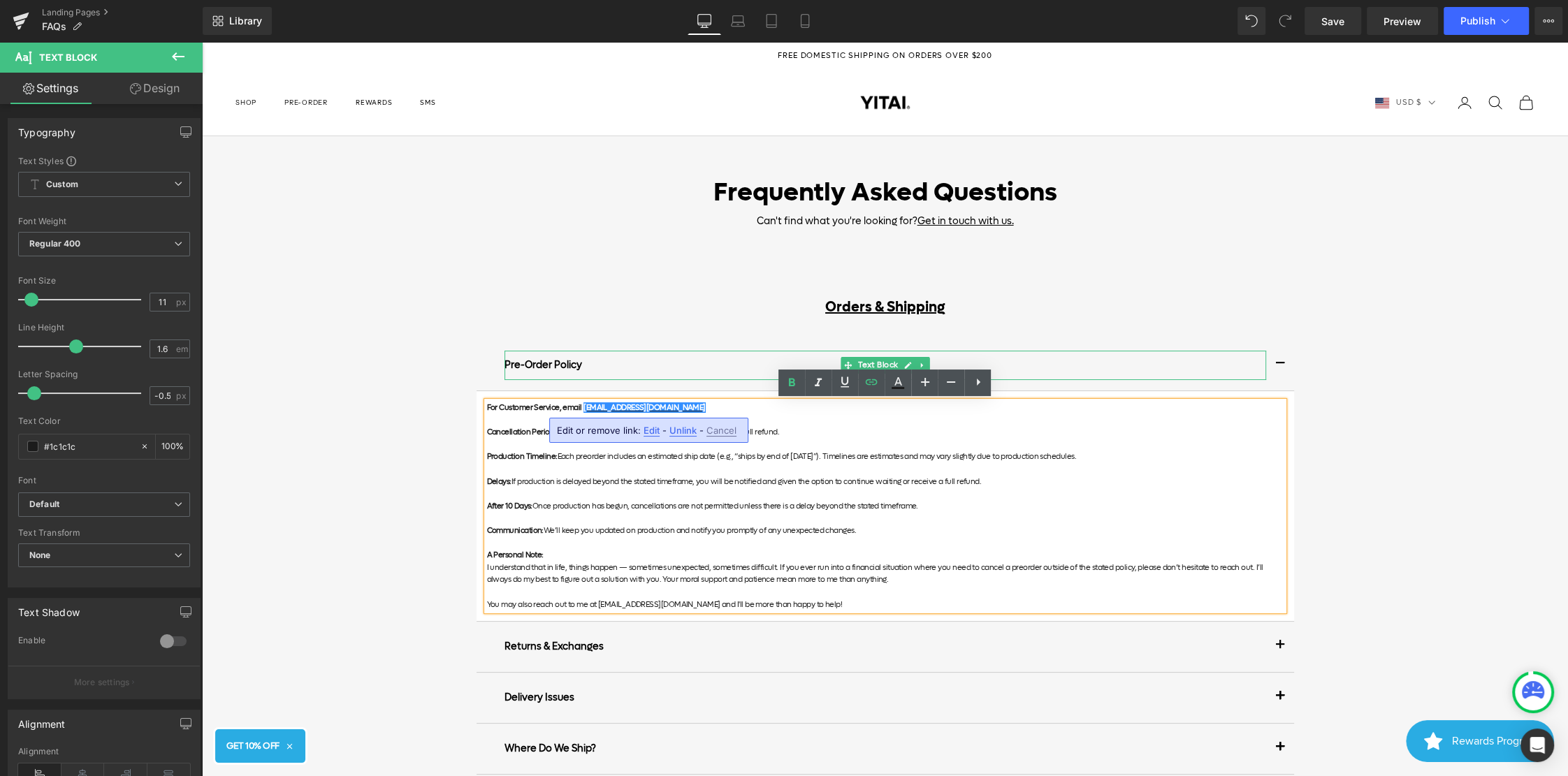
click at [669, 359] on p "Pre-Order Policy" at bounding box center [885, 365] width 762 height 29
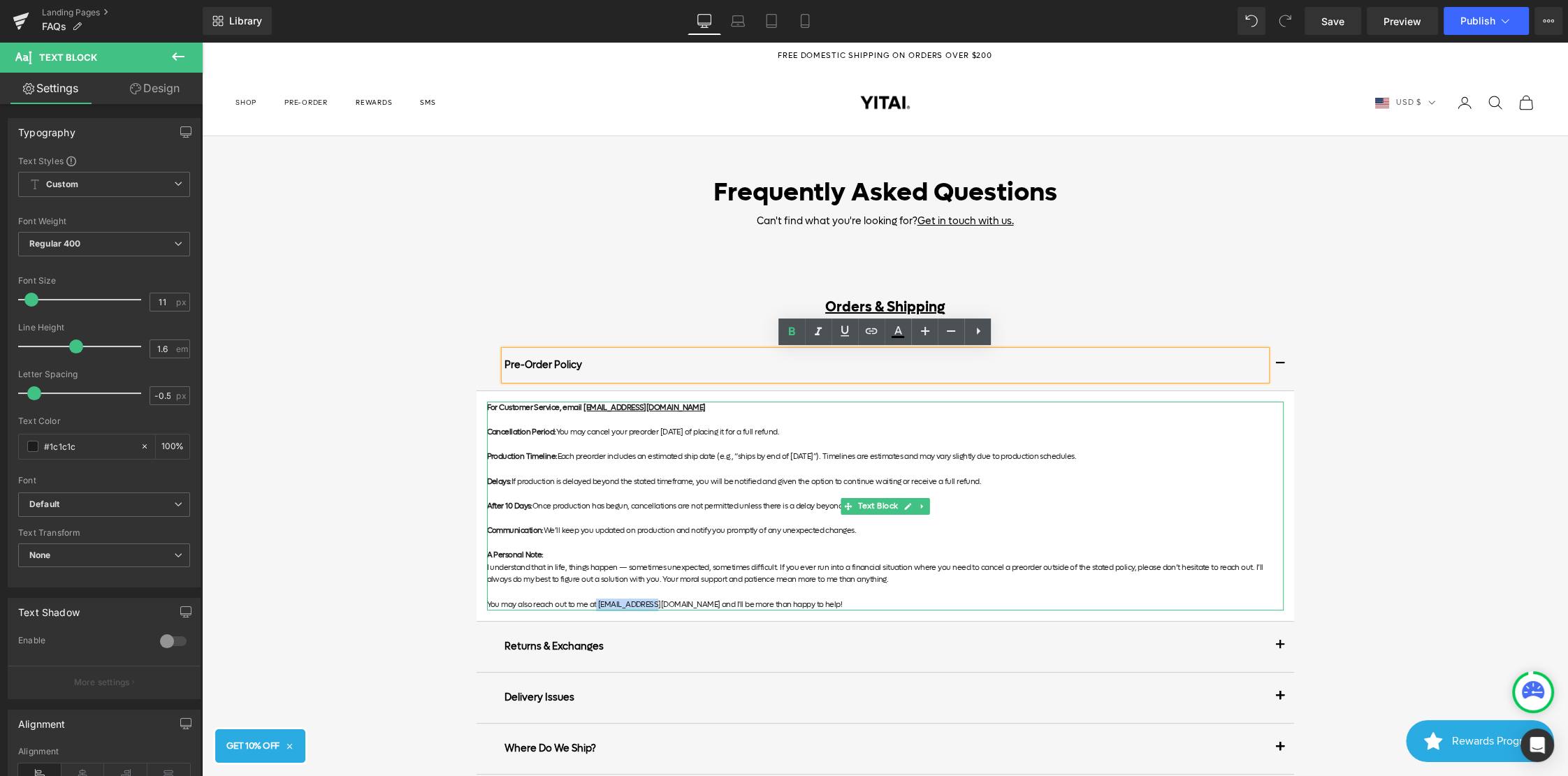
drag, startPoint x: 637, startPoint y: 604, endPoint x: 596, endPoint y: 604, distance: 41.0
click at [596, 604] on p "You may also reach out to me at [EMAIL_ADDRESS][DOMAIN_NAME] and I'll be more t…" at bounding box center [885, 605] width 797 height 13
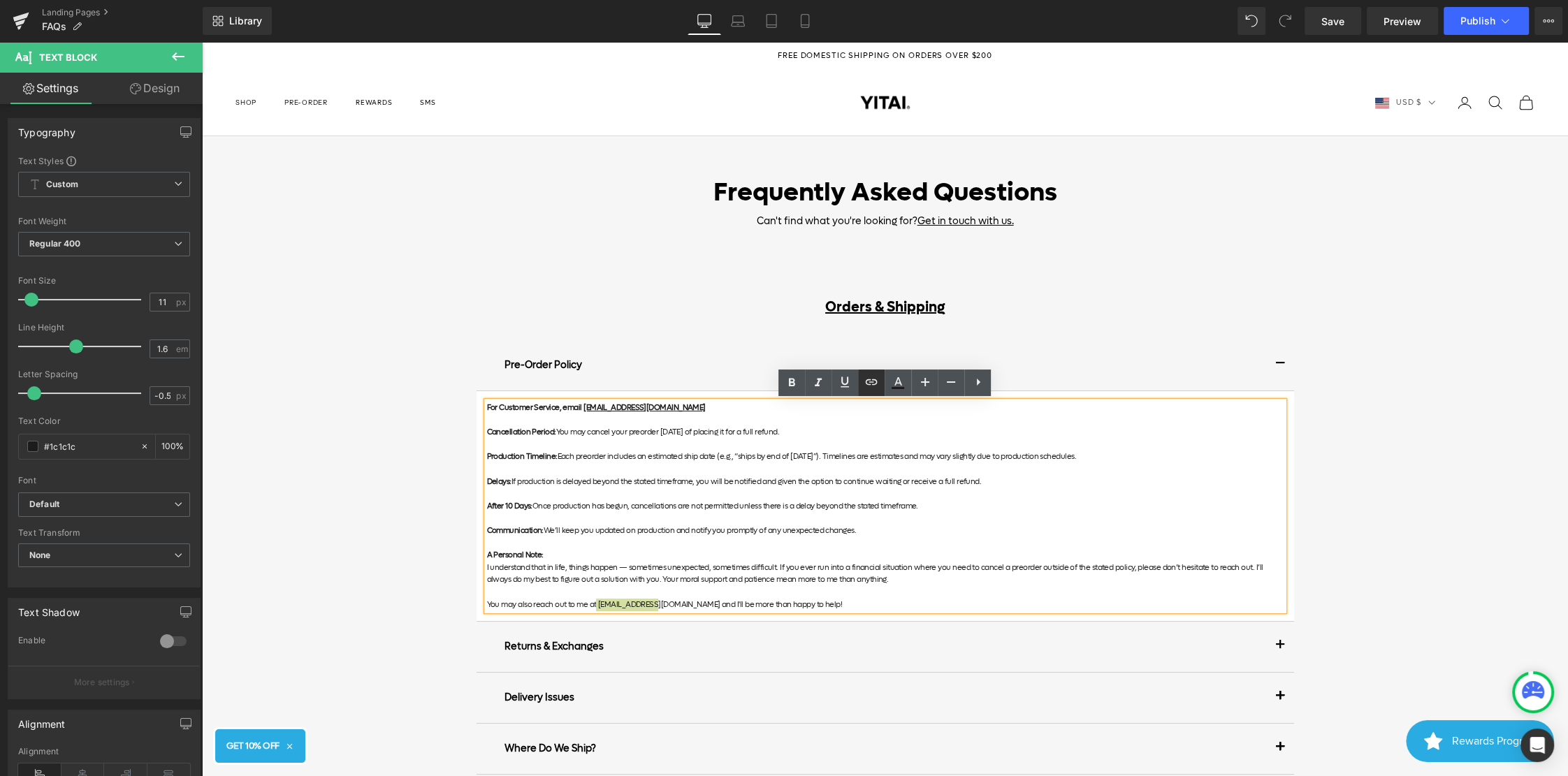
click at [863, 385] on icon at bounding box center [871, 382] width 17 height 17
click at [680, 621] on input "text" at bounding box center [653, 632] width 215 height 35
type input "mailto:[EMAIL_ADDRESS][DOMAIN_NAME]"
click at [770, 634] on icon "button" at bounding box center [775, 631] width 17 height 17
click at [1331, 23] on span "Save" at bounding box center [1333, 20] width 23 height 15
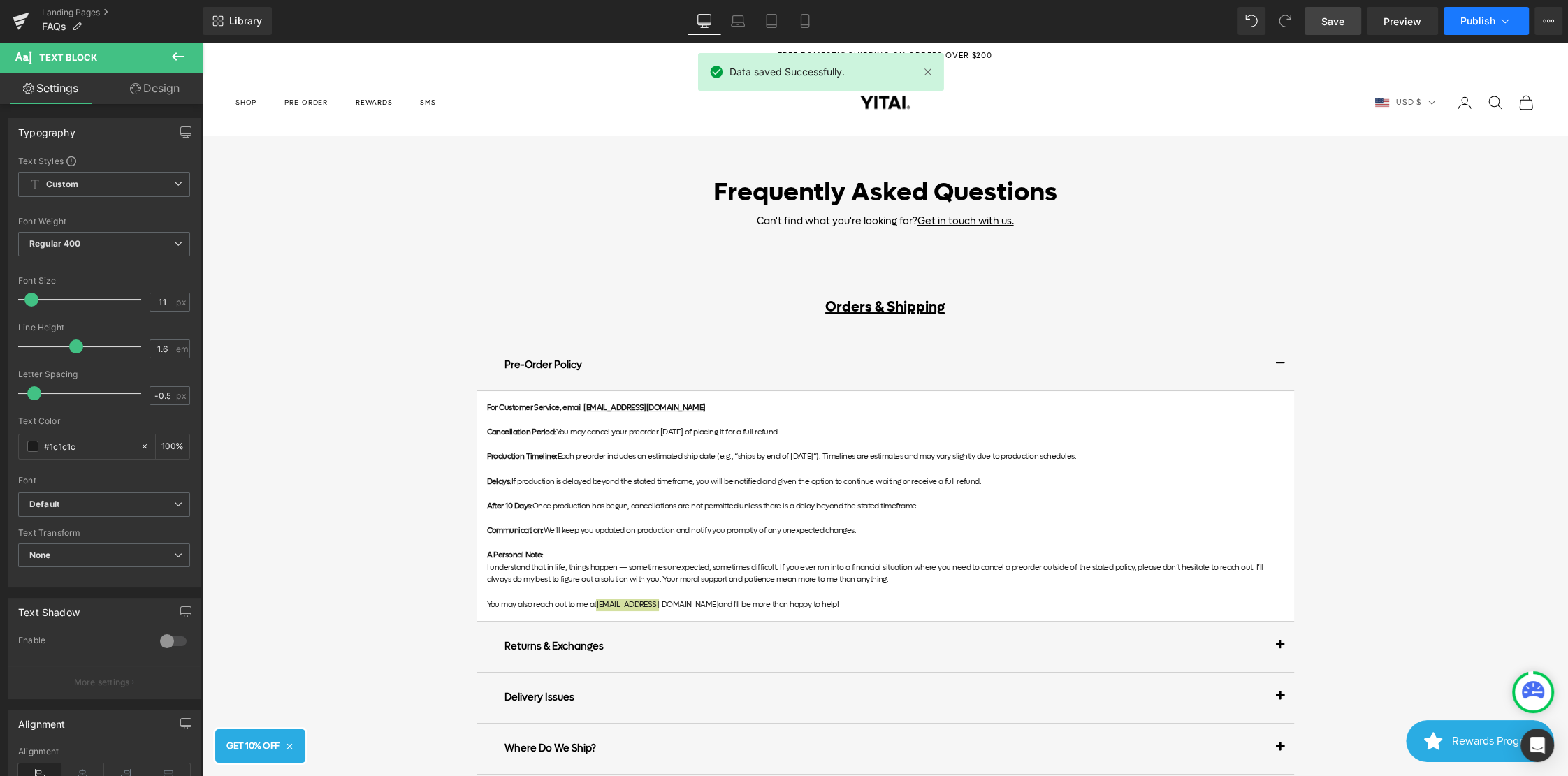
click at [1490, 21] on span "Publish" at bounding box center [1477, 20] width 35 height 11
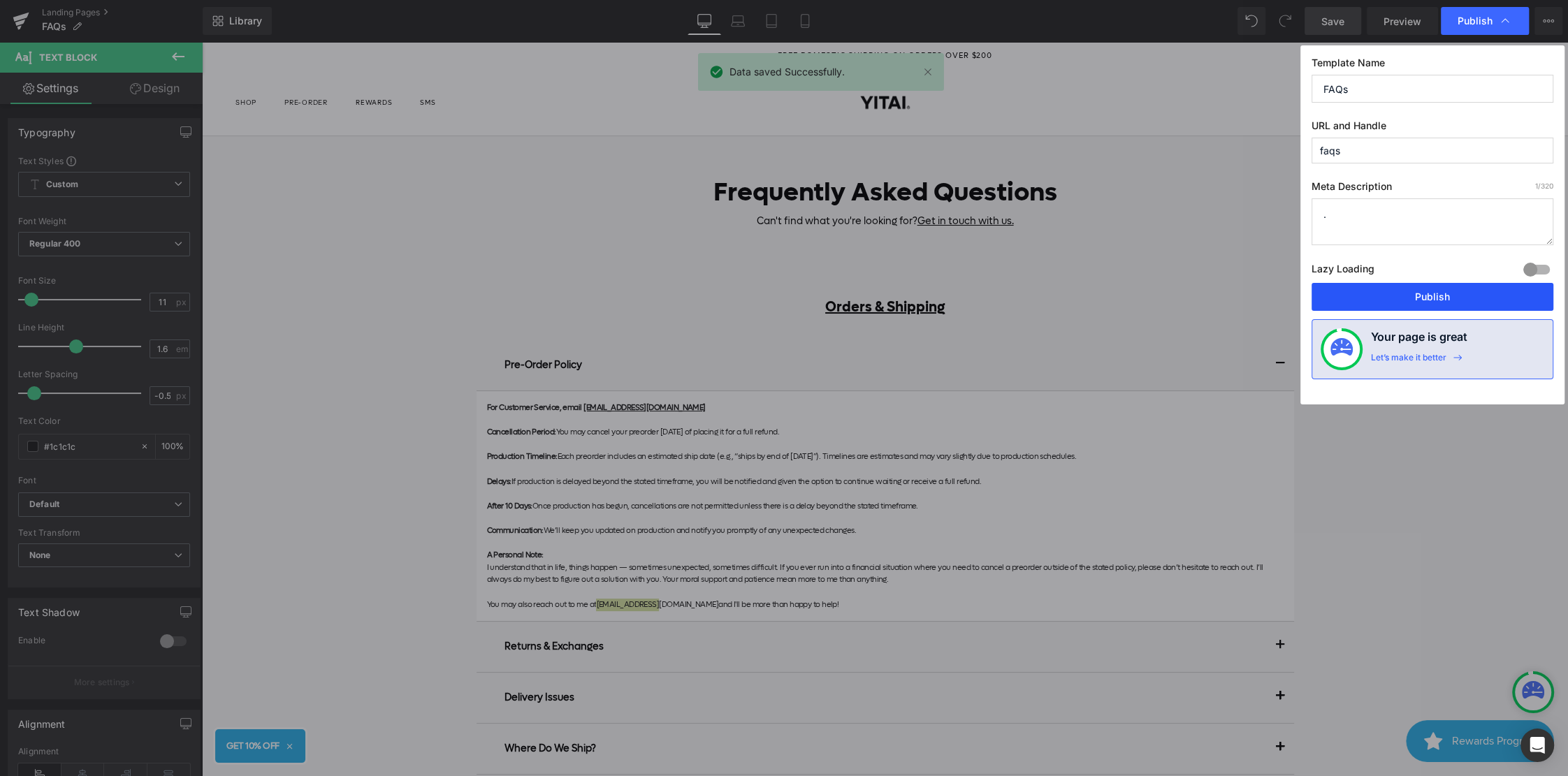
click at [1385, 306] on button "Publish" at bounding box center [1432, 297] width 242 height 28
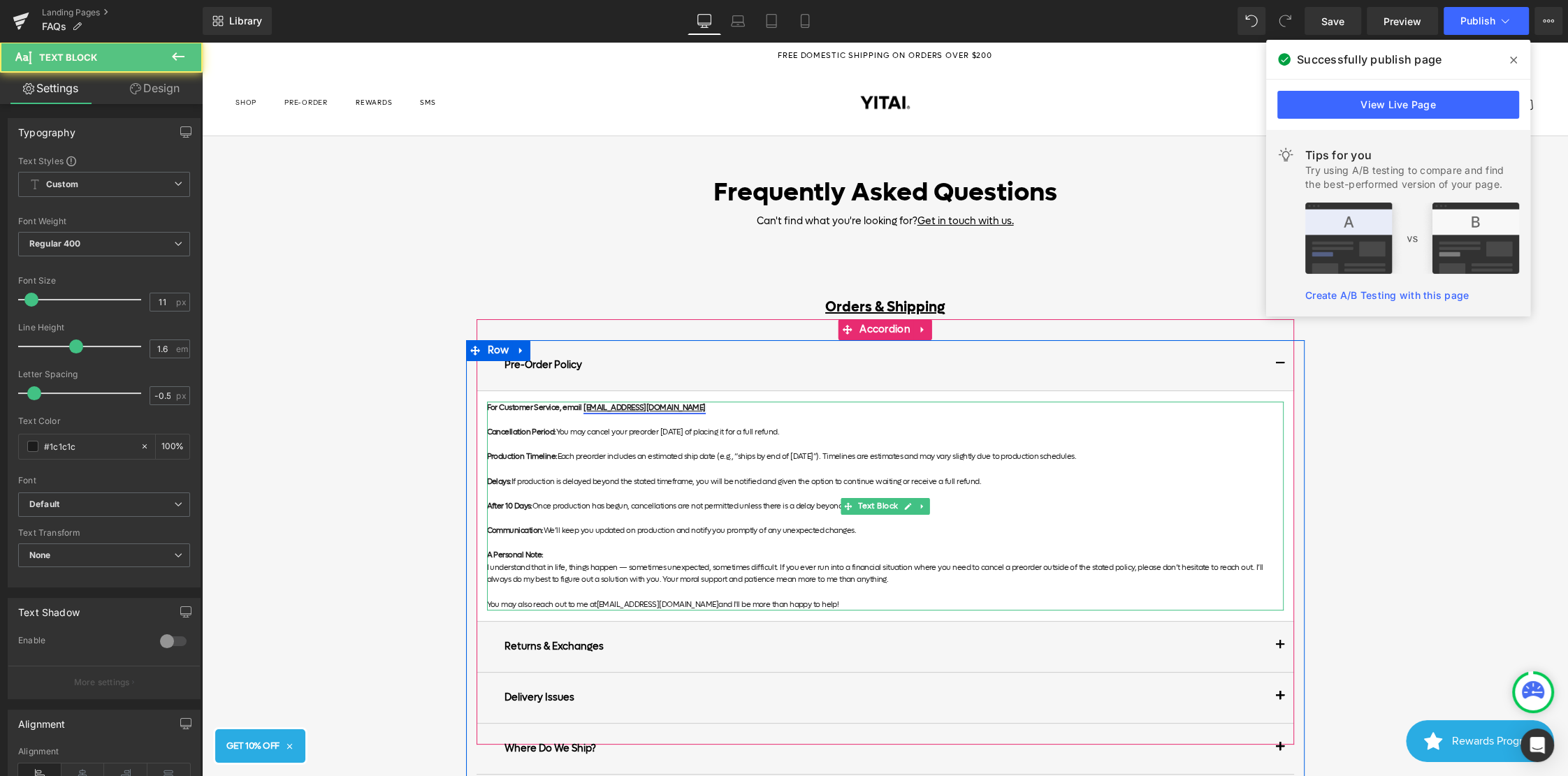
click at [583, 408] on link "[EMAIL_ADDRESS][DOMAIN_NAME]" at bounding box center [645, 407] width 123 height 11
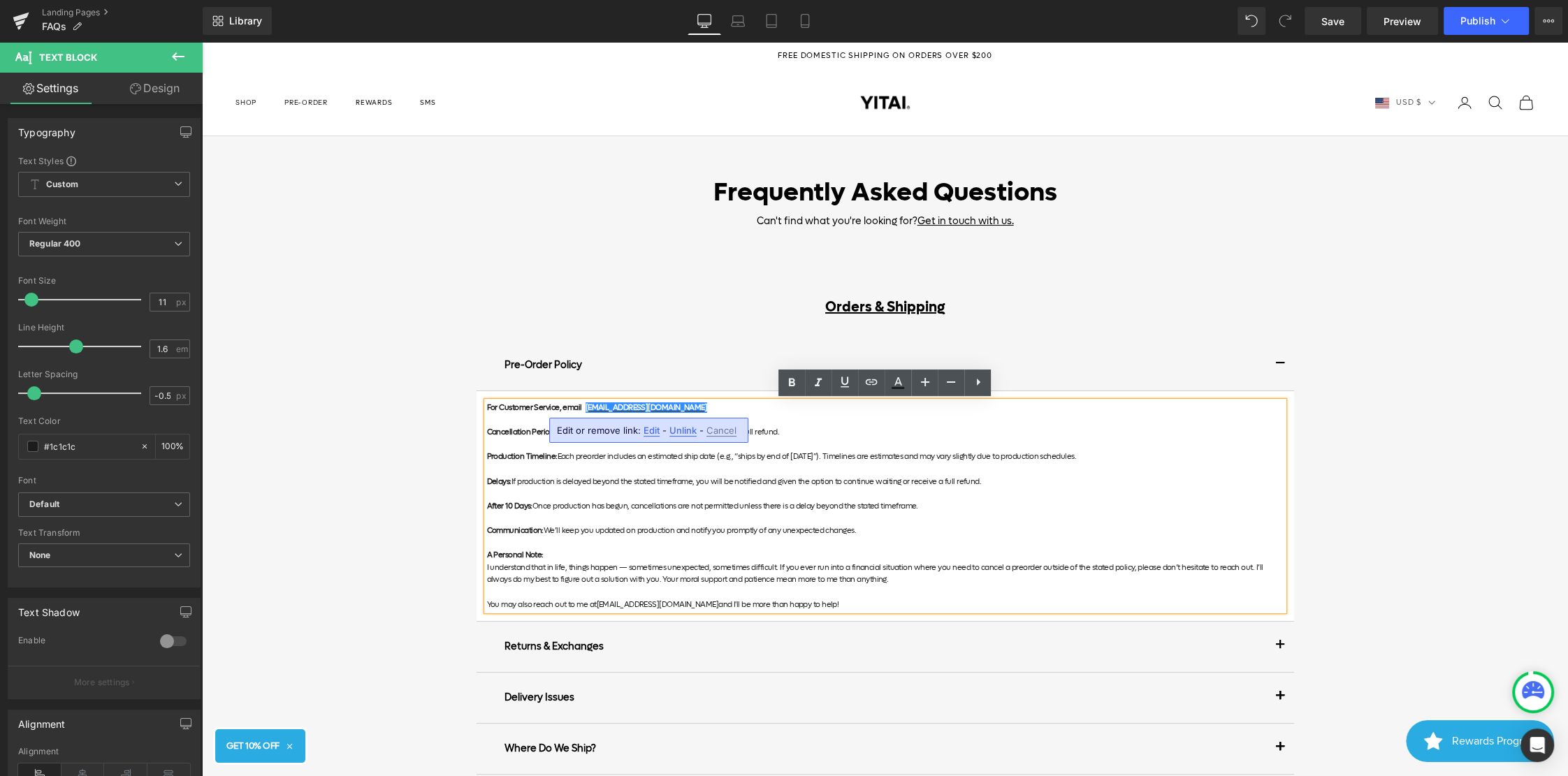
click at [586, 605] on p "You may also reach out to me at [EMAIL_ADDRESS][DOMAIN_NAME] and I'll be more t…" at bounding box center [885, 605] width 797 height 13
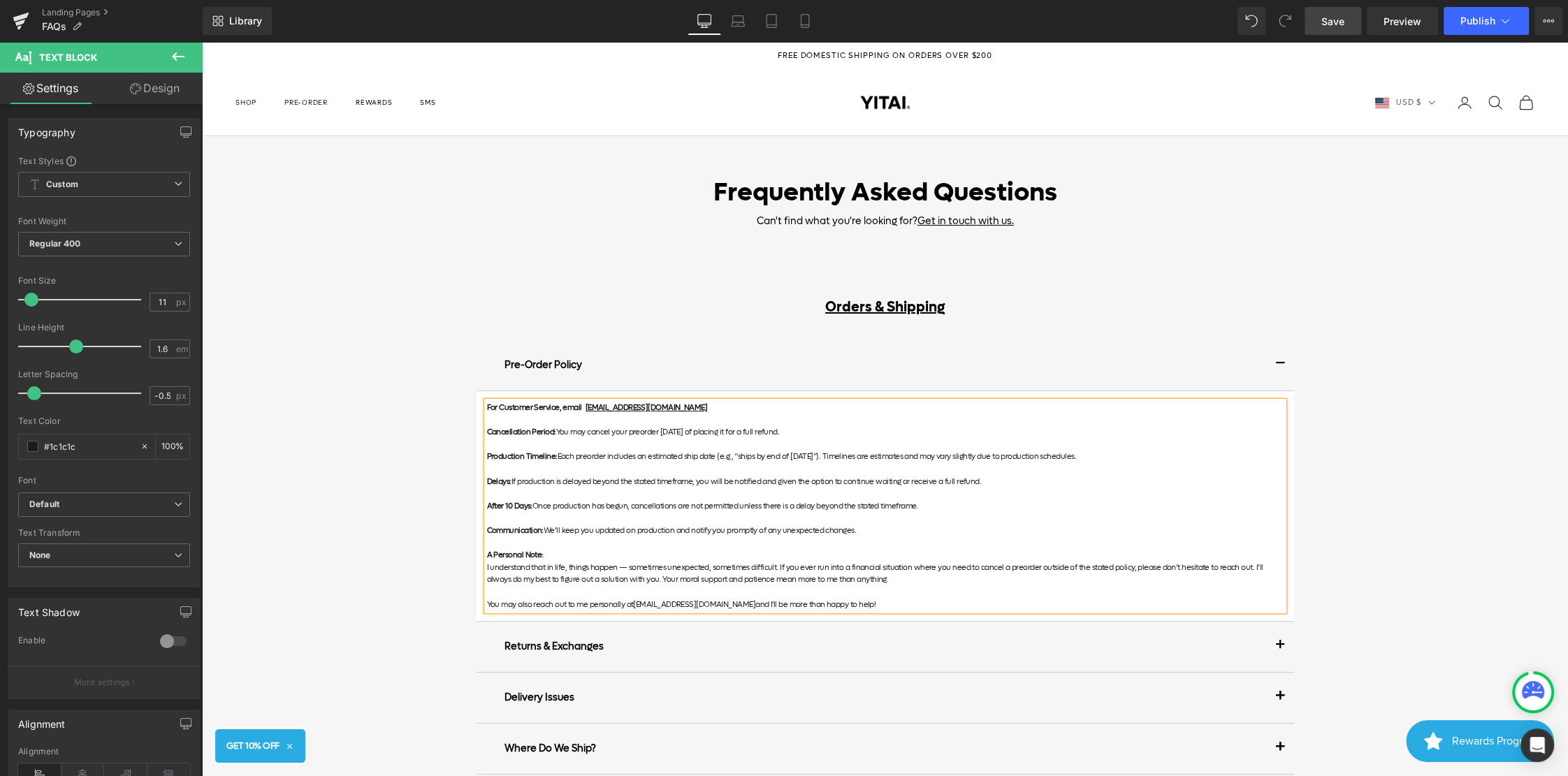
click at [1325, 18] on span "Save" at bounding box center [1333, 20] width 23 height 15
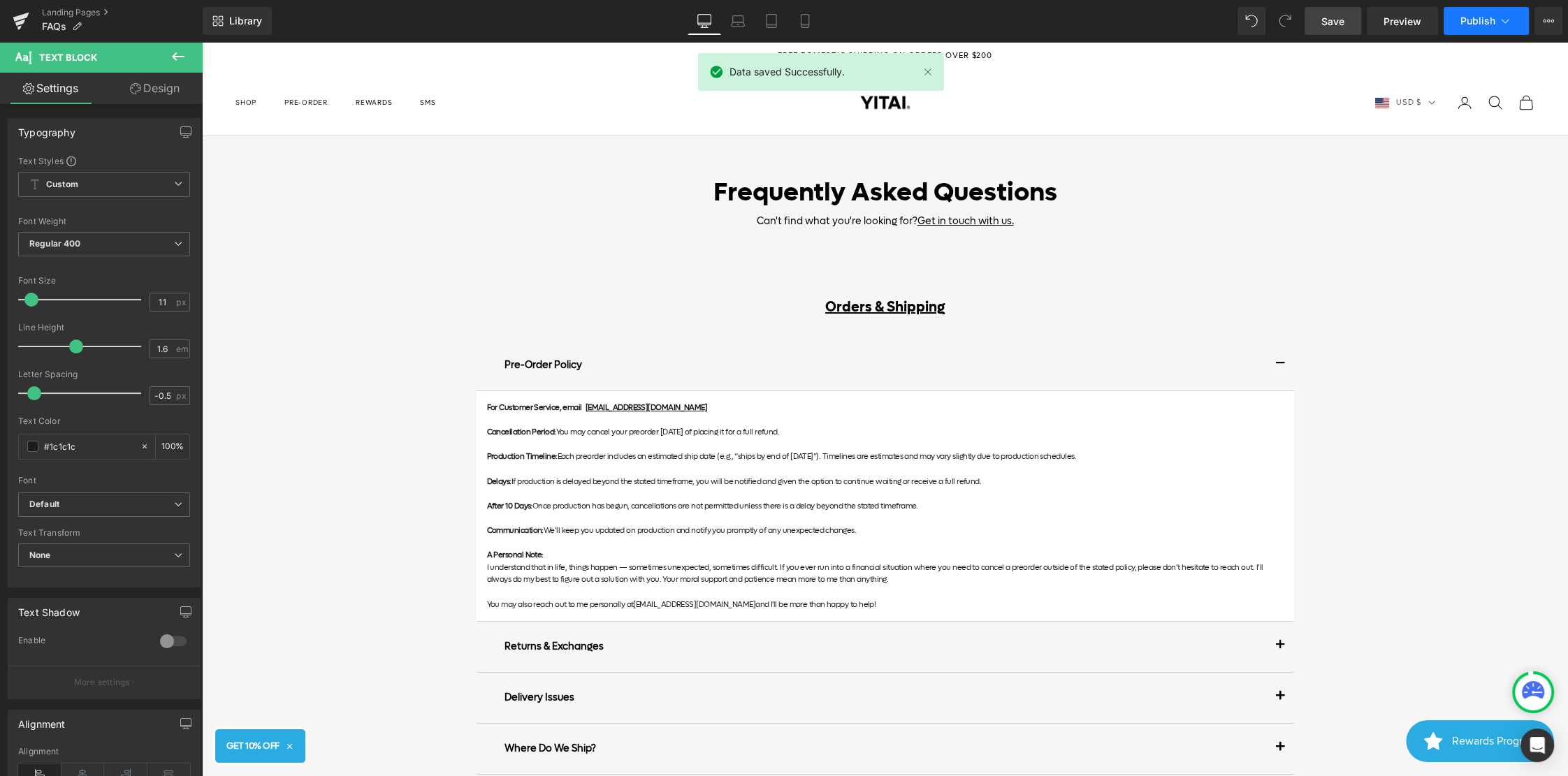
click at [1495, 24] on button "Publish" at bounding box center [1486, 20] width 86 height 28
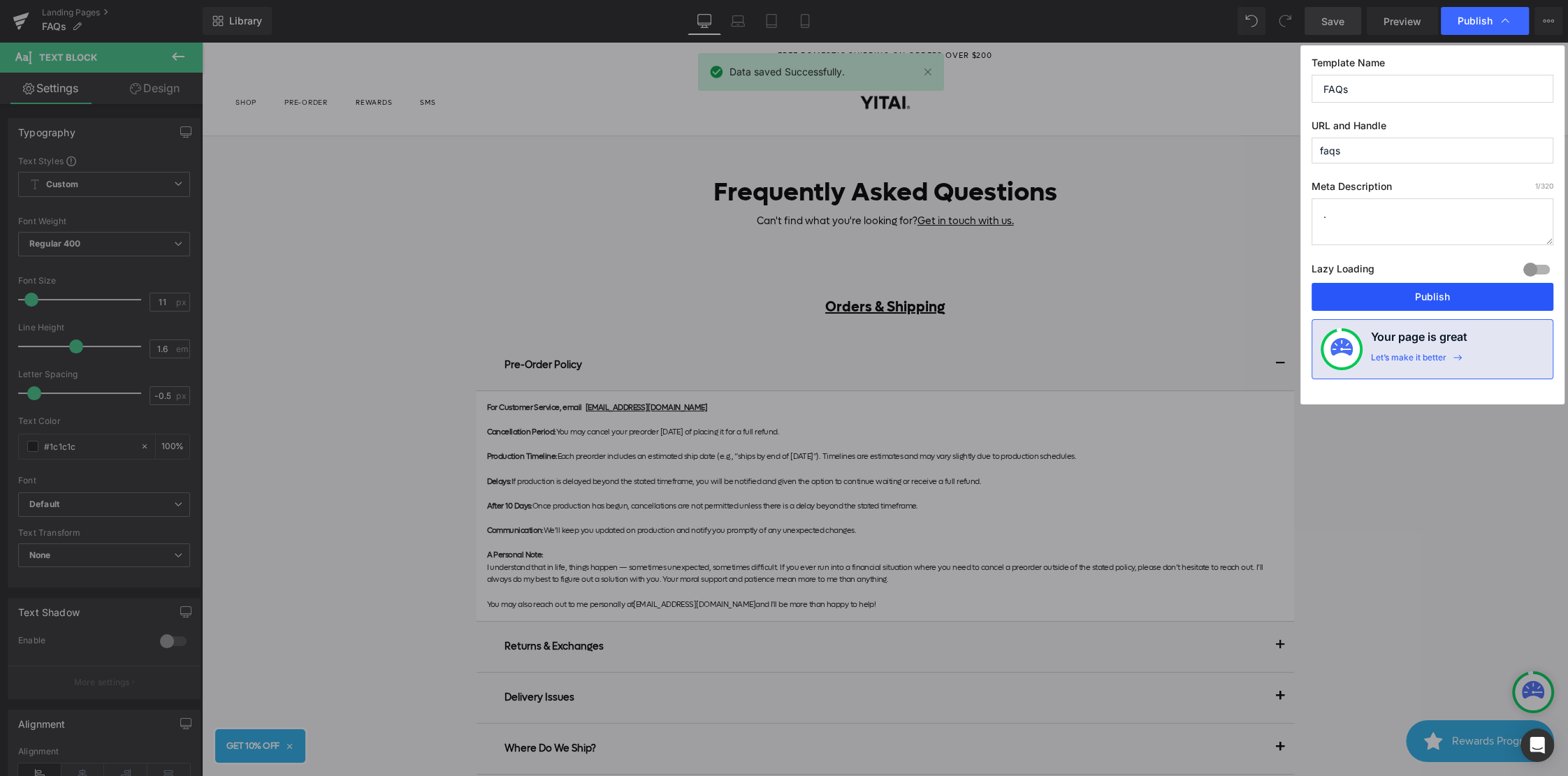
click at [1392, 304] on button "Publish" at bounding box center [1432, 297] width 242 height 28
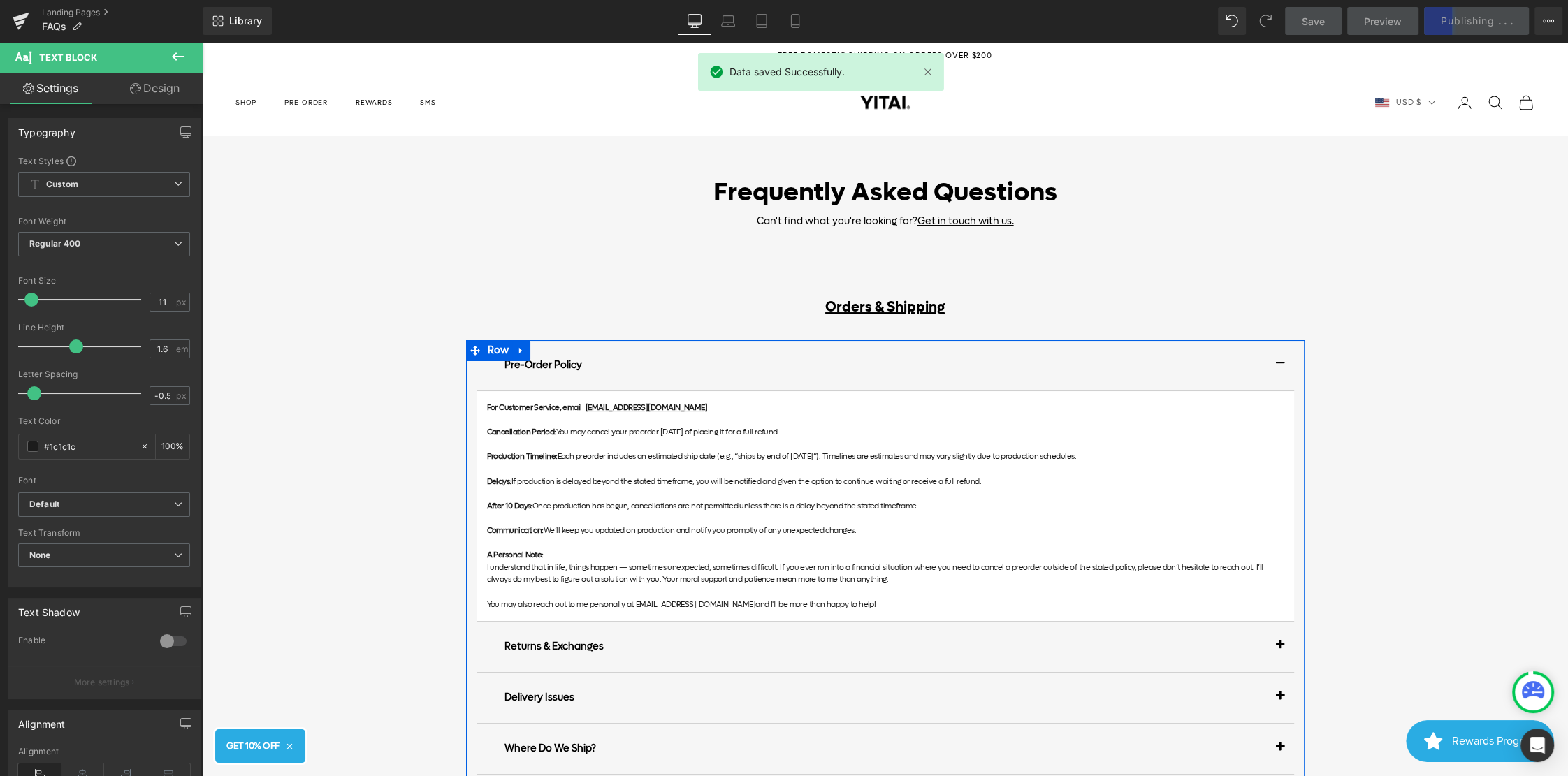
click at [1294, 355] on div "Pre-Order Policy Text Block For Customer Service, email [EMAIL_ADDRESS][DOMAIN_…" at bounding box center [884, 622] width 839 height 565
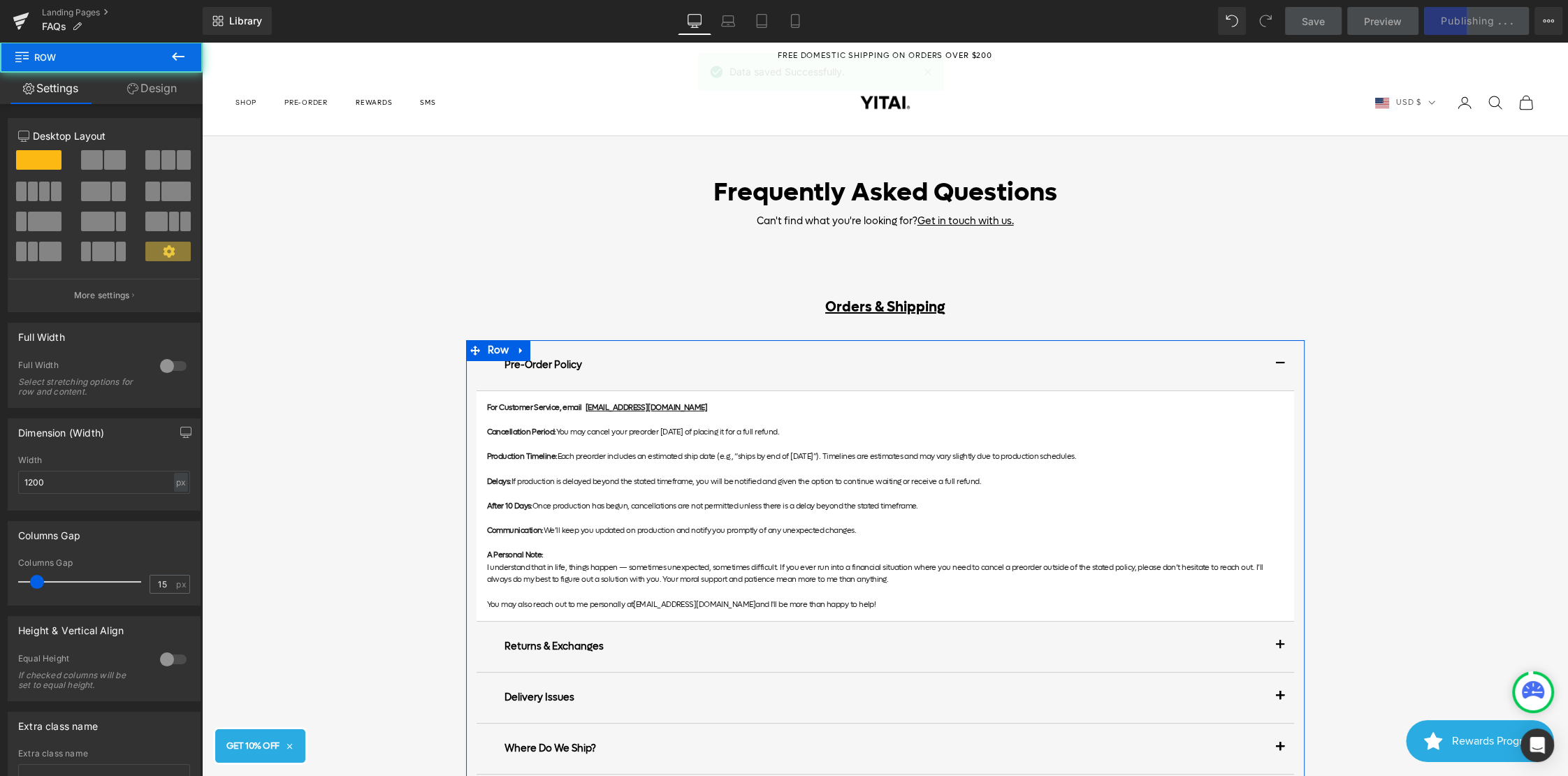
click at [1291, 362] on div "Pre-Order Policy Text Block For Customer Service, email [EMAIL_ADDRESS][DOMAIN_…" at bounding box center [884, 532] width 817 height 425
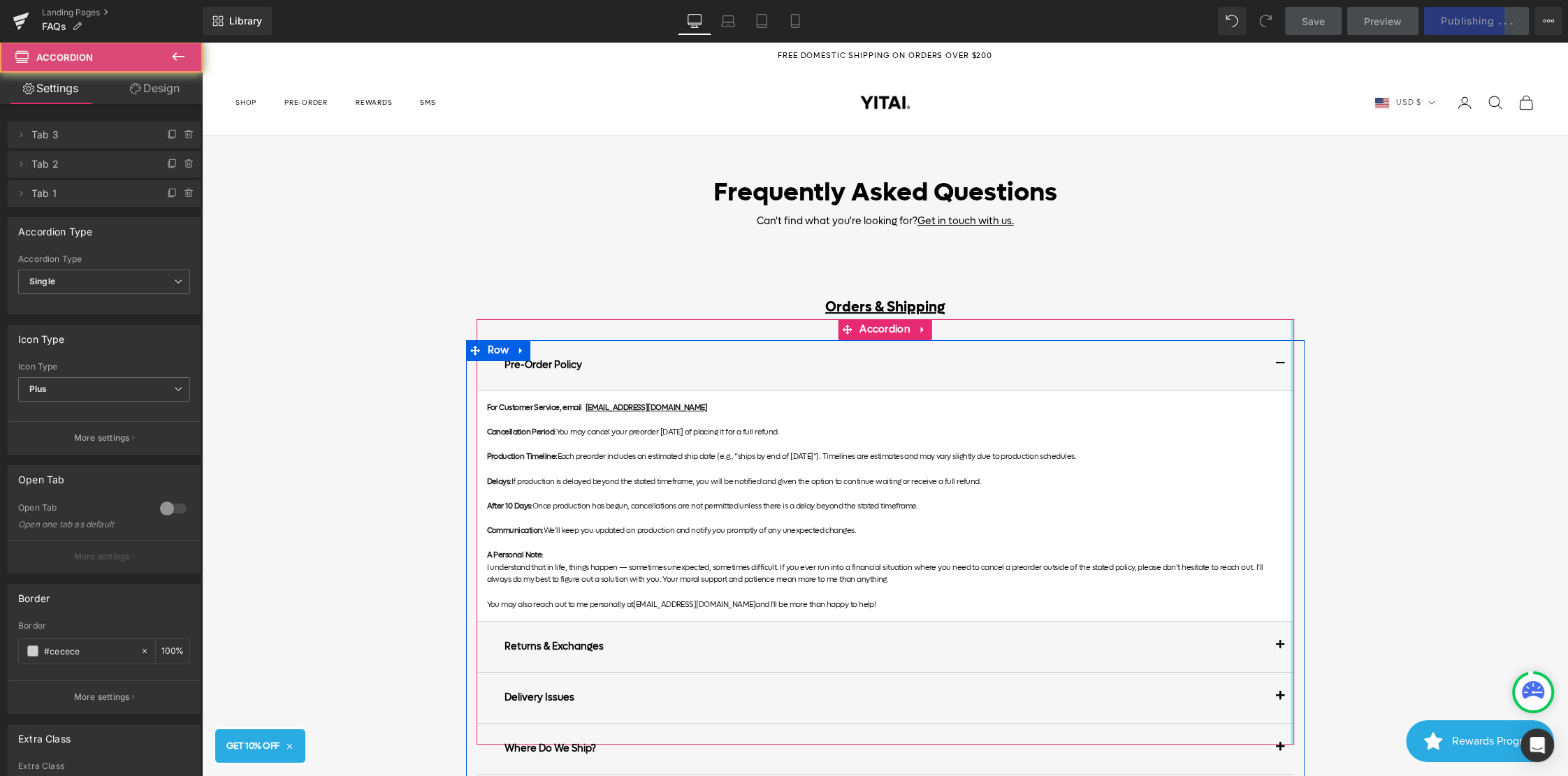
click at [1293, 362] on div at bounding box center [1292, 532] width 4 height 425
click at [1280, 367] on span "button" at bounding box center [1280, 367] width 0 height 0
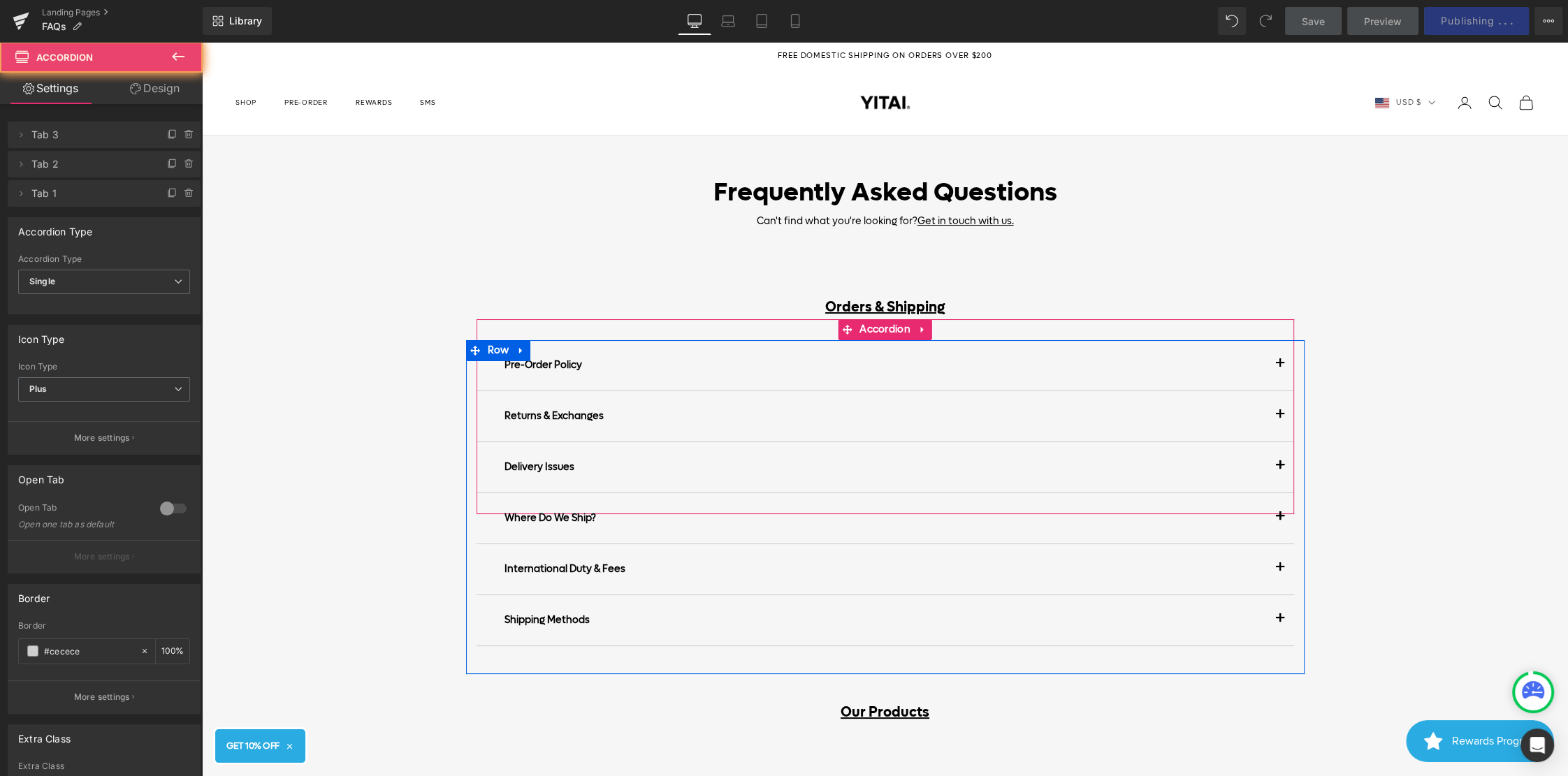
click at [1272, 407] on button "button" at bounding box center [1280, 417] width 28 height 51
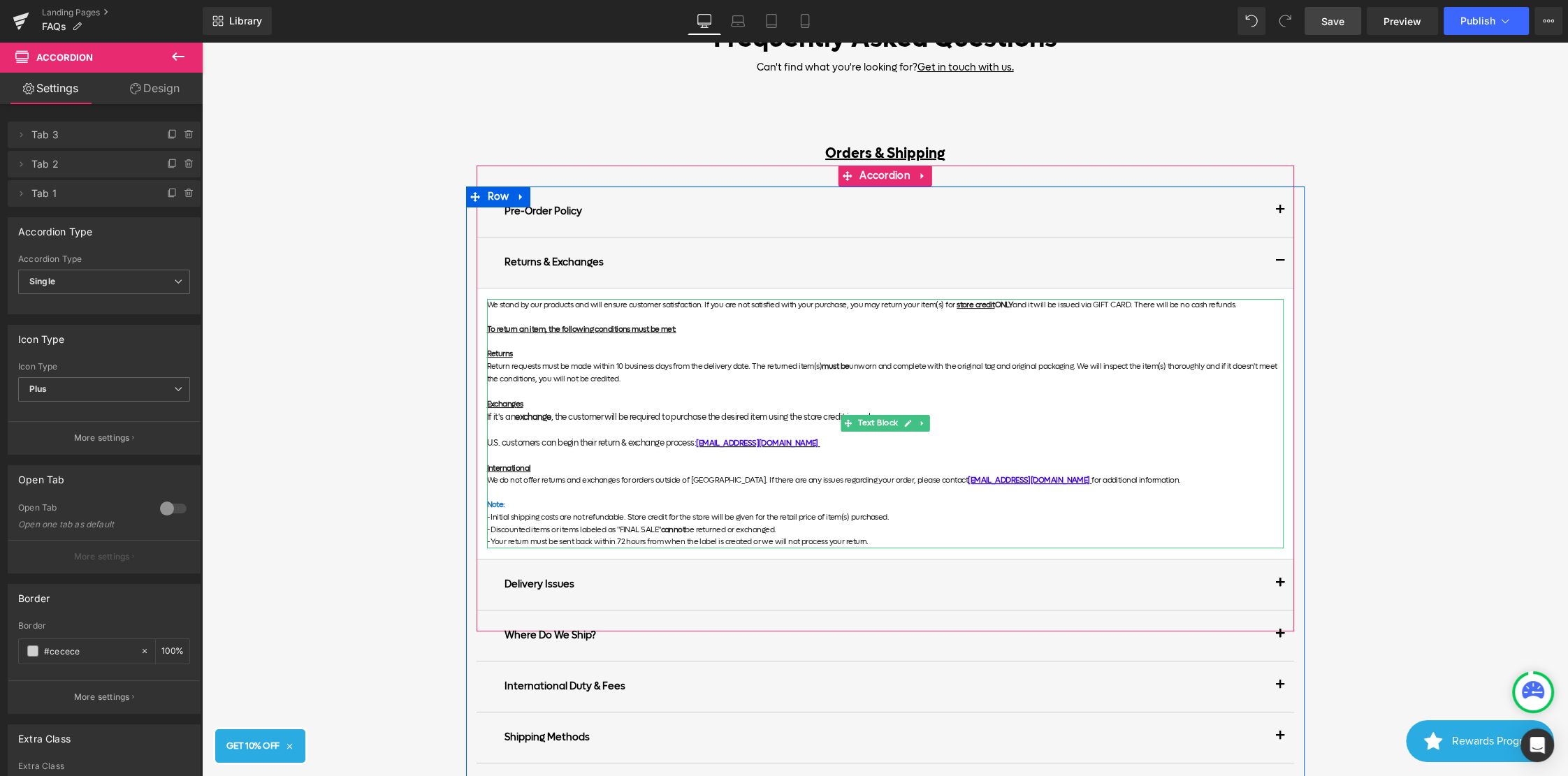
scroll to position [166, 0]
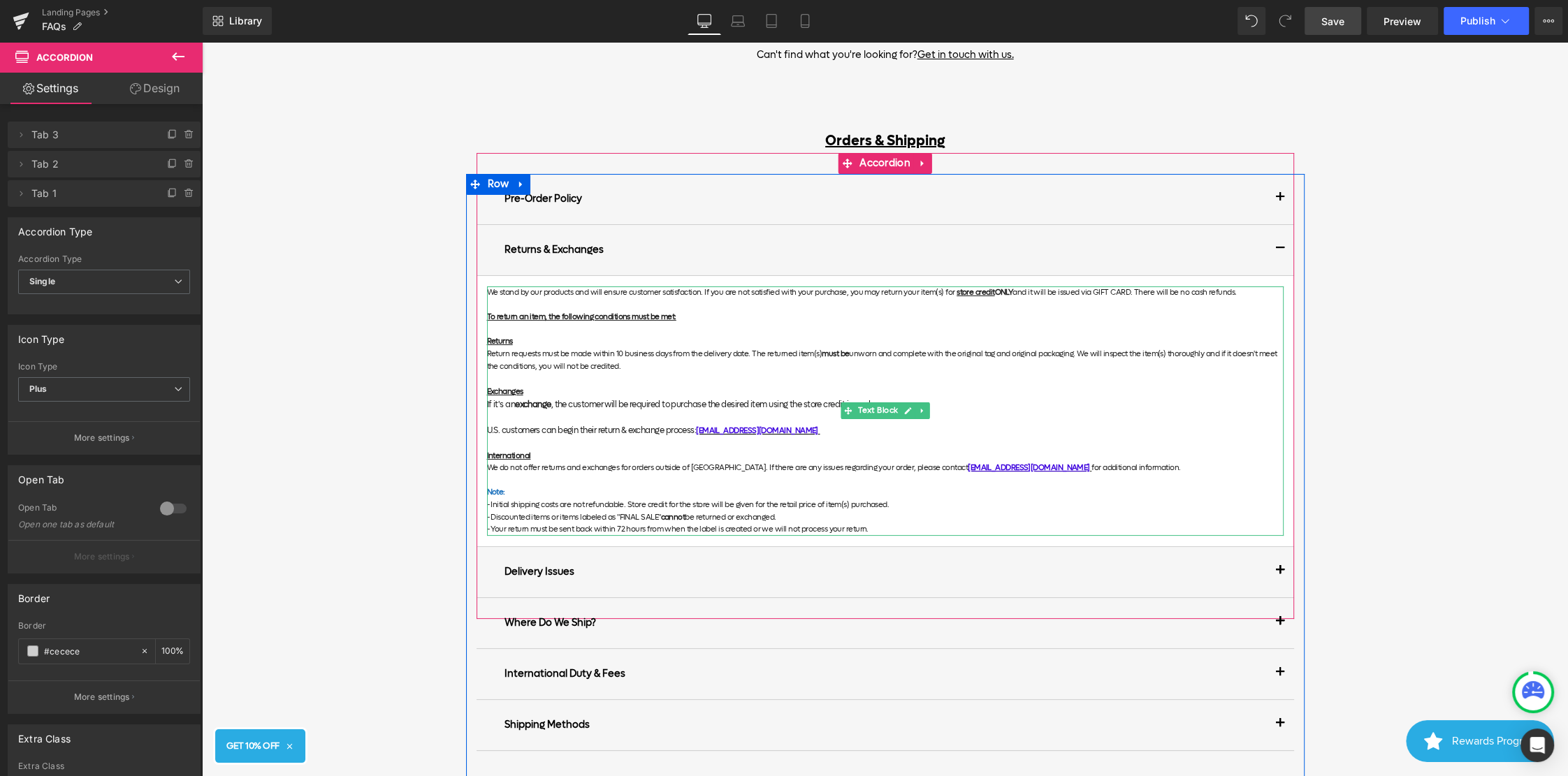
click at [984, 405] on p "If it's an exchange , the customer will be required to purchase the desired ite…" at bounding box center [885, 405] width 797 height 14
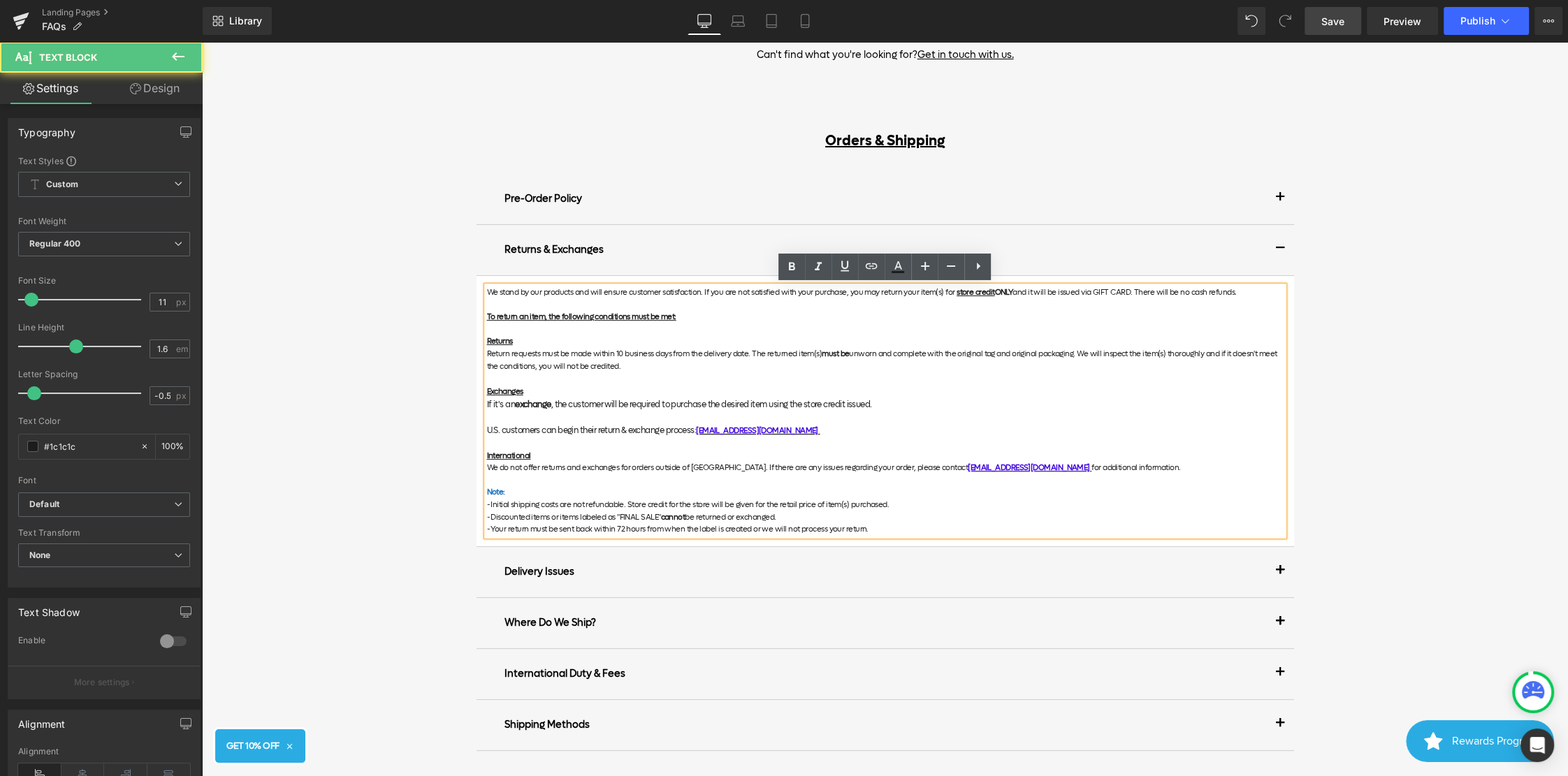
click at [883, 416] on p at bounding box center [885, 418] width 797 height 13
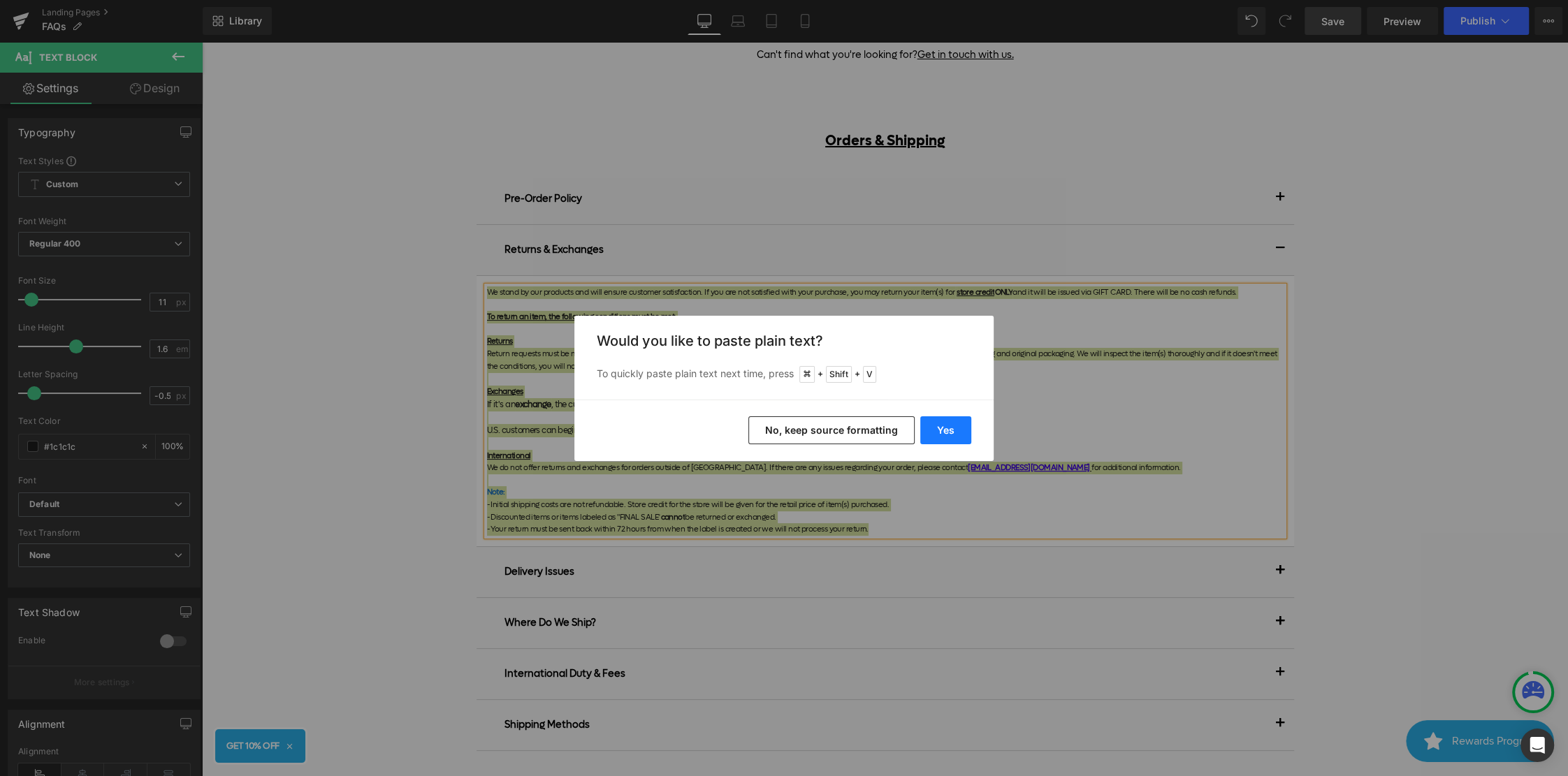
click at [944, 425] on button "Yes" at bounding box center [946, 430] width 51 height 28
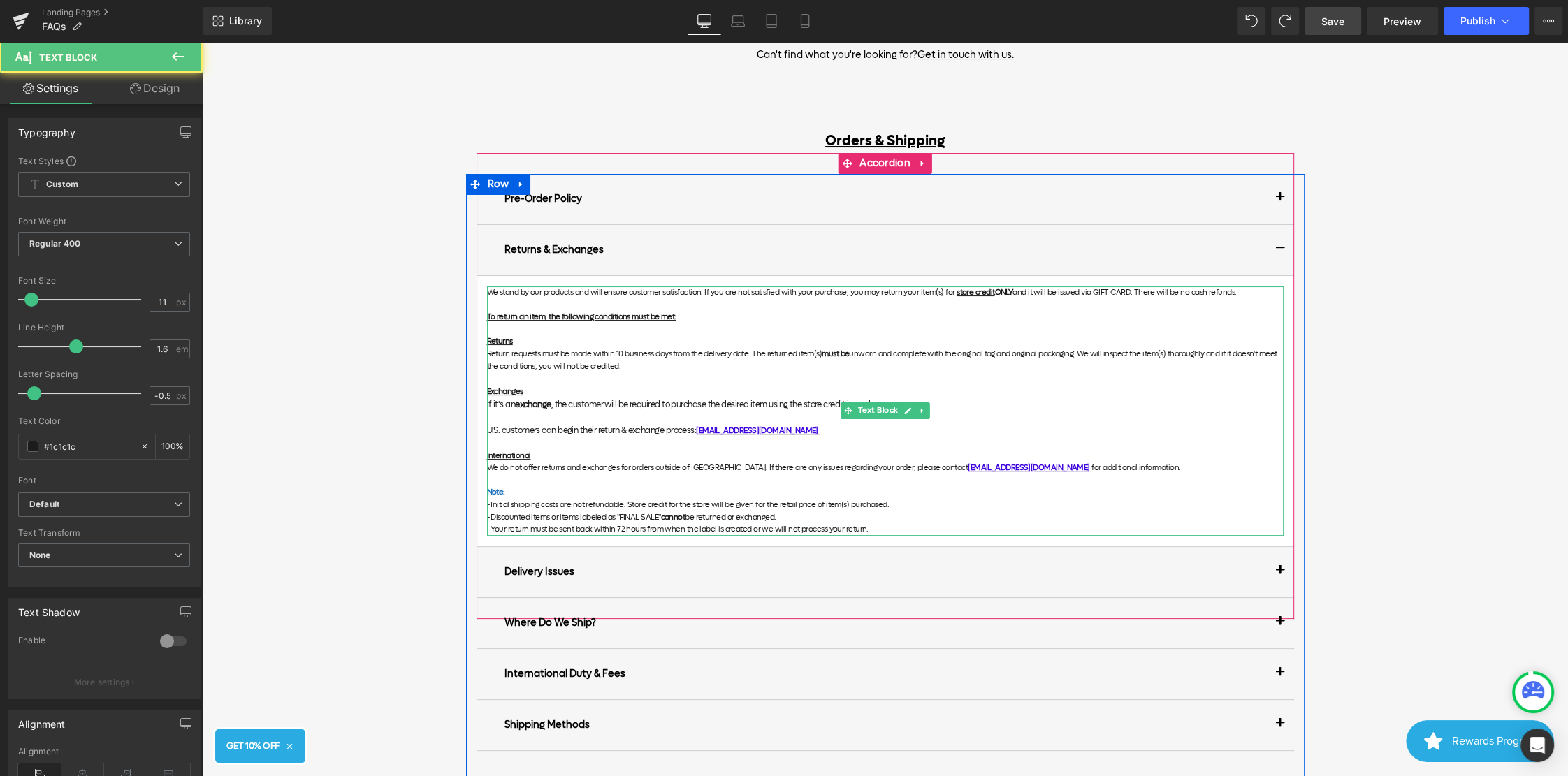
click at [724, 372] on p at bounding box center [885, 379] width 797 height 14
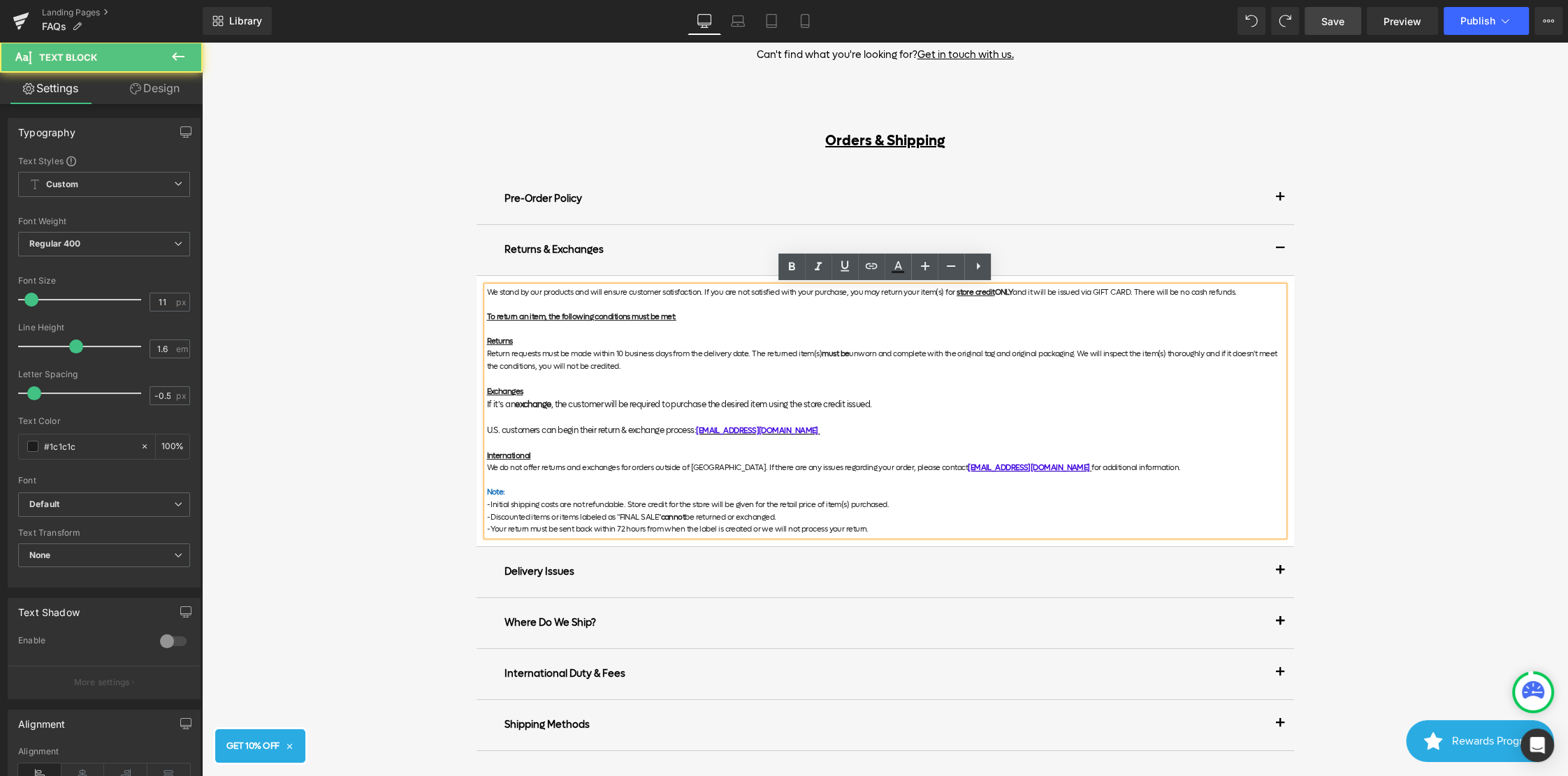
drag, startPoint x: 854, startPoint y: 360, endPoint x: 415, endPoint y: 353, distance: 439.1
click at [415, 353] on div "Frequently Asked Questions Heading Can't find what you're looking for? Get in t…" at bounding box center [884, 609] width 1365 height 1278
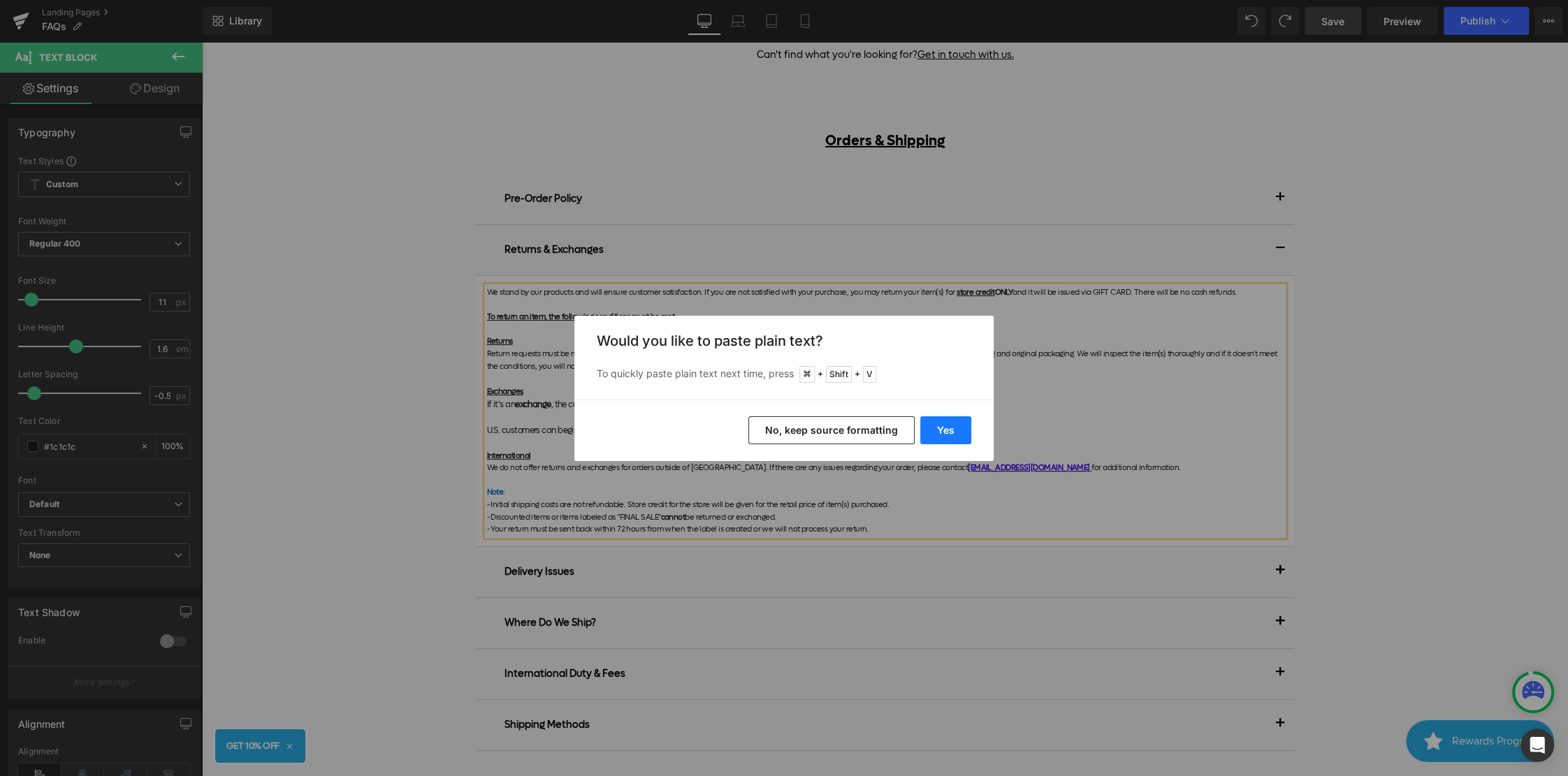
click at [940, 429] on button "Yes" at bounding box center [946, 430] width 51 height 28
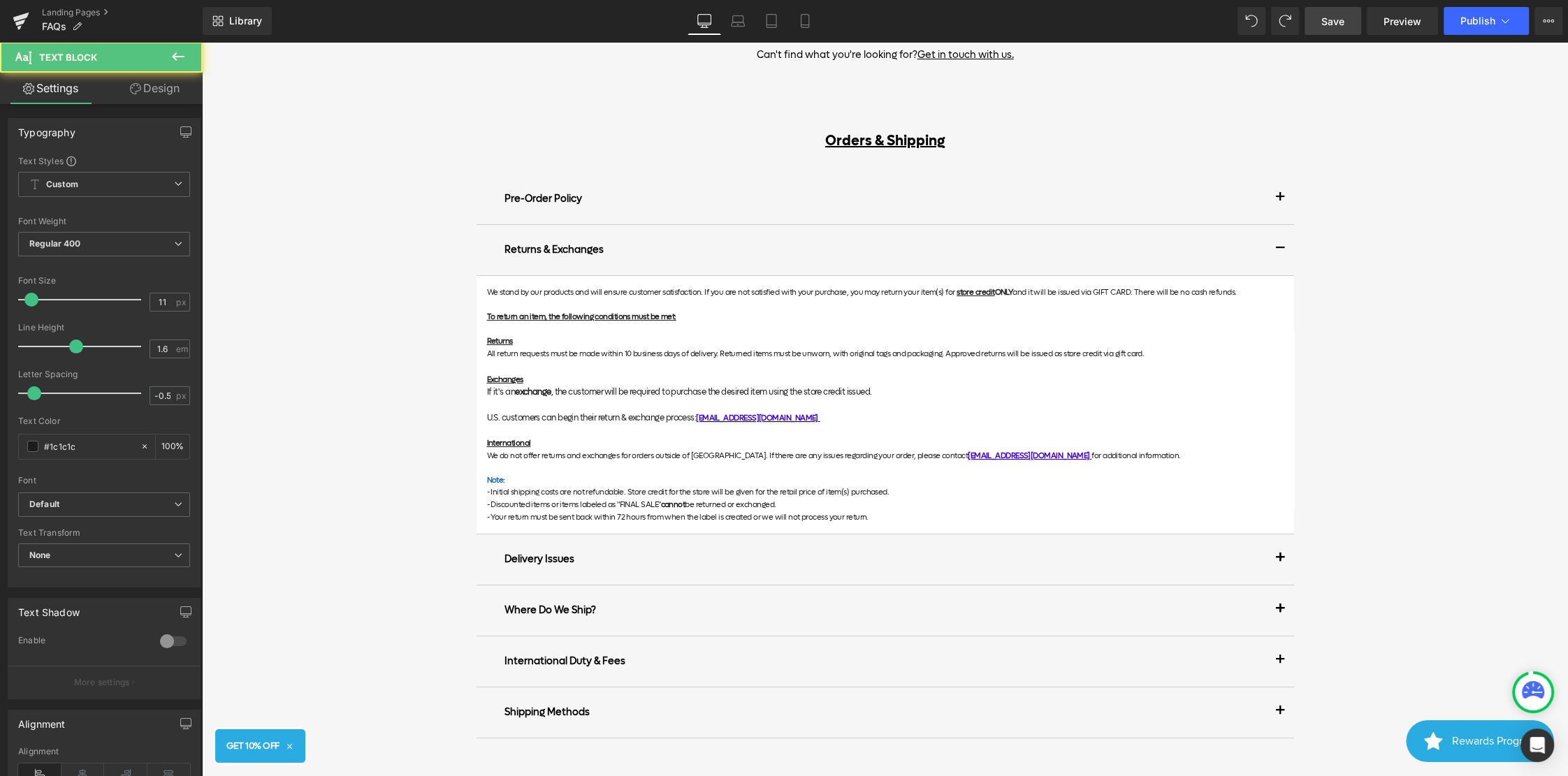
drag, startPoint x: 899, startPoint y: 388, endPoint x: 431, endPoint y: 389, distance: 468.0
click at [431, 389] on div "Frequently Asked Questions Heading Can't find what you're looking for? Get in t…" at bounding box center [884, 603] width 1365 height 1267
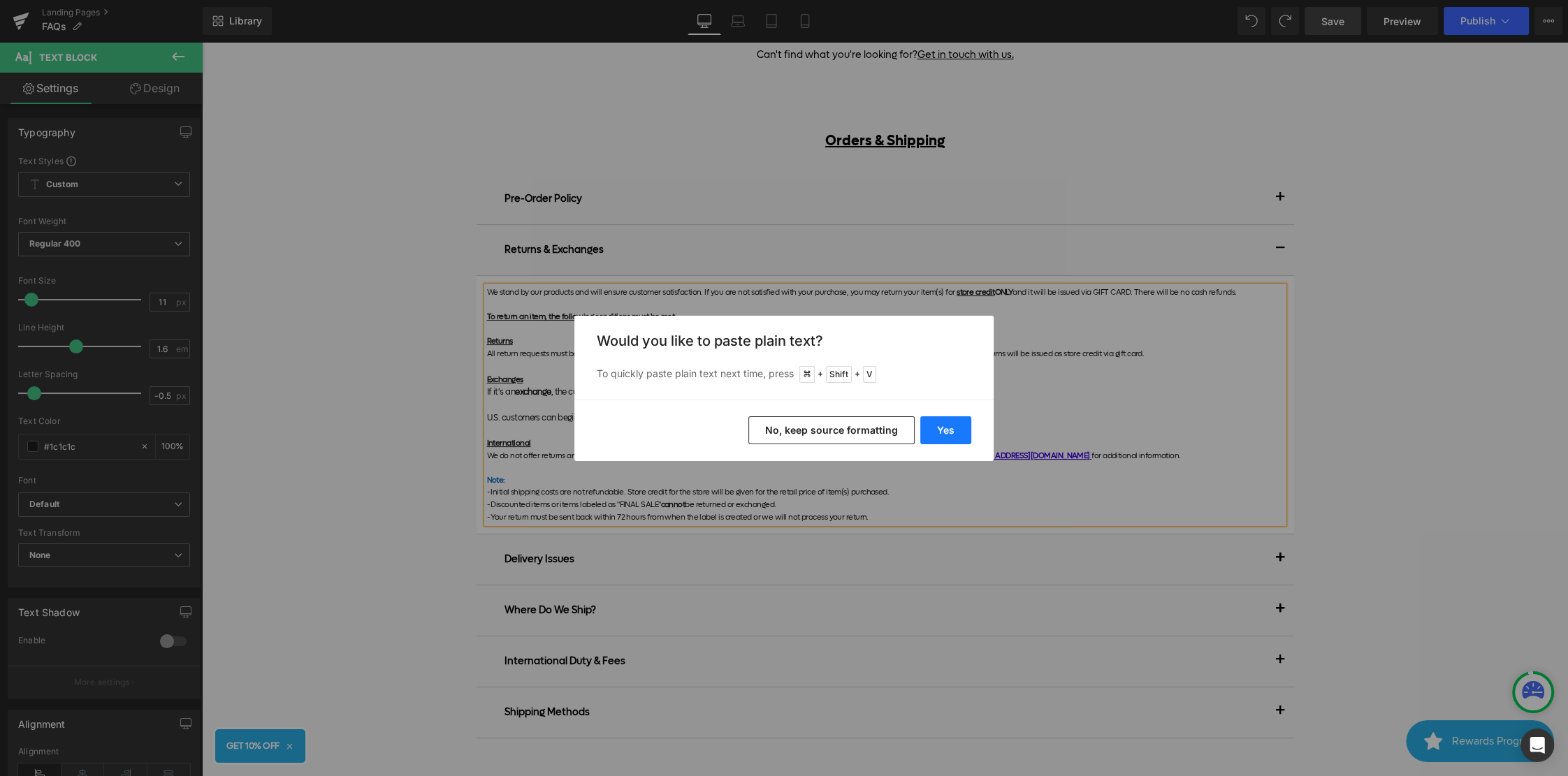
click at [949, 426] on button "Yes" at bounding box center [946, 430] width 51 height 28
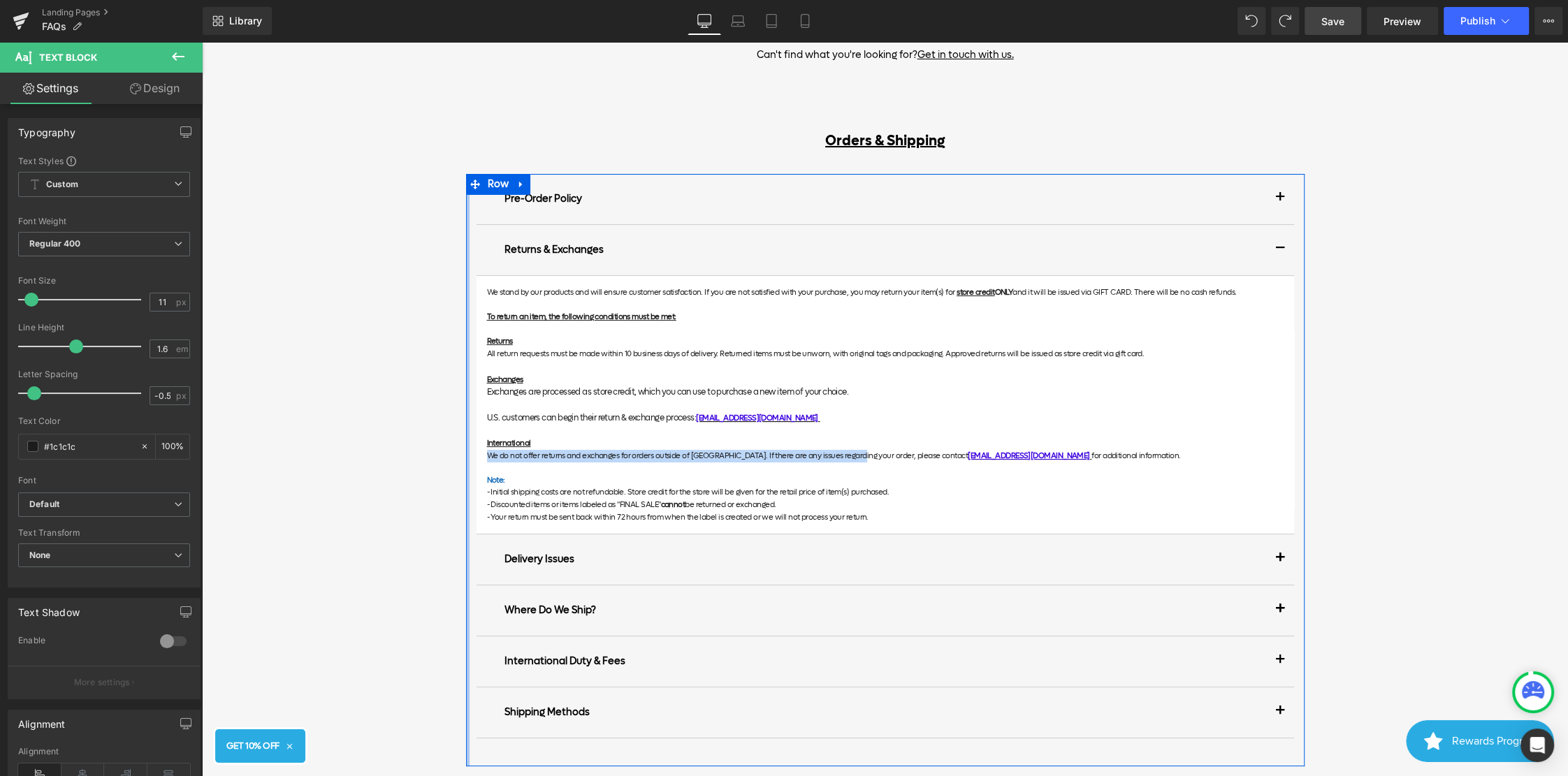
drag, startPoint x: 843, startPoint y: 451, endPoint x: 466, endPoint y: 451, distance: 377.0
click at [466, 451] on div "Pre-Order Policy Text Block For Customer Service, email [EMAIL_ADDRESS][DOMAIN_…" at bounding box center [884, 470] width 839 height 592
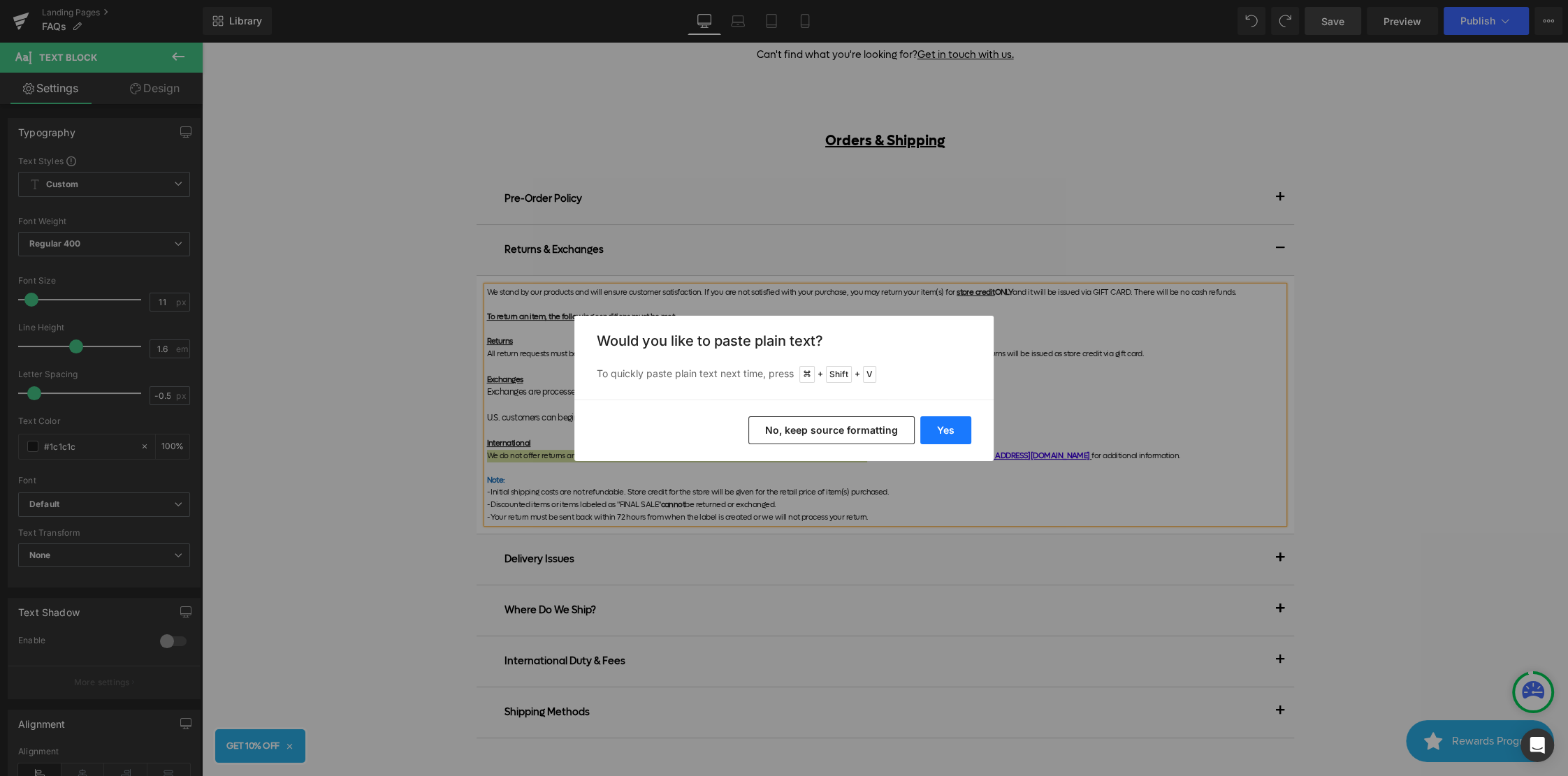
click at [958, 419] on button "Yes" at bounding box center [946, 430] width 51 height 28
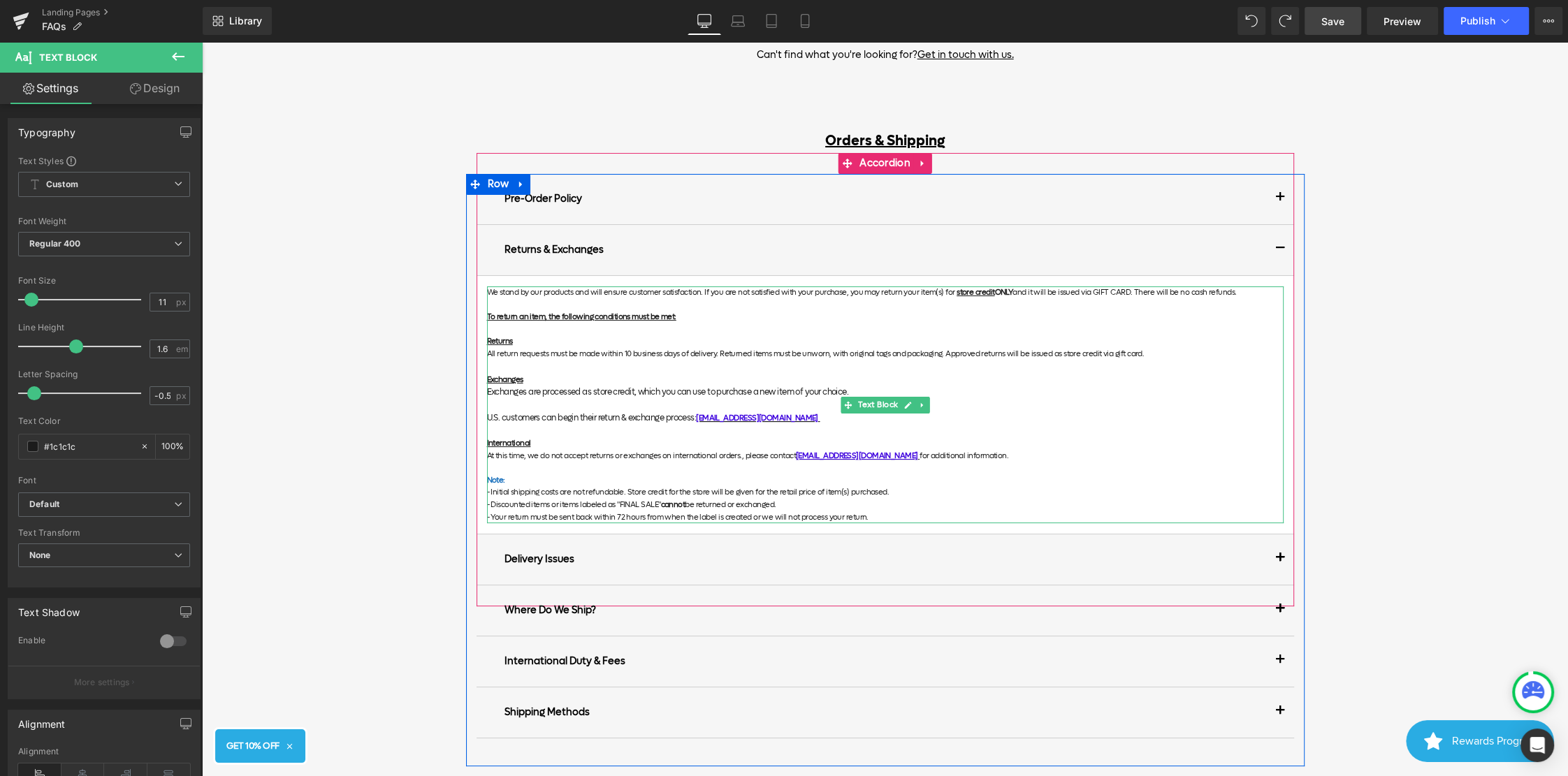
click at [738, 456] on p "At this time, we do not accept returns or exchanges on international orders., p…" at bounding box center [885, 456] width 797 height 13
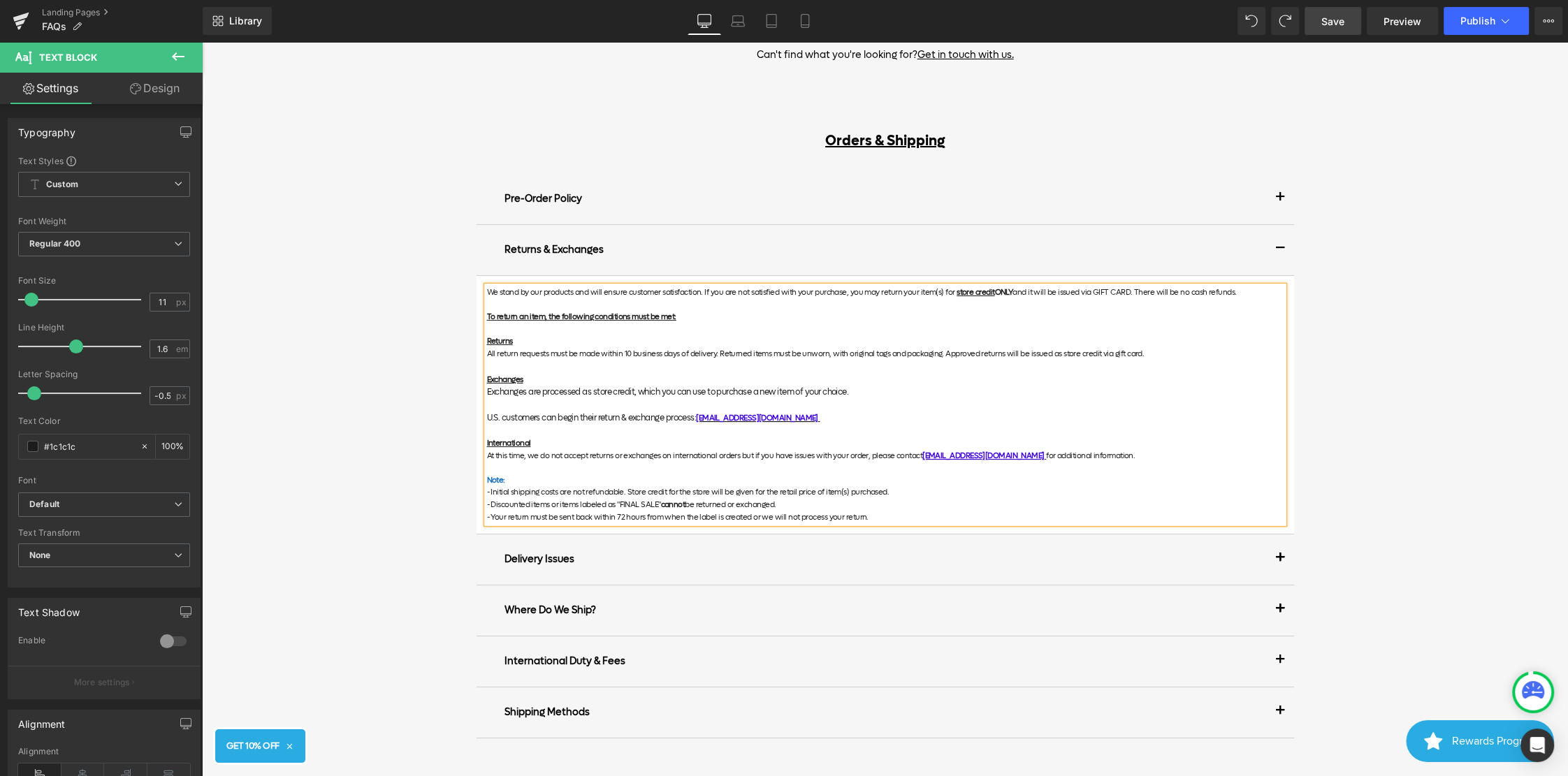
click at [760, 511] on p "- Your return must be sent back within 72 hours from when the label is created …" at bounding box center [885, 517] width 797 height 13
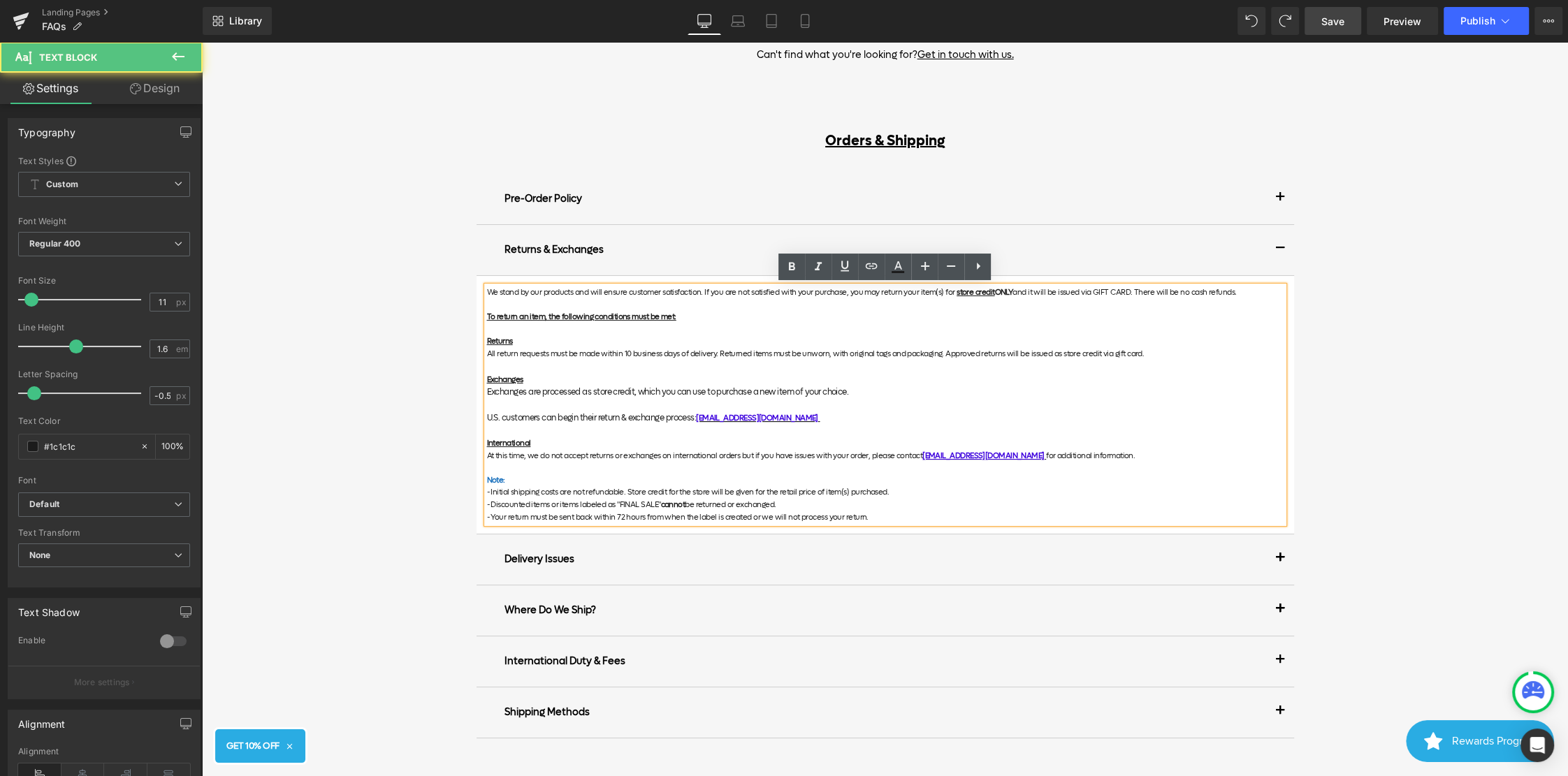
click at [803, 502] on p "- Discounted items or items labeled as "FINAL SALE" cannot be returned or excha…" at bounding box center [885, 504] width 797 height 13
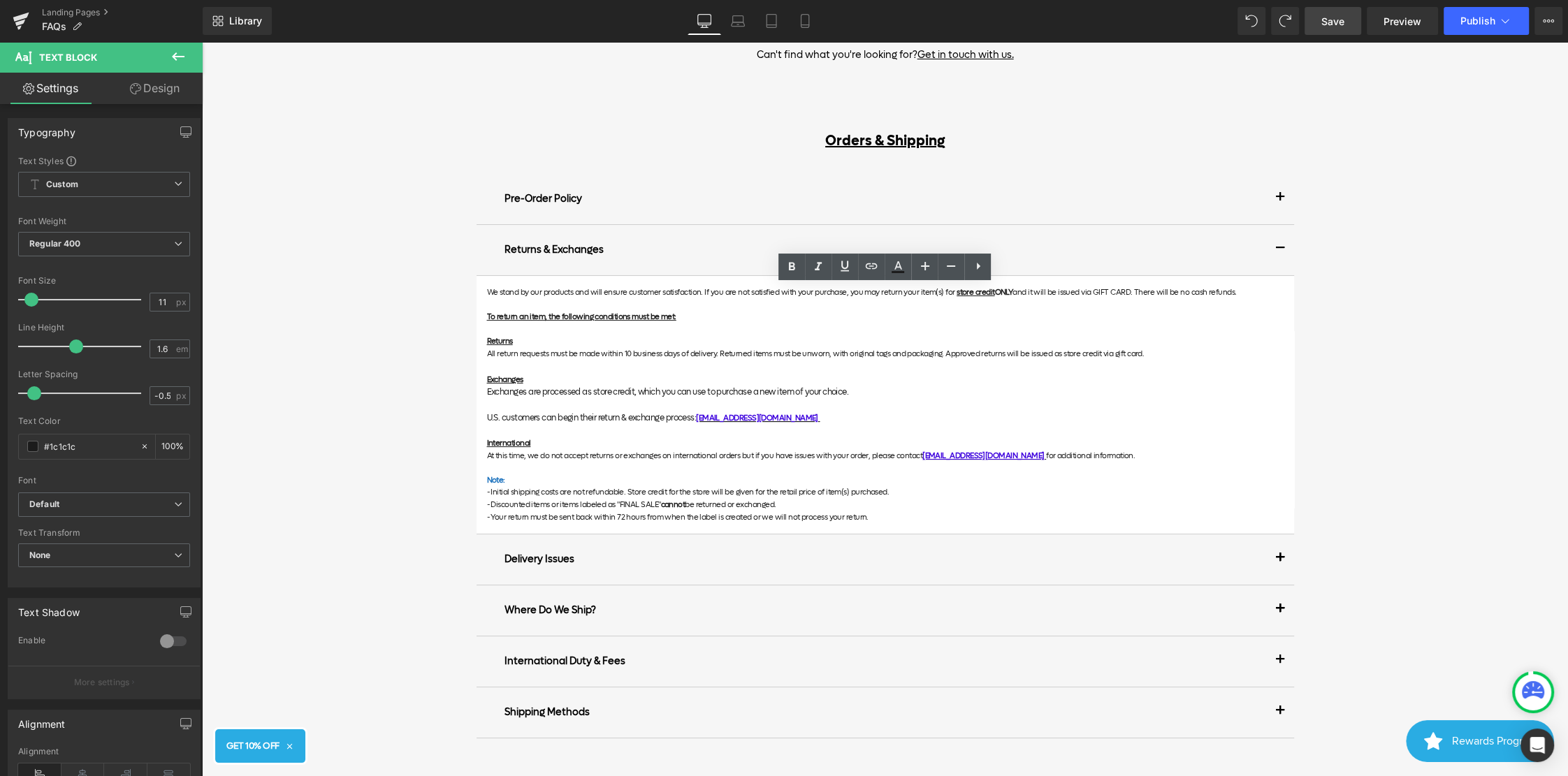
click at [1324, 25] on span "Save" at bounding box center [1333, 20] width 23 height 15
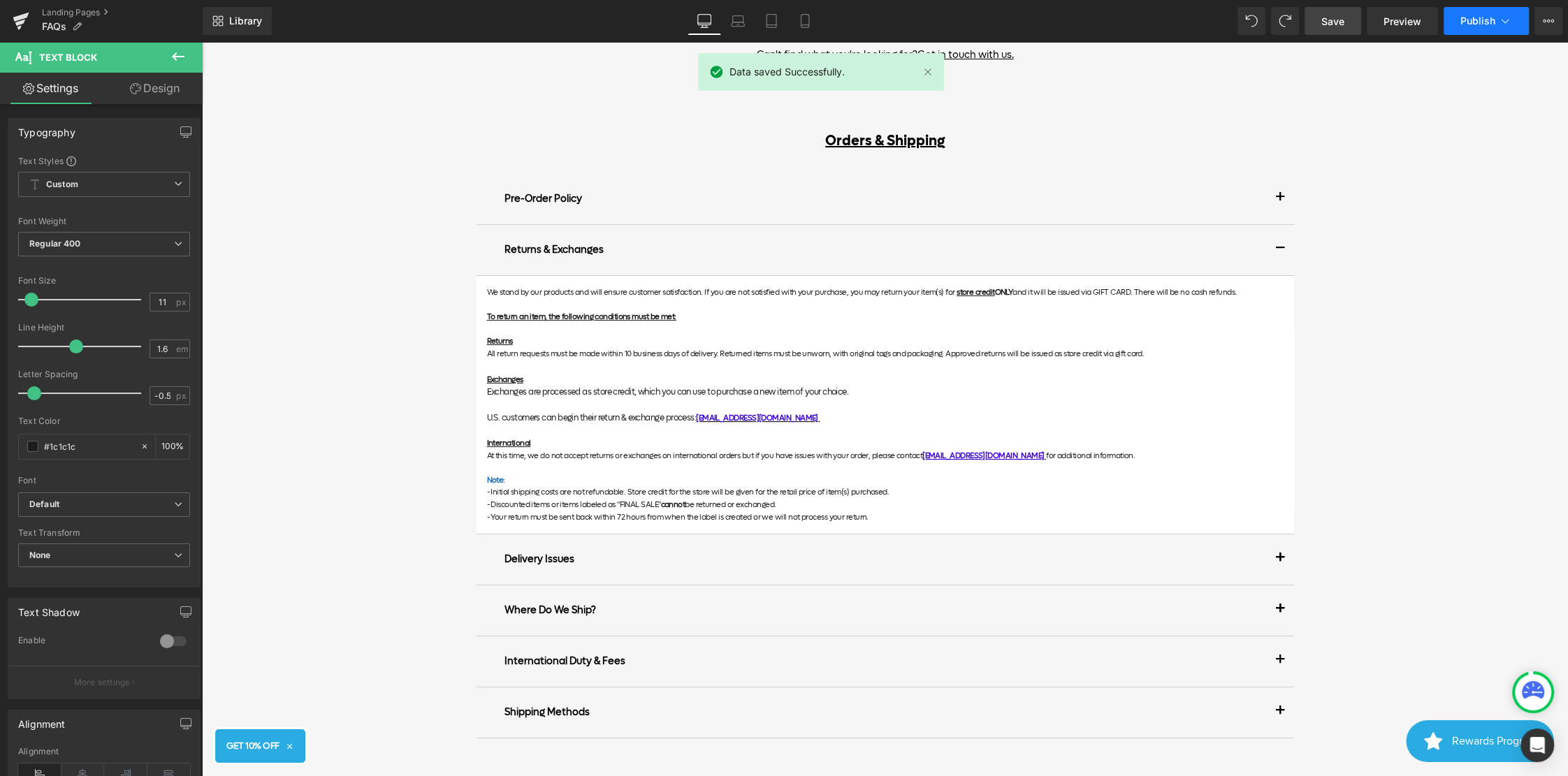
click at [1482, 25] on span "Publish" at bounding box center [1477, 20] width 35 height 11
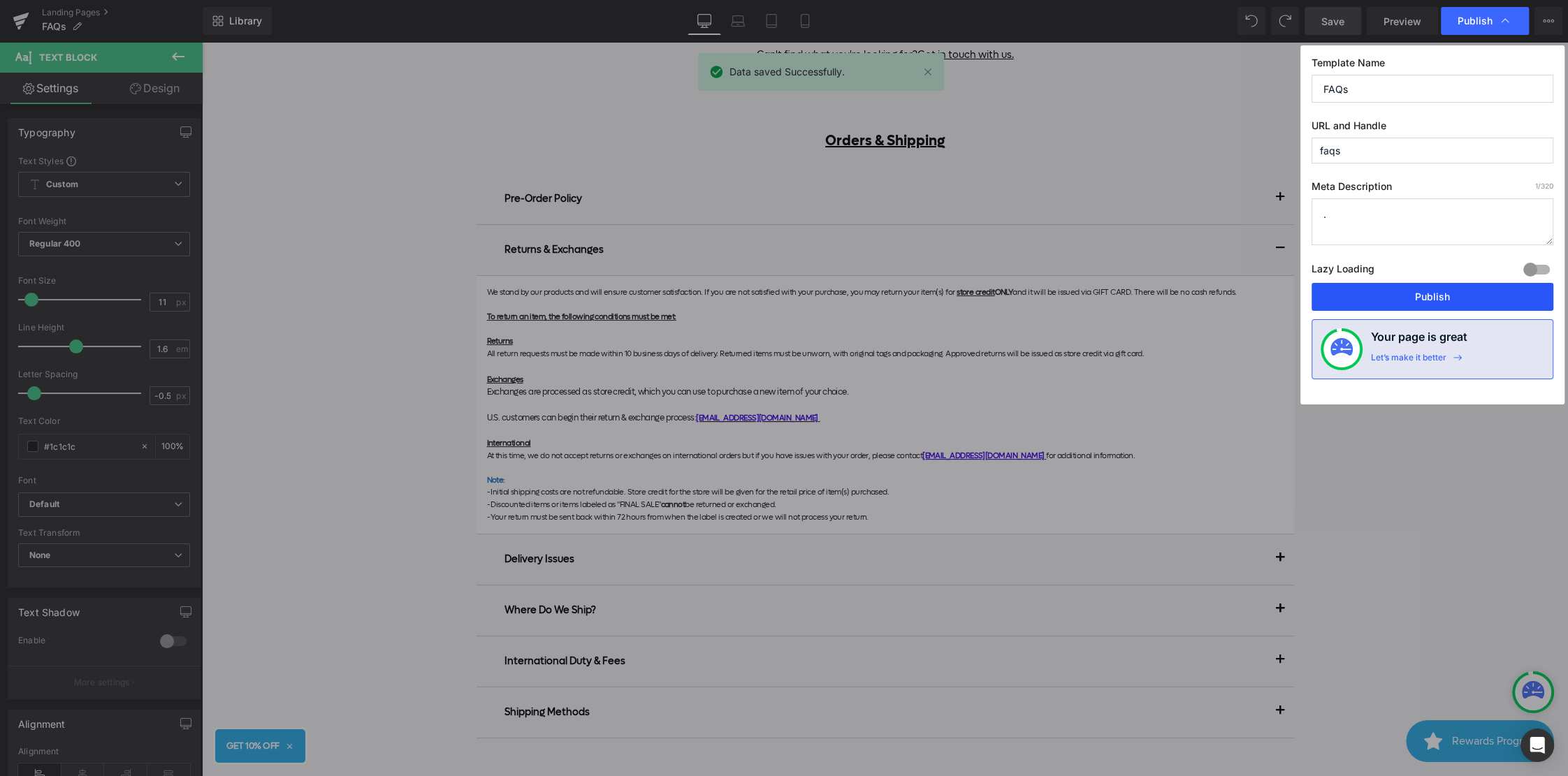
click at [1347, 300] on button "Publish" at bounding box center [1432, 297] width 242 height 28
